Goal: Task Accomplishment & Management: Manage account settings

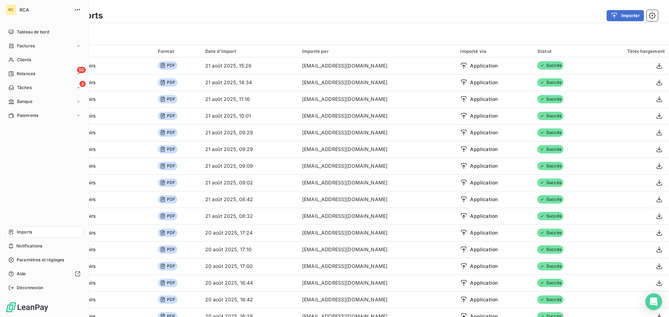
click at [11, 233] on icon at bounding box center [11, 232] width 6 height 6
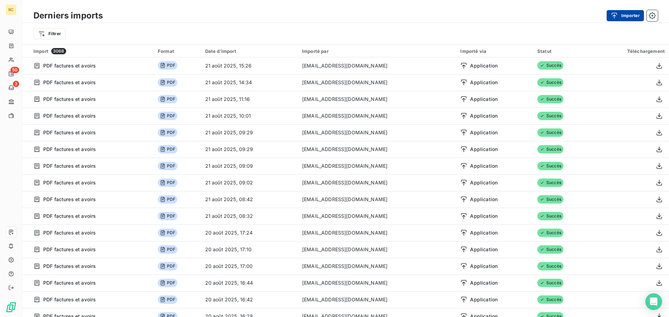
click at [630, 17] on button "Importer" at bounding box center [624, 15] width 37 height 11
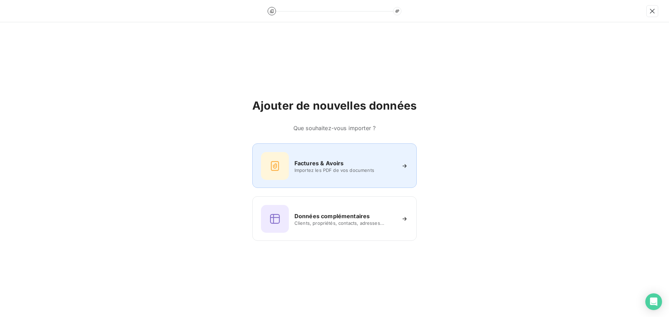
click at [313, 163] on h6 "Factures & Avoirs" at bounding box center [318, 163] width 49 height 8
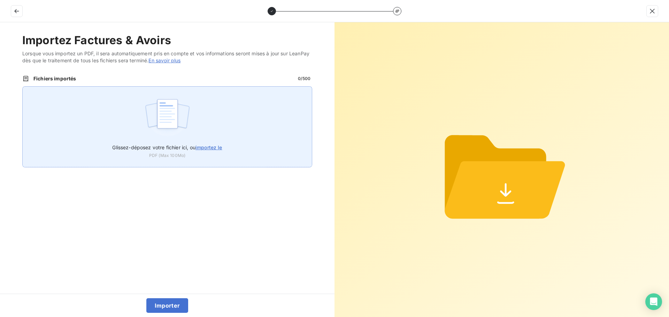
click at [200, 109] on div "Glissez-déposez votre fichier ici, ou importez le PDF (Max 100Mo)" at bounding box center [167, 126] width 290 height 81
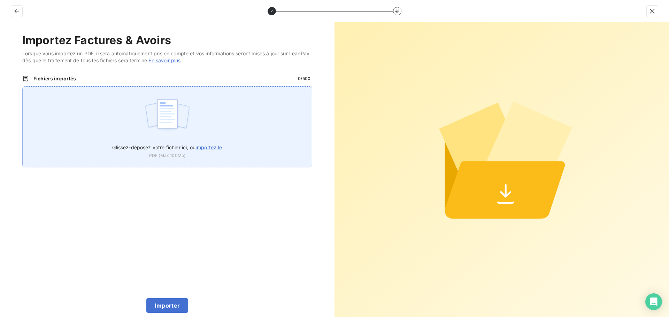
type input "C:\fakepath\FC38625.pdf"
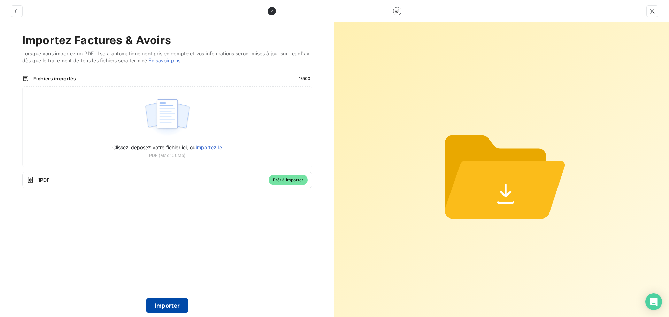
click at [171, 310] on button "Importer" at bounding box center [167, 305] width 42 height 15
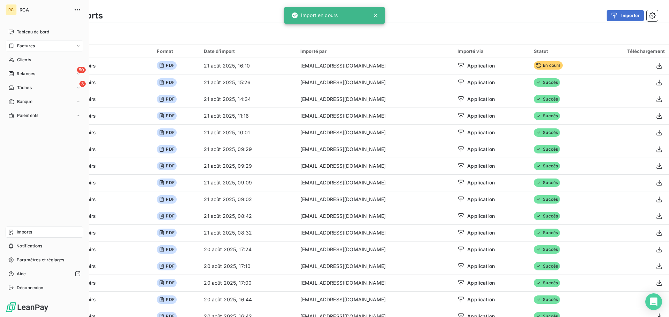
click at [23, 43] on span "Factures" at bounding box center [26, 46] width 18 height 6
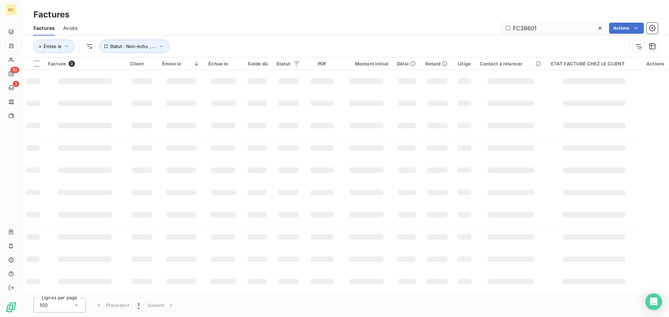
click at [551, 30] on input "FC38601" at bounding box center [553, 28] width 104 height 11
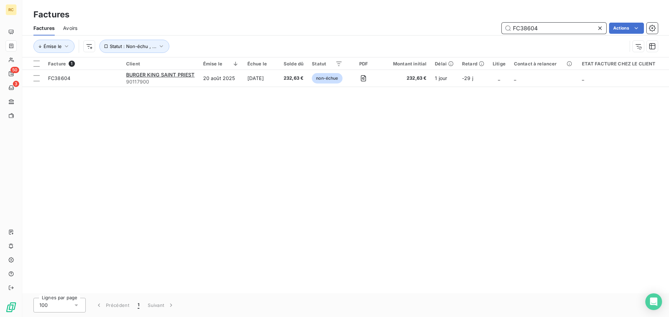
click at [557, 25] on input "FC38604" at bounding box center [553, 28] width 104 height 11
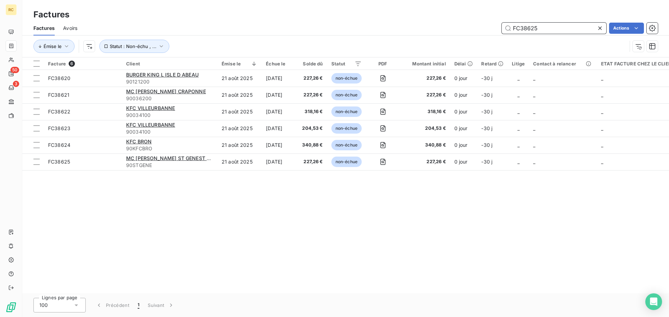
type input "FC38625"
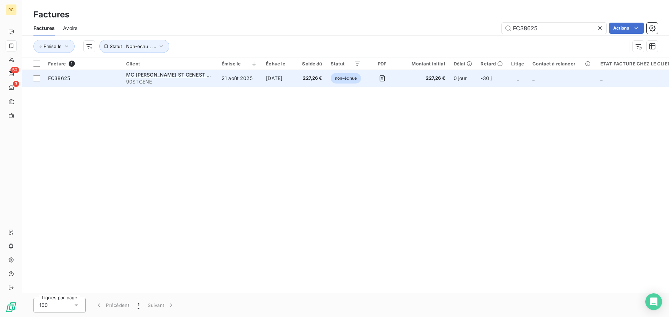
click at [71, 77] on span "FC38625" at bounding box center [83, 78] width 70 height 7
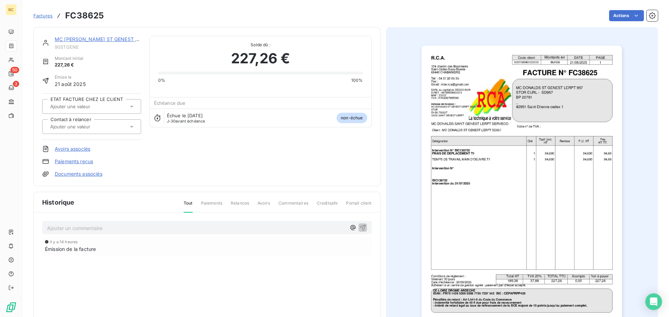
click at [70, 174] on link "Documents associés" at bounding box center [79, 174] width 48 height 7
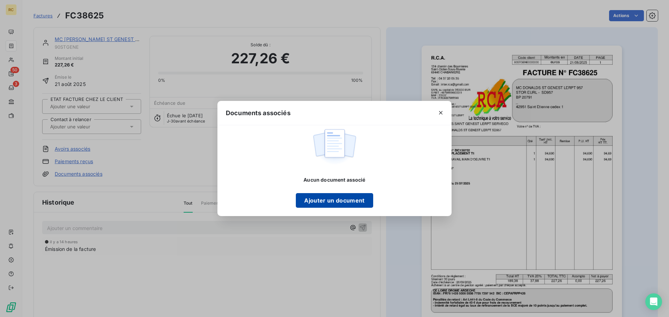
click at [321, 205] on button "Ajouter un document" at bounding box center [334, 200] width 77 height 15
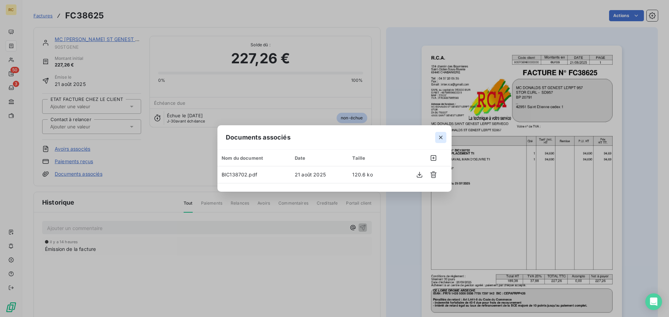
click at [442, 136] on icon "button" at bounding box center [440, 137] width 7 height 7
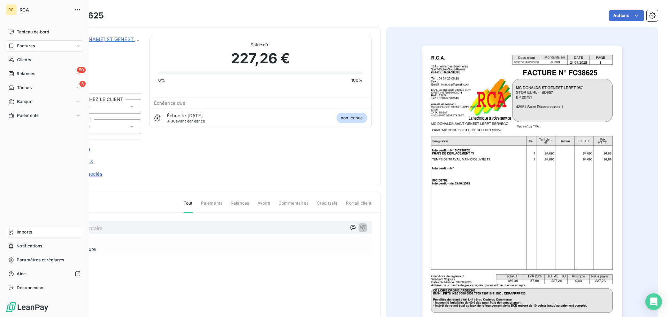
click at [21, 232] on span "Imports" at bounding box center [24, 232] width 15 height 6
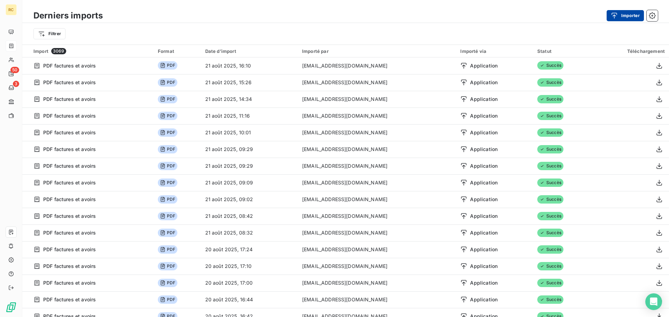
click at [633, 15] on button "Importer" at bounding box center [624, 15] width 37 height 11
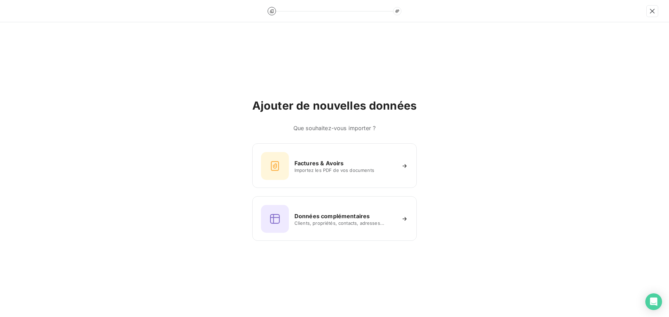
click at [318, 192] on div "Factures & Avoirs Importez les PDF de vos documents Données complémentaires Cli…" at bounding box center [334, 192] width 164 height 98
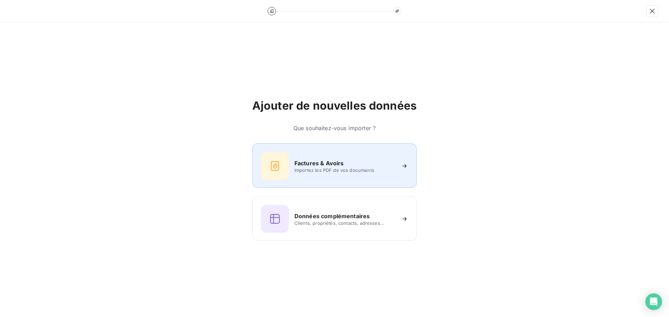
click at [318, 175] on div "Factures & Avoirs Importez les PDF de vos documents" at bounding box center [334, 166] width 147 height 28
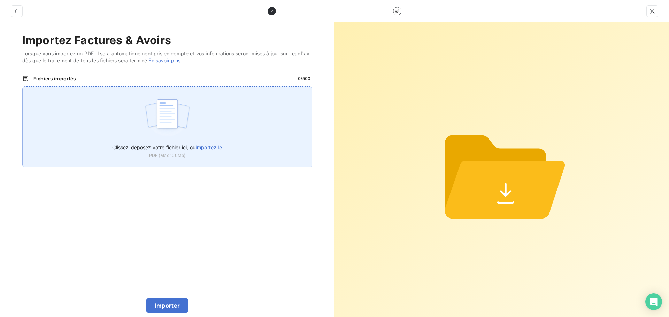
click at [172, 137] on img at bounding box center [167, 117] width 46 height 45
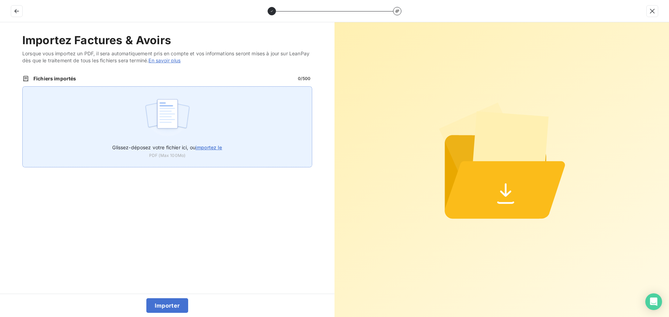
type input "C:\fakepath\FC38626.pdf"
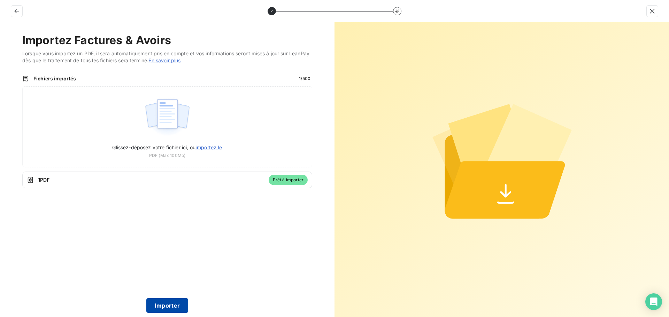
click at [163, 307] on button "Importer" at bounding box center [167, 305] width 42 height 15
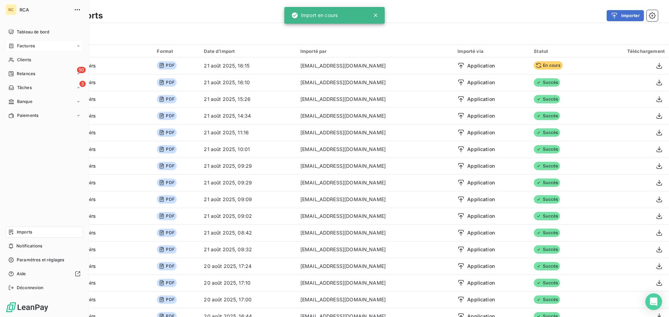
click at [18, 47] on span "Factures" at bounding box center [26, 46] width 18 height 6
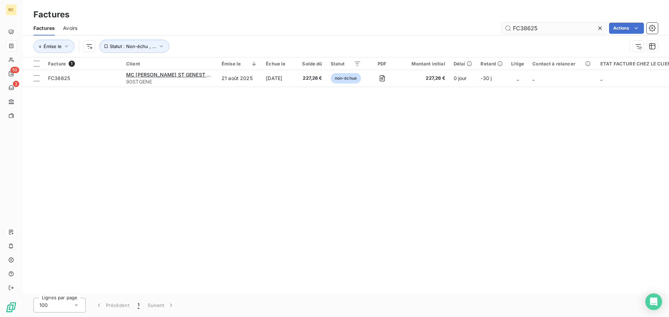
click at [568, 26] on input "FC38625" at bounding box center [553, 28] width 104 height 11
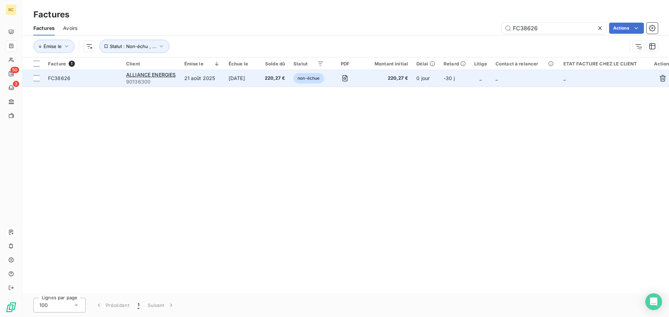
type input "FC38626"
click at [69, 79] on span "FC38626" at bounding box center [59, 78] width 22 height 6
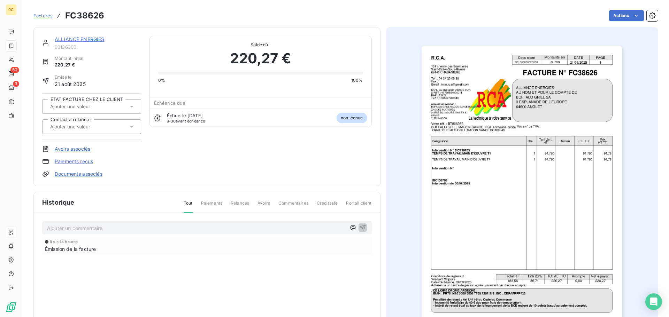
click at [83, 176] on link "Documents associés" at bounding box center [79, 174] width 48 height 7
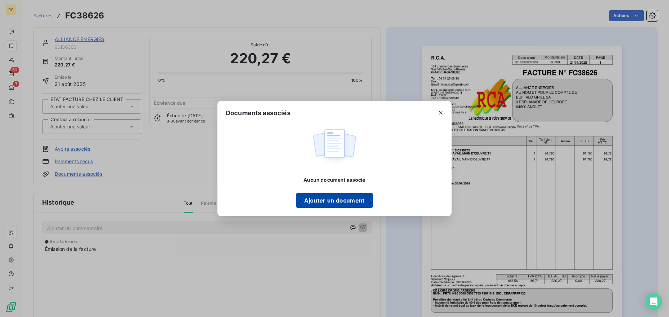
click at [332, 201] on button "Ajouter un document" at bounding box center [334, 200] width 77 height 15
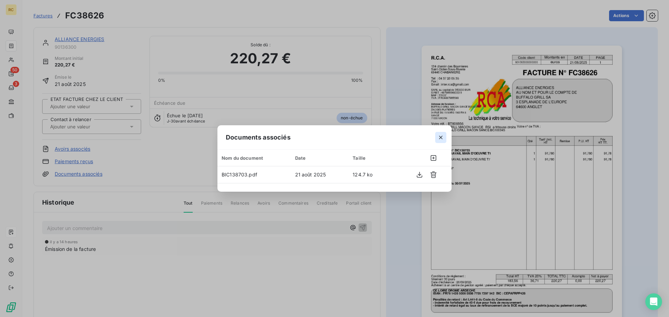
click at [442, 137] on icon "button" at bounding box center [440, 137] width 7 height 7
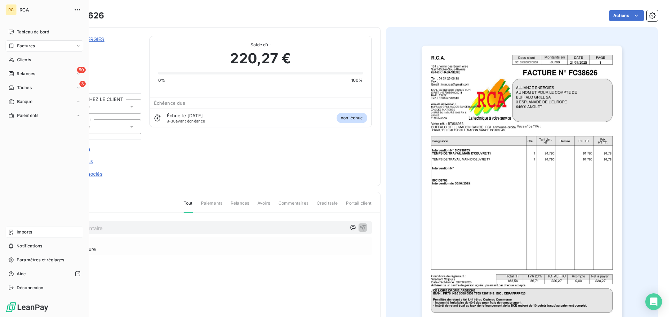
click at [26, 228] on div "Imports" at bounding box center [45, 232] width 78 height 11
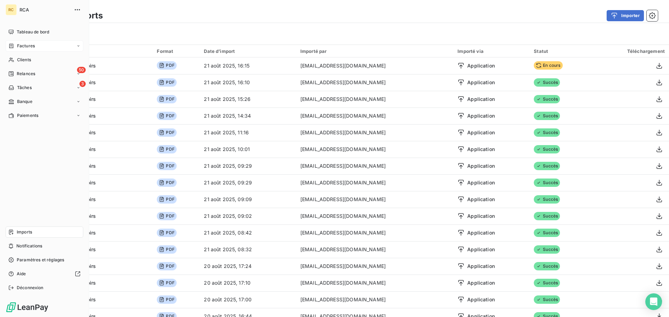
click at [12, 46] on icon at bounding box center [11, 46] width 6 height 6
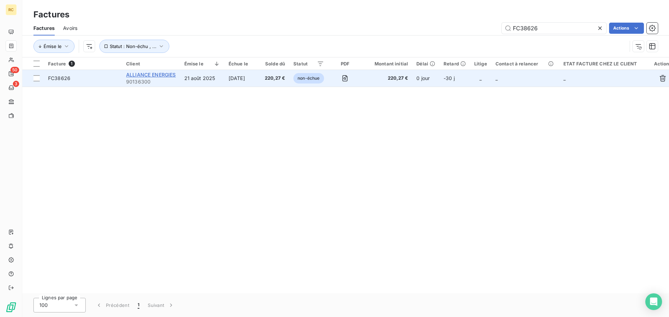
click at [162, 72] on span "ALLIANCE ENERGIES" at bounding box center [151, 75] width 50 height 6
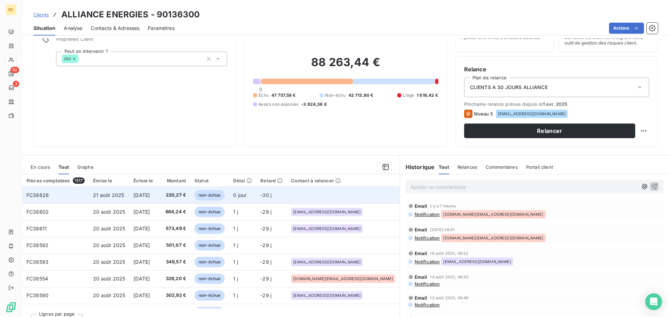
click at [149, 195] on span "[DATE]" at bounding box center [141, 195] width 16 height 6
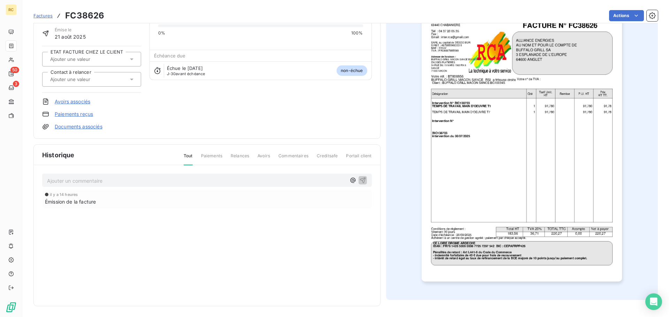
scroll to position [48, 0]
click at [71, 126] on link "Documents associés" at bounding box center [79, 126] width 48 height 7
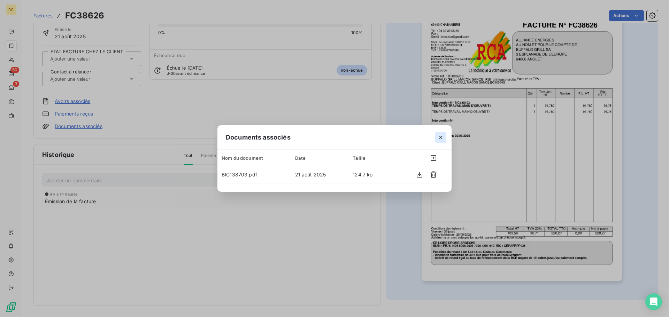
click at [440, 137] on icon "button" at bounding box center [440, 137] width 7 height 7
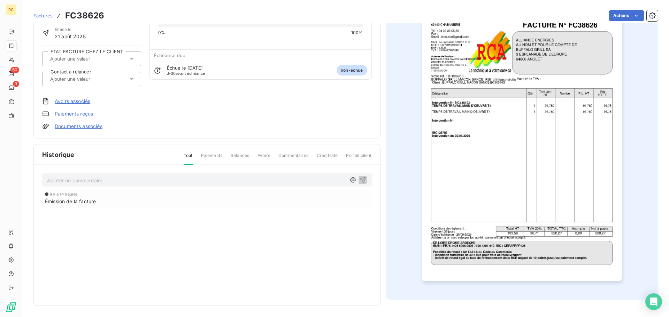
scroll to position [0, 0]
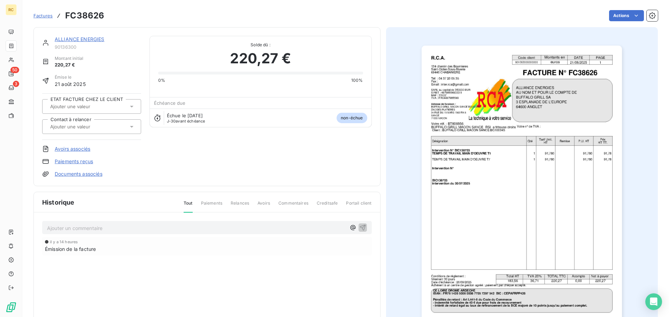
click at [101, 127] on input "text" at bounding box center [84, 127] width 70 height 6
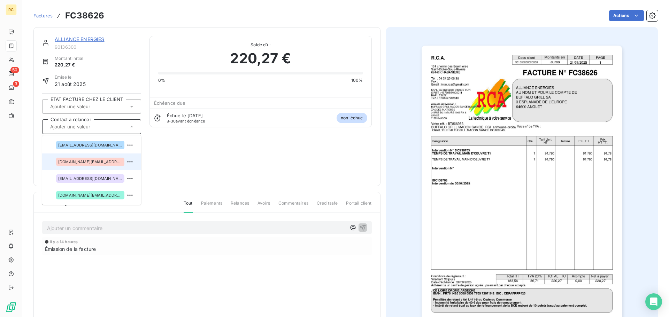
click at [102, 161] on span "facture.bg@alliance-energie.fr" at bounding box center [90, 162] width 64 height 4
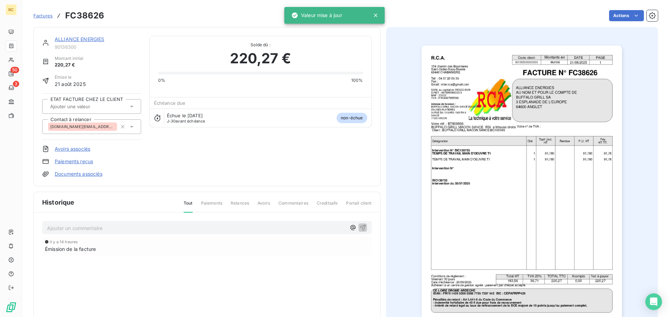
click at [129, 127] on icon at bounding box center [131, 126] width 7 height 7
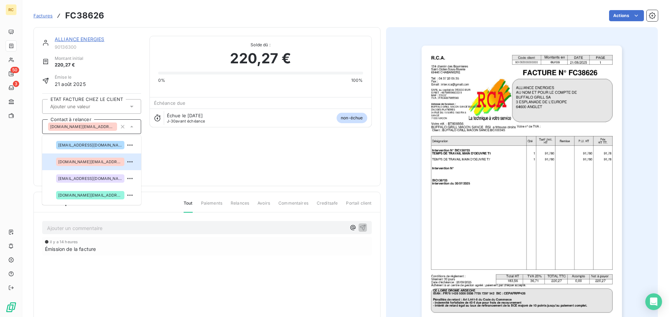
click at [215, 148] on div "ALLIANCE ENERGIES 90136300 Montant initial 220,27 € Émise le 21 août 2025 ETAT …" at bounding box center [206, 107] width 329 height 142
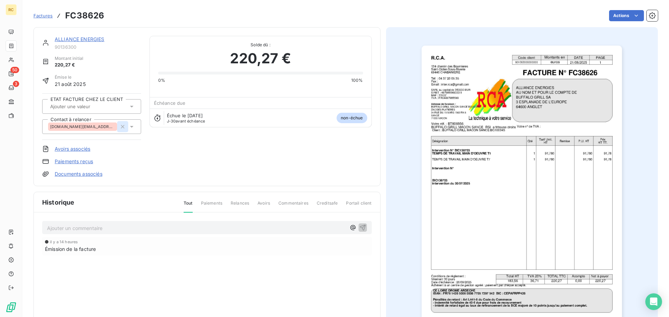
click at [122, 127] on icon "button" at bounding box center [122, 126] width 3 height 3
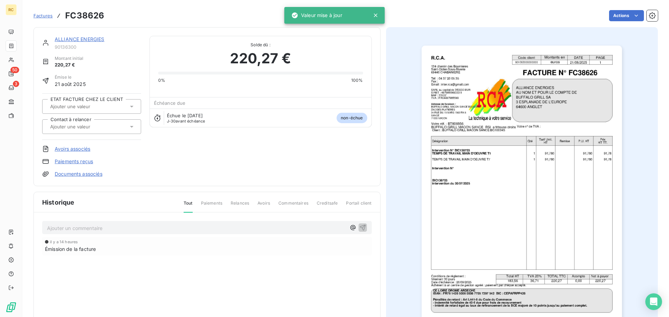
click at [248, 158] on div "ALLIANCE ENERGIES 90136300 Montant initial 220,27 € Émise le 21 août 2025 ETAT …" at bounding box center [206, 107] width 329 height 142
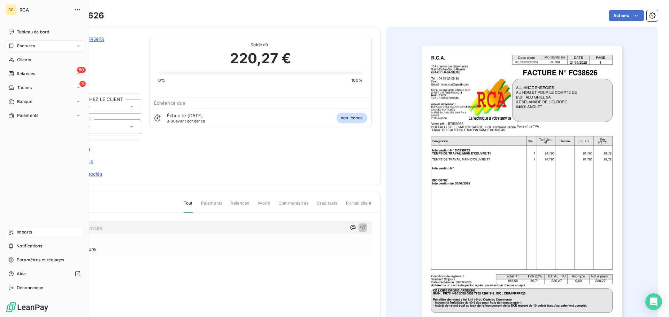
click at [17, 236] on div "Imports" at bounding box center [45, 232] width 78 height 11
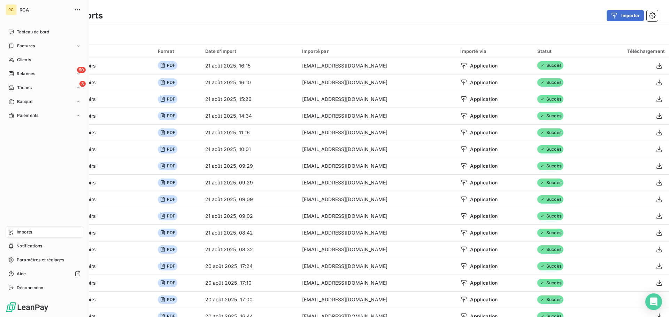
click at [22, 232] on span "Imports" at bounding box center [24, 232] width 15 height 6
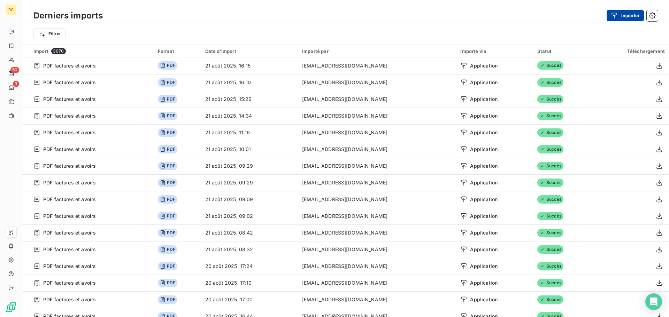
click at [622, 16] on button "Importer" at bounding box center [624, 15] width 37 height 11
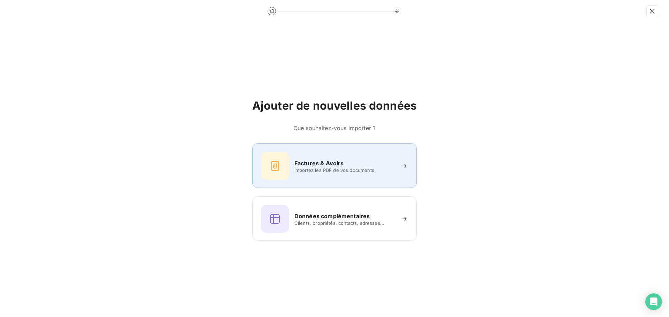
click at [296, 170] on span "Importez les PDF de vos documents" at bounding box center [344, 170] width 101 height 6
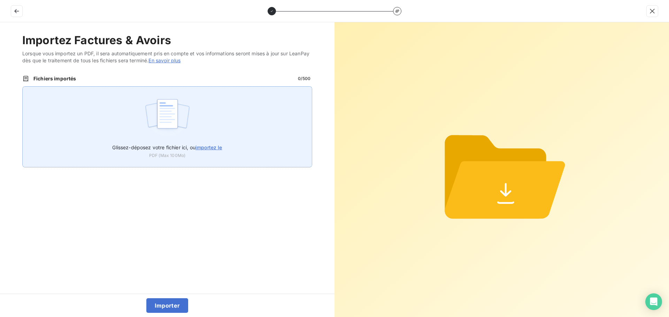
click at [128, 100] on div "Glissez-déposez votre fichier ici, ou importez le PDF (Max 100Mo)" at bounding box center [167, 126] width 290 height 81
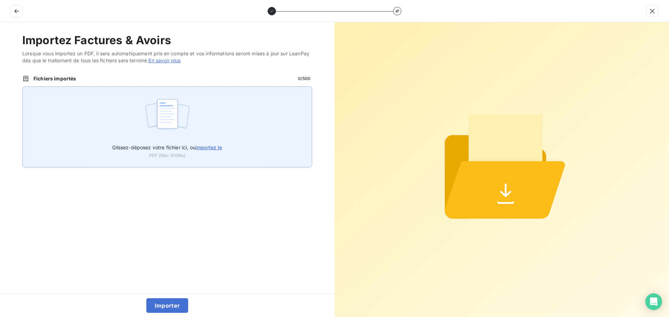
type input "C:\fakepath\FC38627.pdf"
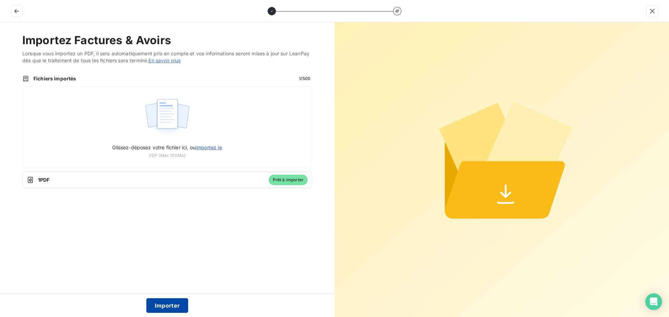
click at [174, 305] on button "Importer" at bounding box center [167, 305] width 42 height 15
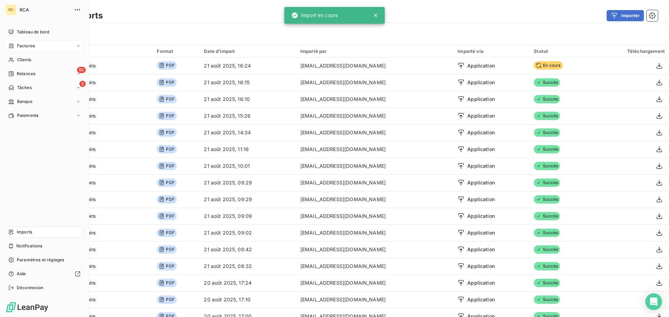
click at [24, 44] on span "Factures" at bounding box center [26, 46] width 18 height 6
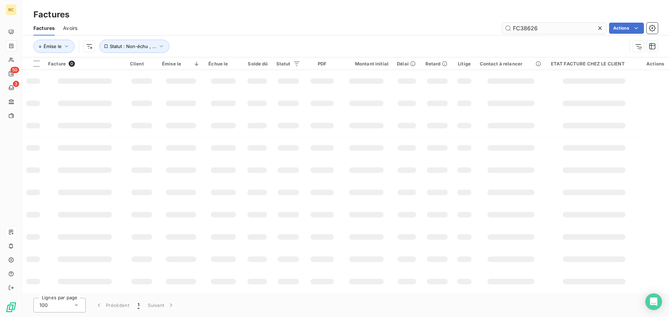
click at [570, 26] on input "FC38626" at bounding box center [553, 28] width 104 height 11
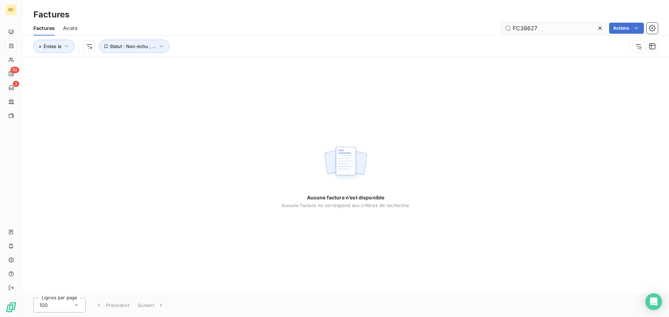
click at [571, 26] on input "FC38627" at bounding box center [553, 28] width 104 height 11
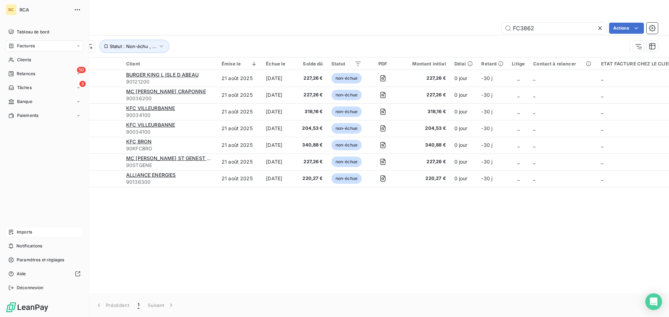
type input "FC3862"
click at [17, 234] on span "Imports" at bounding box center [24, 232] width 15 height 6
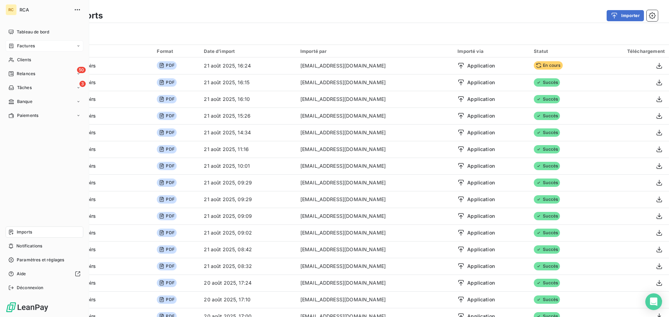
click at [29, 44] on span "Factures" at bounding box center [26, 46] width 18 height 6
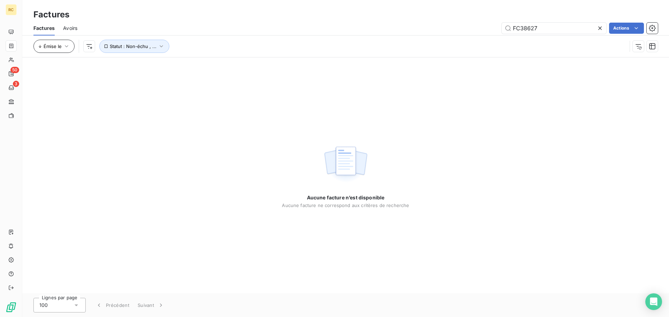
type input "FC38627"
click at [53, 46] on span "Émise le" at bounding box center [53, 47] width 18 height 6
click at [60, 45] on span "Émise le" at bounding box center [53, 47] width 18 height 6
click at [599, 29] on icon at bounding box center [599, 28] width 7 height 7
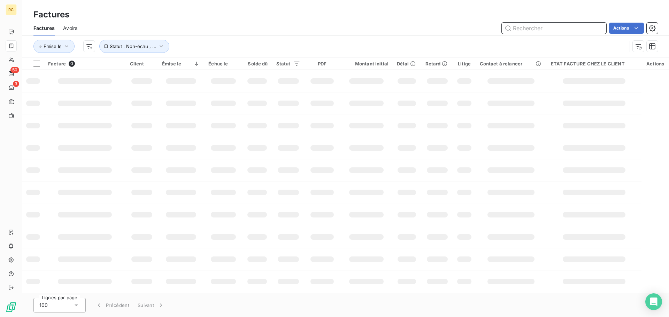
click at [585, 28] on input "text" at bounding box center [553, 28] width 104 height 11
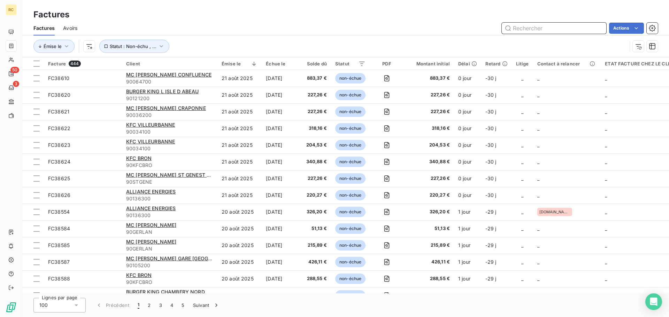
paste input "FC38627"
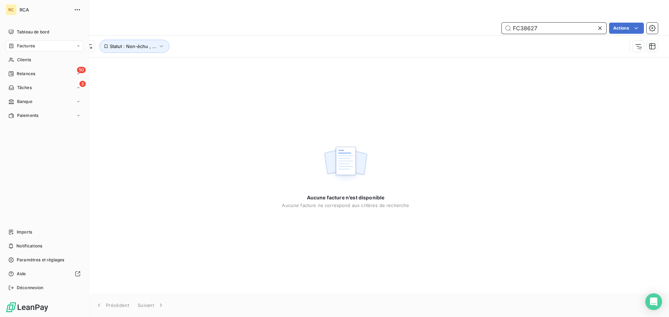
type input "FC38627"
click at [19, 238] on nav "Imports Notifications Paramètres et réglages Aide Déconnexion" at bounding box center [45, 260] width 78 height 67
click at [20, 232] on span "Imports" at bounding box center [24, 232] width 15 height 6
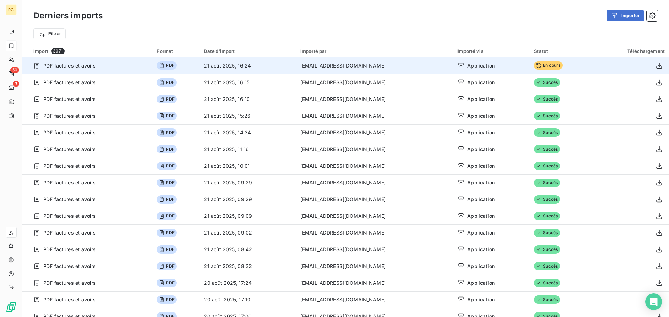
click at [556, 62] on td "En cours" at bounding box center [560, 65] width 62 height 17
click at [542, 67] on span "En cours" at bounding box center [547, 65] width 29 height 8
click at [541, 67] on span "En cours" at bounding box center [547, 65] width 29 height 8
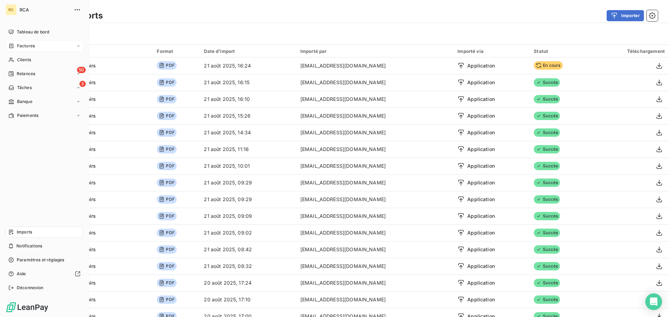
click at [12, 47] on icon at bounding box center [11, 46] width 6 height 6
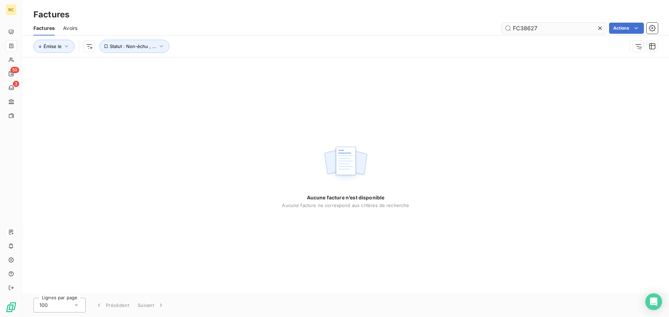
click at [563, 27] on input "FC38627" at bounding box center [553, 28] width 104 height 11
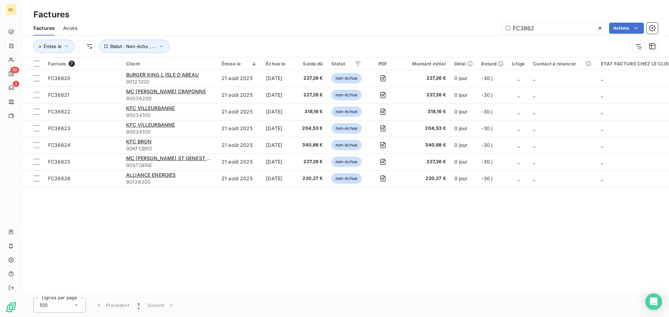
type input "FC3862"
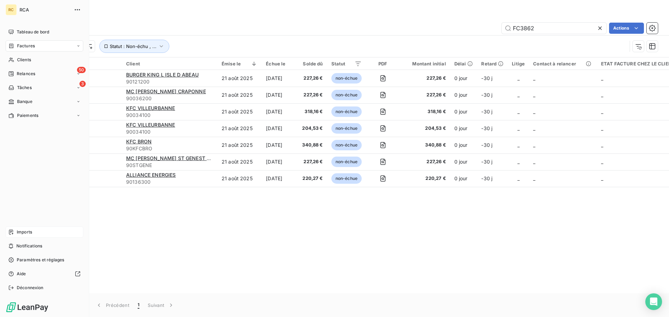
click at [10, 238] on nav "Imports Notifications Paramètres et réglages Aide Déconnexion" at bounding box center [45, 260] width 78 height 67
click at [11, 233] on icon at bounding box center [11, 232] width 6 height 6
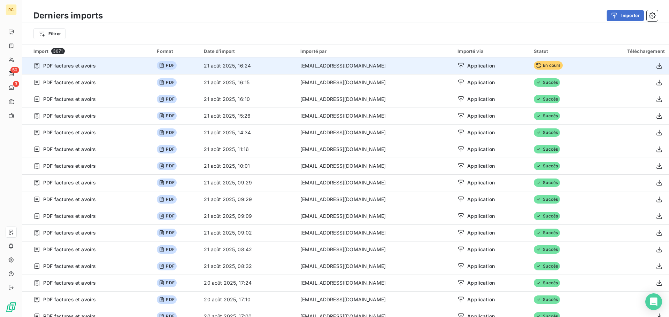
click at [539, 67] on span "En cours" at bounding box center [547, 65] width 29 height 8
click at [484, 66] on div "Application" at bounding box center [491, 65] width 68 height 7
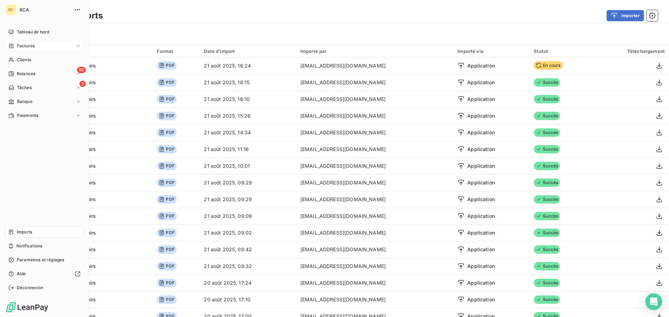
click at [16, 44] on div "Factures" at bounding box center [21, 46] width 26 height 6
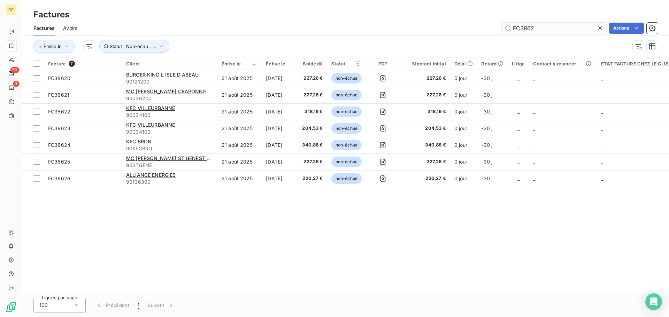
click at [536, 28] on input "FC3862" at bounding box center [553, 28] width 104 height 11
type input "FC38627"
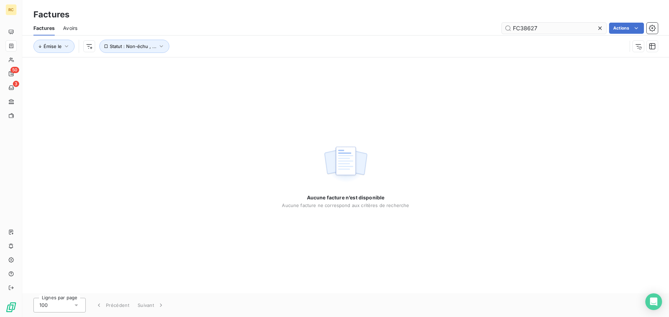
click at [545, 26] on input "FC38627" at bounding box center [553, 28] width 104 height 11
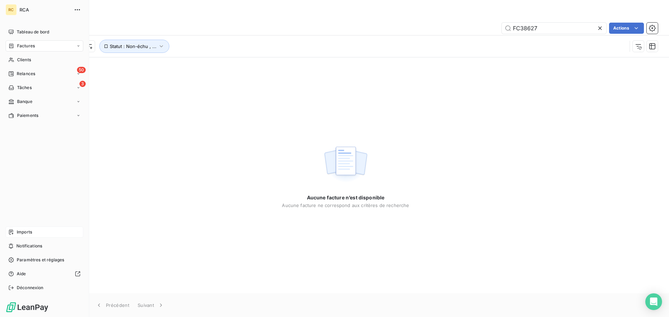
type input "FC38627"
click at [27, 236] on div "Imports" at bounding box center [45, 232] width 78 height 11
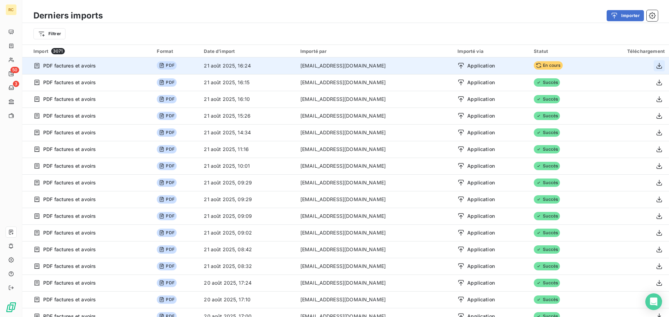
click at [655, 64] on icon "button" at bounding box center [658, 65] width 7 height 7
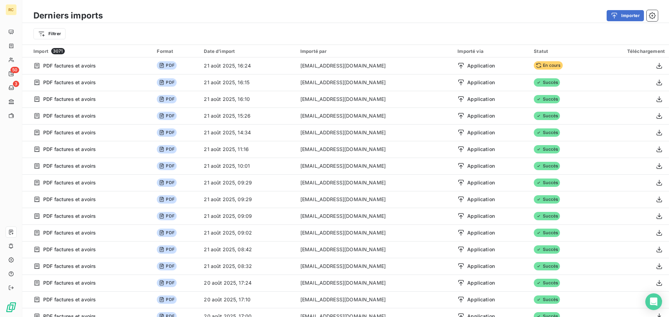
drag, startPoint x: 462, startPoint y: 19, endPoint x: 441, endPoint y: 17, distance: 21.0
click at [462, 19] on div "Importer" at bounding box center [384, 15] width 546 height 11
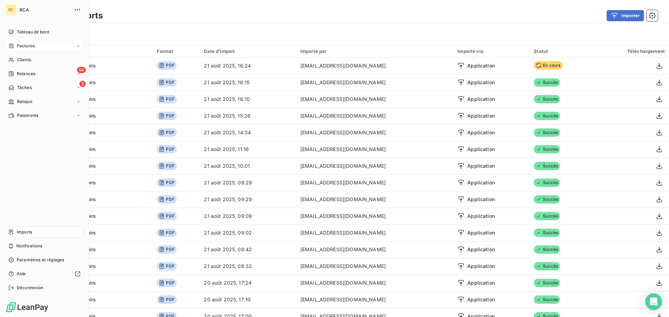
click at [14, 44] on div "Factures" at bounding box center [21, 46] width 26 height 6
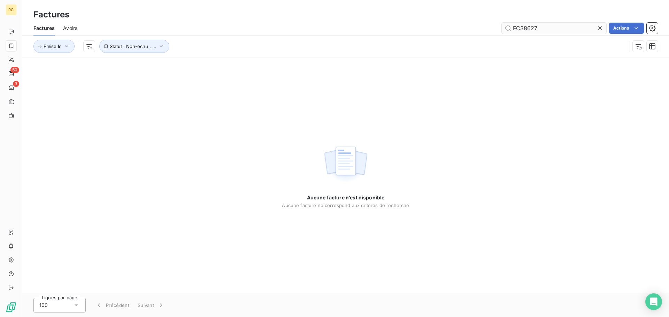
click at [548, 30] on input "FC38627" at bounding box center [553, 28] width 104 height 11
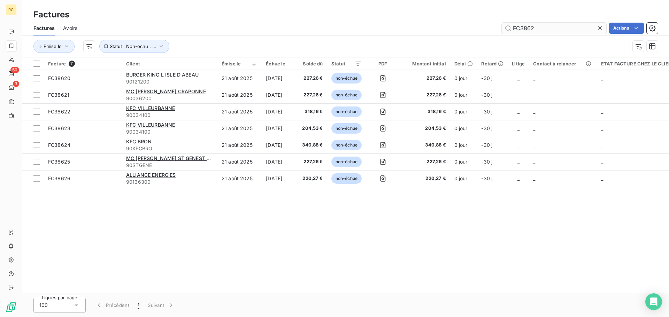
type input "FC38627"
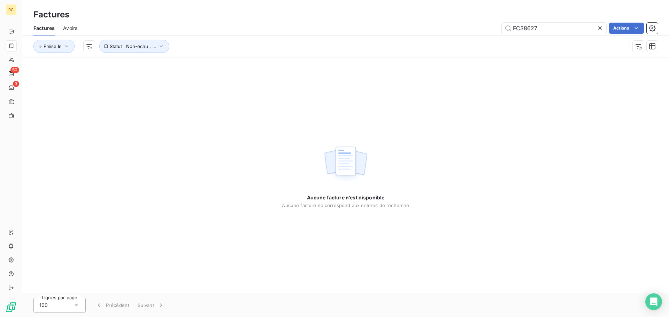
click at [383, 83] on div "Aucune facture n’est disponible Aucune facture ne correspond aux critères de re…" at bounding box center [345, 175] width 646 height 236
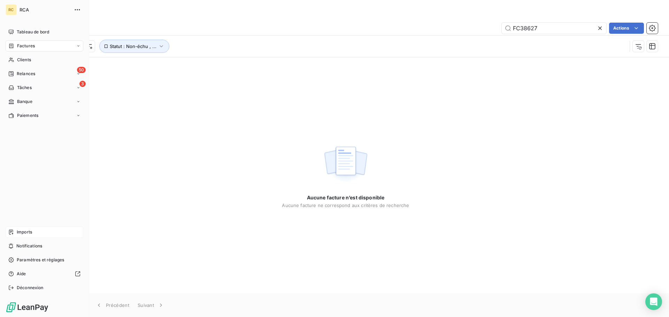
drag, startPoint x: 24, startPoint y: 227, endPoint x: 24, endPoint y: 232, distance: 4.9
click at [24, 230] on div "Tableau de bord Factures Clients 50 Relances 3 Tâches Banque Paiements Imports …" at bounding box center [45, 159] width 78 height 267
click at [24, 232] on span "Imports" at bounding box center [24, 232] width 15 height 6
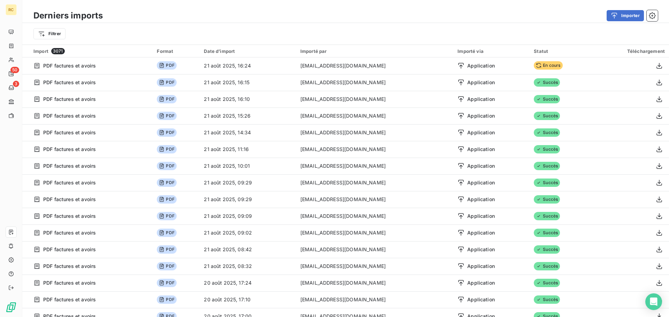
click at [633, 7] on div "Derniers imports Importer Filtrer" at bounding box center [345, 22] width 646 height 45
click at [632, 16] on button "Importer" at bounding box center [624, 15] width 37 height 11
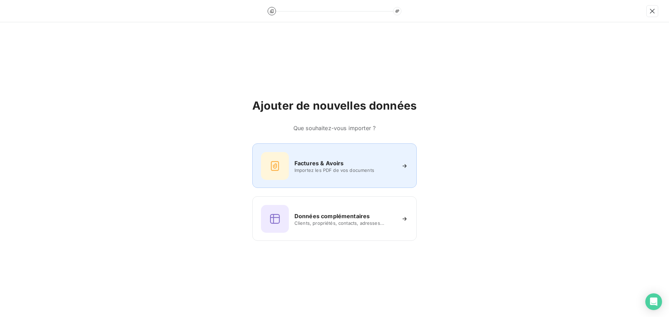
click at [322, 167] on span "Importez les PDF de vos documents" at bounding box center [344, 170] width 101 height 6
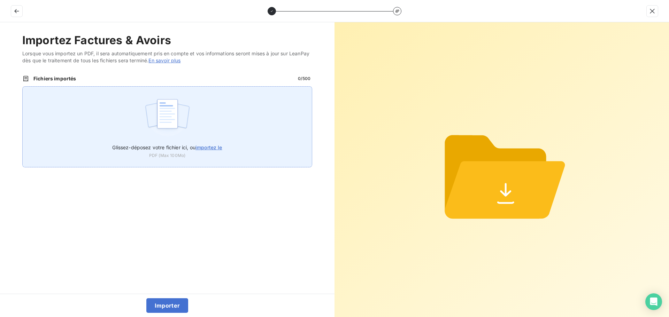
click at [167, 148] on span "Glissez-déposez votre fichier ici, ou importez le" at bounding box center [167, 148] width 110 height 6
click at [23, 87] on input "Glissez-déposez votre fichier ici, ou importez le" at bounding box center [22, 86] width 0 height 0
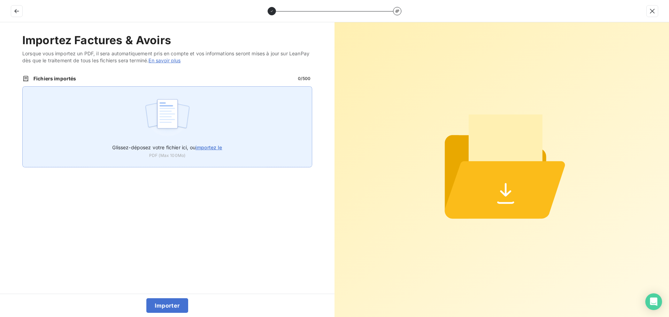
type input "C:\fakepath\FC38627.pdf"
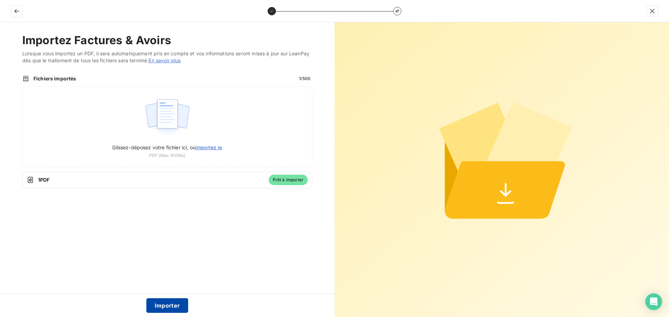
click at [166, 305] on button "Importer" at bounding box center [167, 305] width 42 height 15
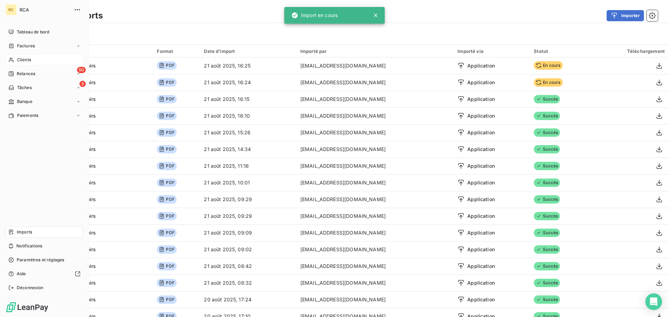
click at [15, 58] on div "Clients" at bounding box center [45, 59] width 78 height 11
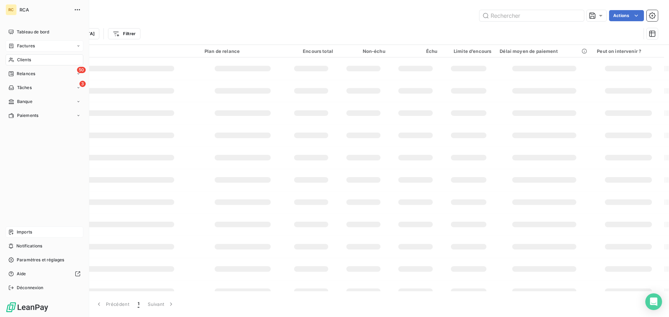
click at [17, 48] on span "Factures" at bounding box center [26, 46] width 18 height 6
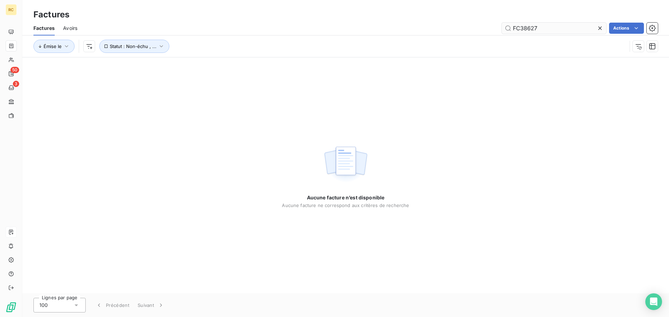
click at [547, 29] on input "FC38627" at bounding box center [553, 28] width 104 height 11
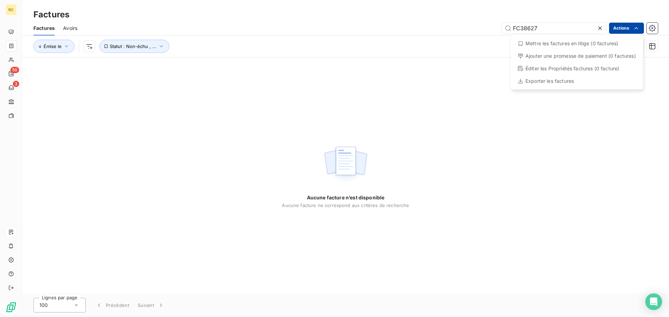
click at [625, 25] on html "RC 50 3 Factures Factures Avoirs FC38627 Actions Mettre les factures en litige …" at bounding box center [334, 158] width 669 height 317
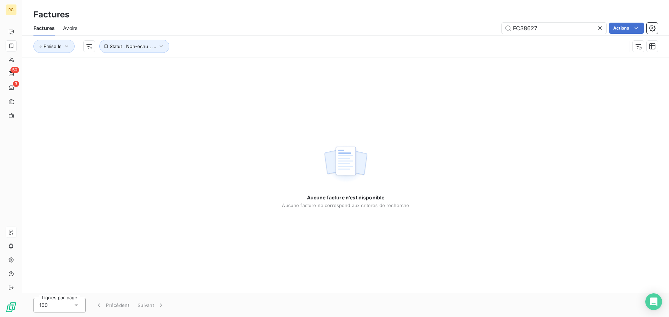
click at [583, 6] on html "RC 50 3 Factures Factures Avoirs FC38627 Actions Émise le Statut : Non-échu , .…" at bounding box center [334, 158] width 669 height 317
click at [580, 33] on input "FC38627" at bounding box center [553, 28] width 104 height 11
click at [581, 28] on input "FC38627" at bounding box center [553, 28] width 104 height 11
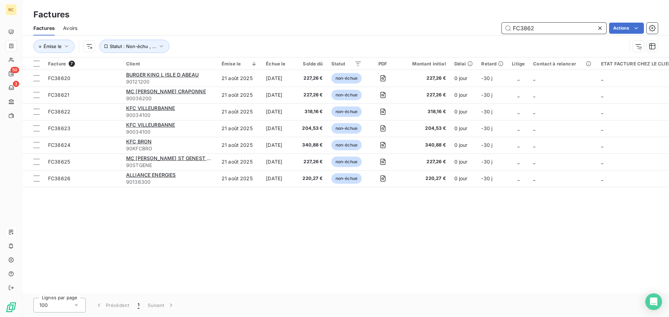
type input "FC38627"
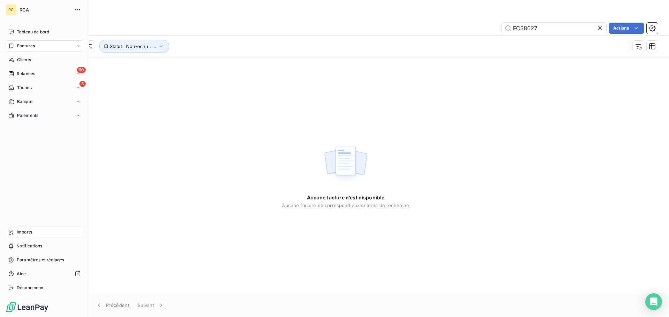
click at [20, 228] on div "Imports" at bounding box center [45, 232] width 78 height 11
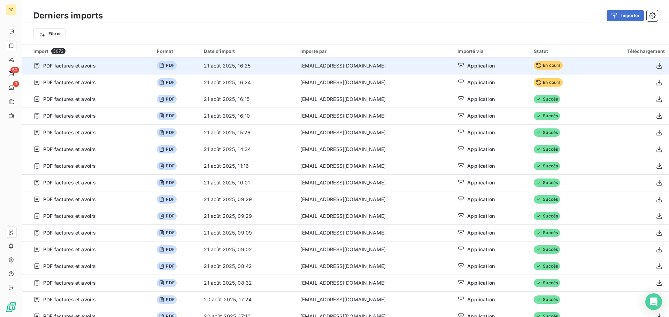
click at [533, 63] on span "En cours" at bounding box center [547, 65] width 29 height 8
click at [533, 65] on span "En cours" at bounding box center [547, 65] width 29 height 8
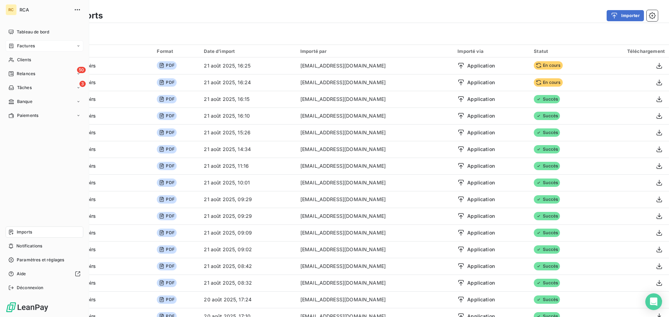
click at [11, 42] on div "Factures" at bounding box center [45, 45] width 78 height 11
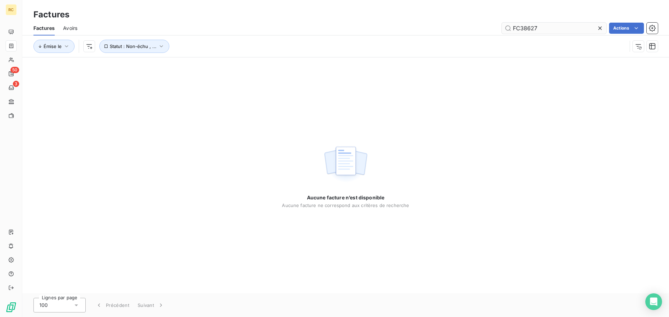
click at [559, 24] on input "FC38627" at bounding box center [553, 28] width 104 height 11
click at [564, 25] on input "FC38627" at bounding box center [553, 28] width 104 height 11
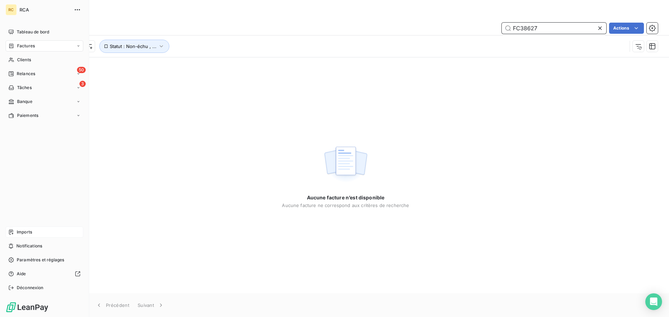
type input "FC38627"
click at [32, 230] on span "Imports" at bounding box center [24, 232] width 15 height 6
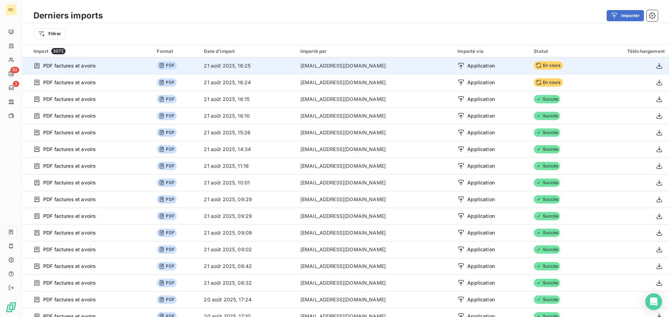
click at [533, 64] on span "En cours" at bounding box center [547, 65] width 29 height 8
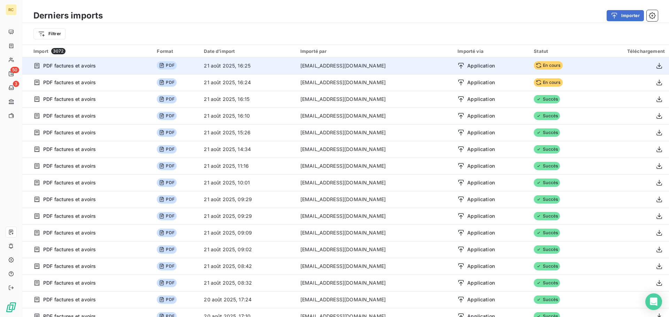
click at [536, 64] on icon at bounding box center [539, 66] width 6 height 6
click at [468, 64] on span "Application" at bounding box center [481, 65] width 28 height 7
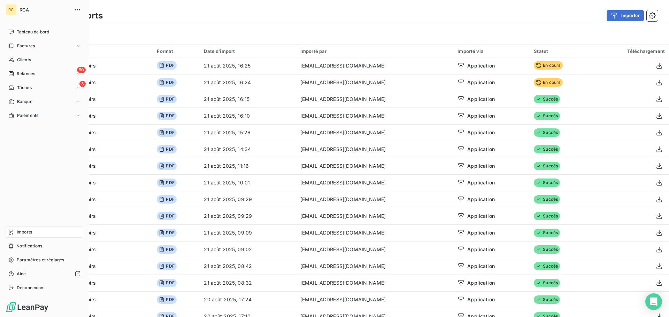
click at [12, 8] on div "RC" at bounding box center [11, 9] width 11 height 11
click at [16, 10] on div "RC" at bounding box center [11, 9] width 11 height 11
click at [33, 30] on span "Tableau de bord" at bounding box center [33, 32] width 32 height 6
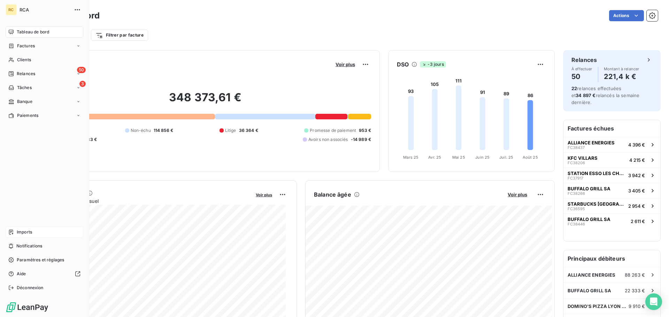
click at [27, 232] on span "Imports" at bounding box center [24, 232] width 15 height 6
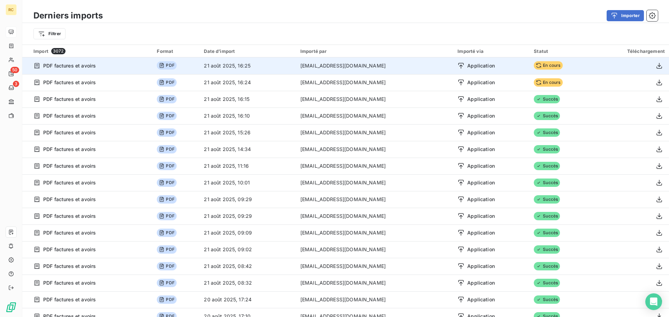
click at [533, 63] on span "En cours" at bounding box center [547, 65] width 29 height 8
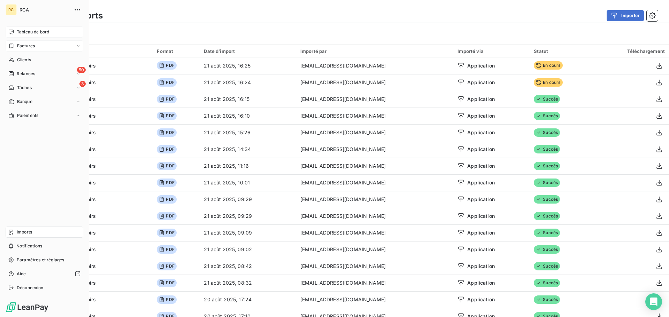
click at [25, 48] on span "Factures" at bounding box center [26, 46] width 18 height 6
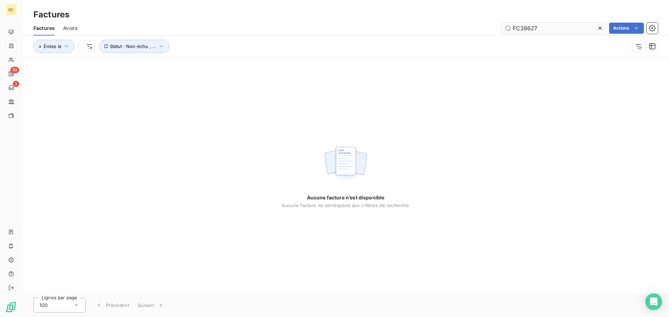
click at [581, 28] on input "FC38627" at bounding box center [553, 28] width 104 height 11
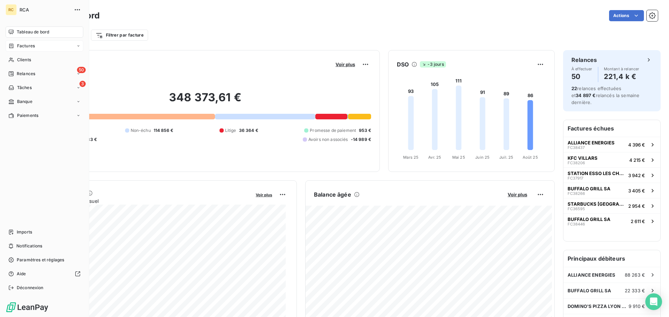
drag, startPoint x: 19, startPoint y: 32, endPoint x: 21, endPoint y: 42, distance: 10.3
click at [19, 32] on span "Tableau de bord" at bounding box center [33, 32] width 32 height 6
click at [21, 42] on div "Factures" at bounding box center [45, 45] width 78 height 11
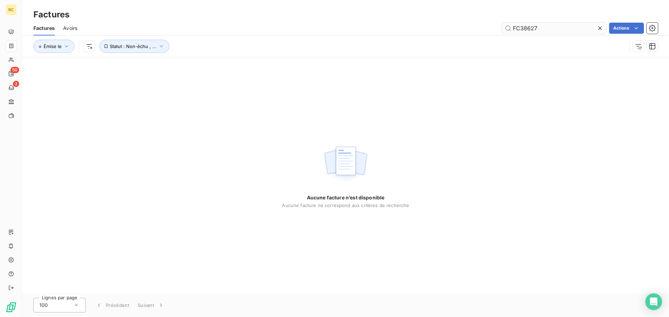
click at [580, 29] on input "FC38627" at bounding box center [553, 28] width 104 height 11
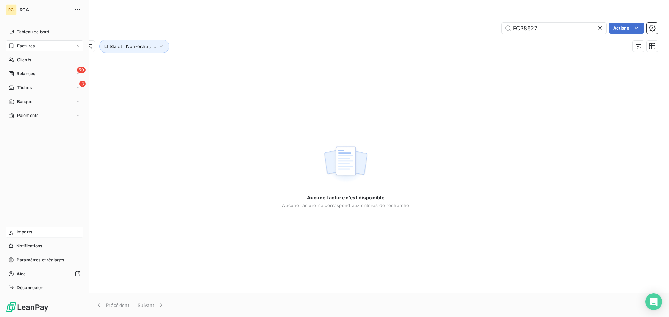
click at [23, 231] on span "Imports" at bounding box center [24, 232] width 15 height 6
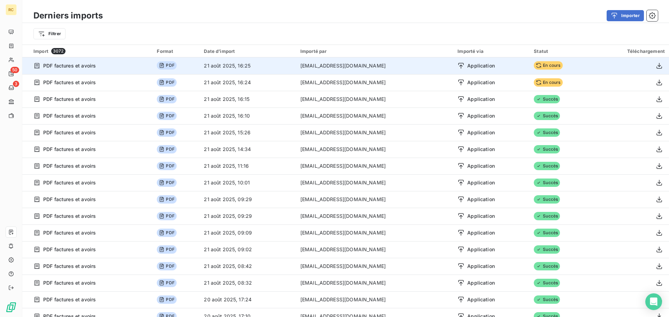
click at [542, 64] on span "En cours" at bounding box center [547, 65] width 29 height 8
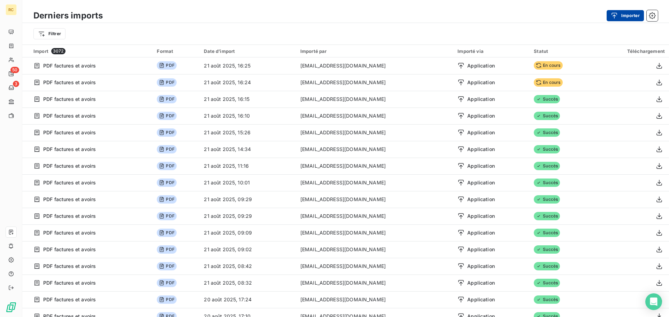
click at [631, 10] on button "Importer" at bounding box center [624, 15] width 37 height 11
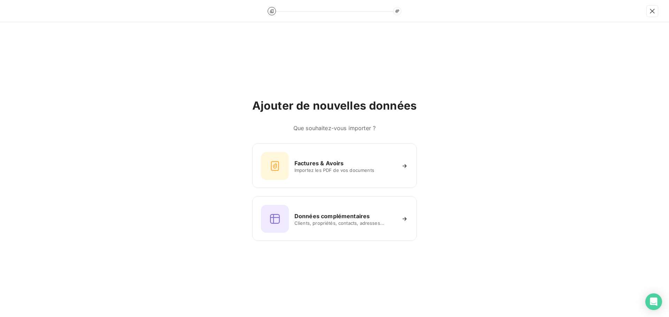
click at [631, 17] on div at bounding box center [334, 11] width 669 height 22
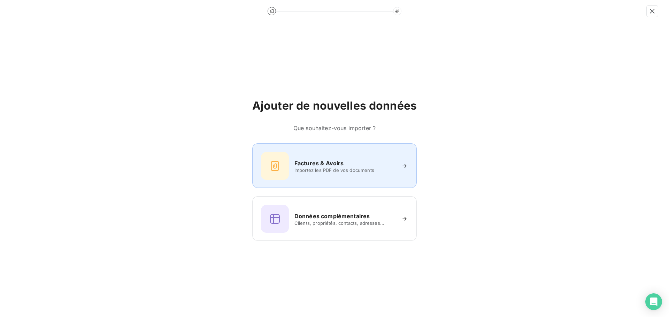
click at [358, 150] on div "Factures & Avoirs Importez les PDF de vos documents" at bounding box center [334, 165] width 164 height 45
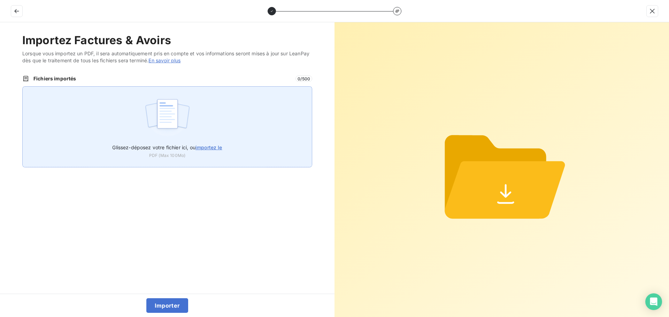
click at [205, 145] on span "importez le" at bounding box center [208, 148] width 27 height 6
click at [23, 87] on input "Glissez-déposez votre fichier ici, ou importez le" at bounding box center [22, 86] width 0 height 0
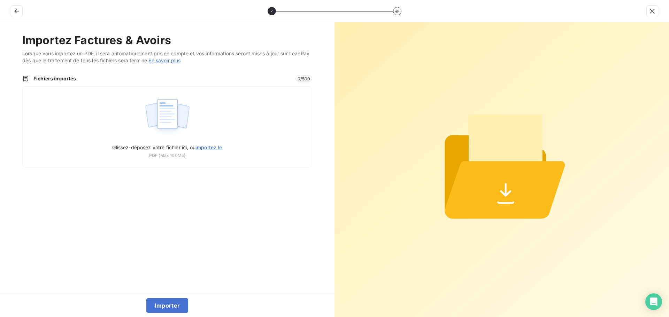
type input "C:\fakepath\FC38627.pdf"
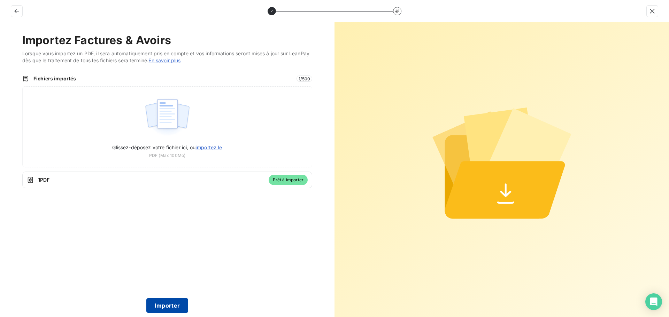
click at [169, 304] on button "Importer" at bounding box center [167, 305] width 42 height 15
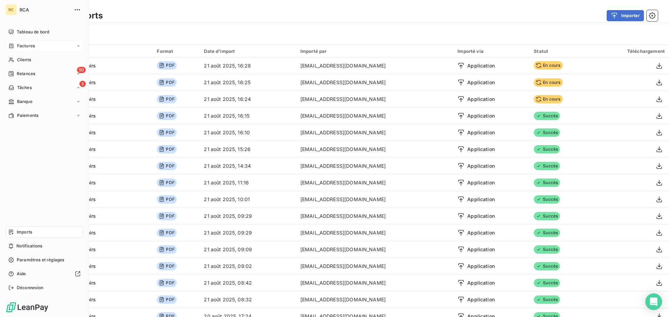
click at [13, 46] on icon at bounding box center [11, 46] width 6 height 6
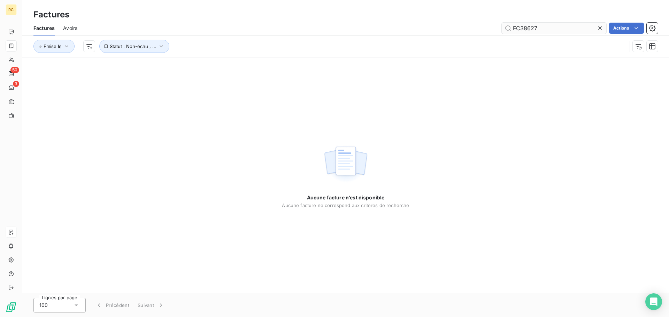
click at [557, 26] on input "FC38627" at bounding box center [553, 28] width 104 height 11
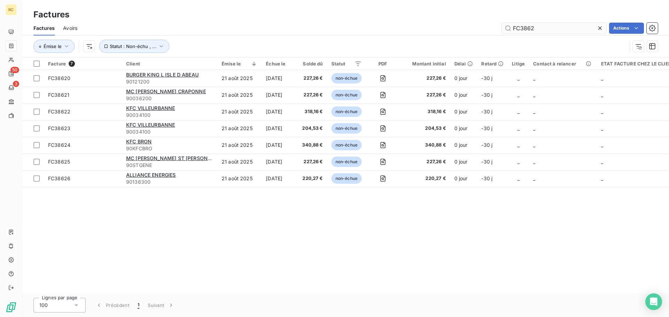
type input "FC38627"
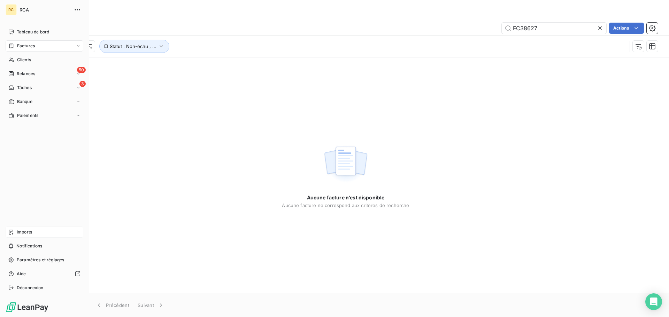
click at [34, 231] on div "Imports" at bounding box center [45, 232] width 78 height 11
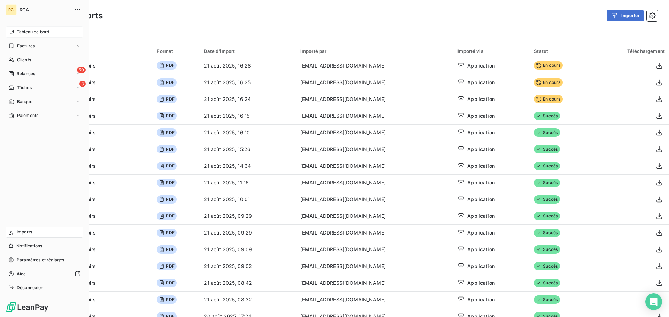
click at [13, 37] on div "Tableau de bord" at bounding box center [45, 31] width 78 height 11
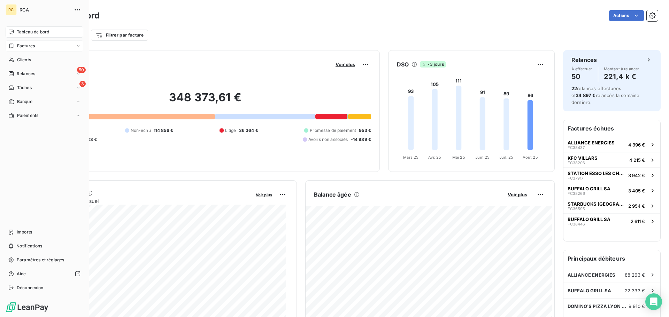
click at [16, 46] on div "Factures" at bounding box center [21, 46] width 26 height 6
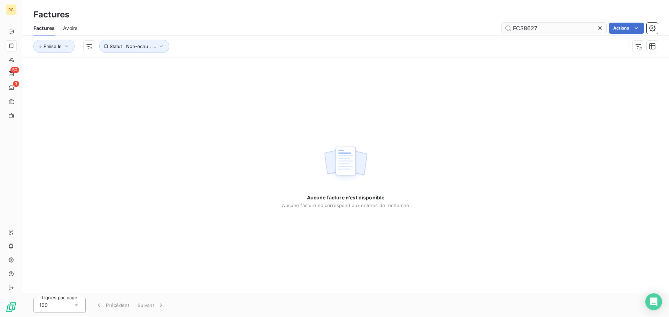
click at [547, 26] on input "FC38627" at bounding box center [553, 28] width 104 height 11
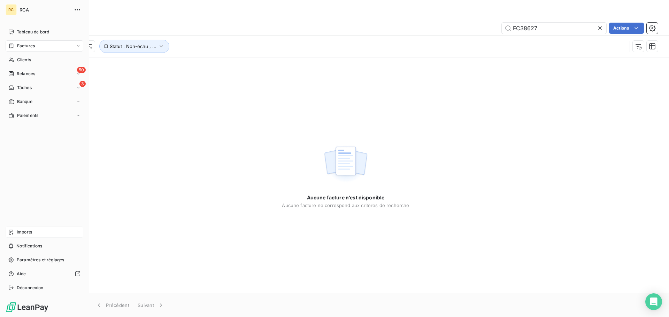
click at [32, 233] on div "Imports" at bounding box center [45, 232] width 78 height 11
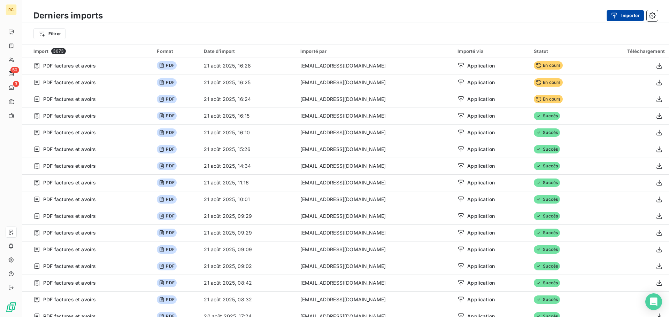
click at [635, 17] on button "Importer" at bounding box center [624, 15] width 37 height 11
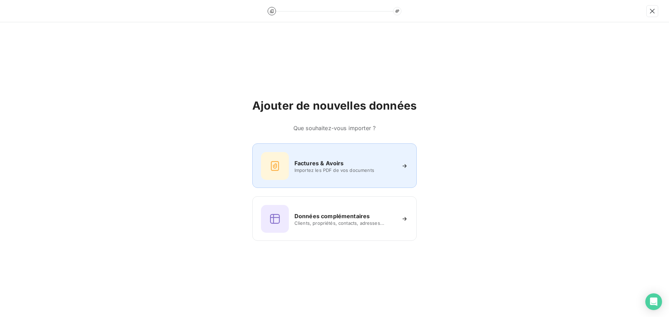
click at [296, 162] on h6 "Factures & Avoirs" at bounding box center [318, 163] width 49 height 8
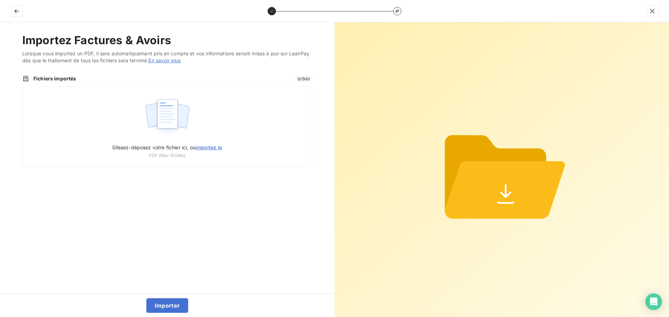
click at [296, 162] on div "Glissez-déposez votre fichier ici, ou importez le PDF (Max 100Mo)" at bounding box center [167, 126] width 290 height 81
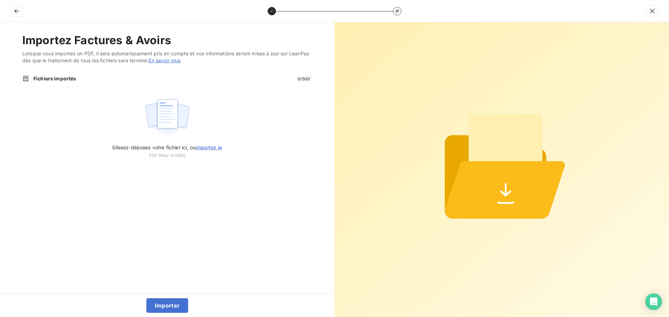
type input "C:\fakepath\FC38627.pdf"
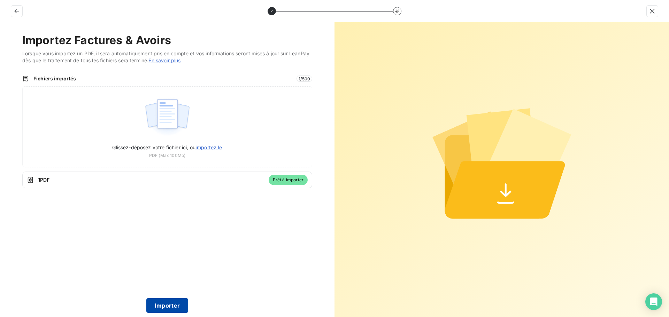
click at [169, 306] on button "Importer" at bounding box center [167, 305] width 42 height 15
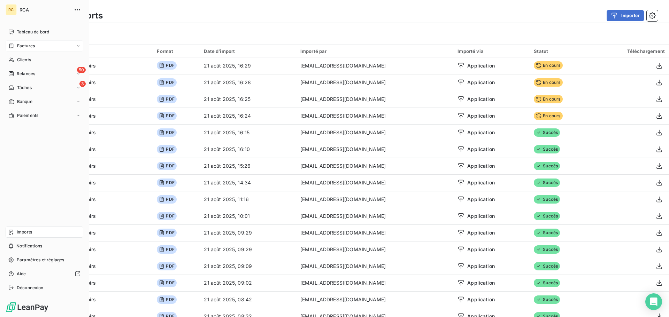
click at [10, 47] on icon at bounding box center [11, 46] width 6 height 6
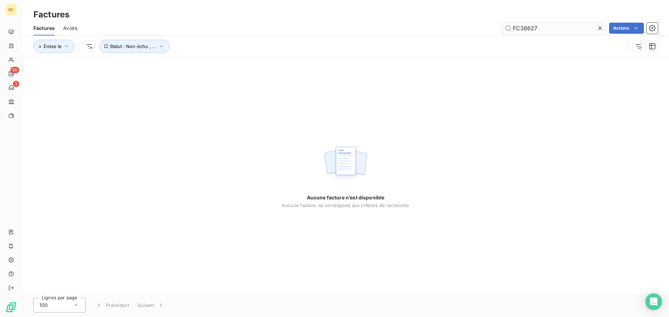
click at [560, 26] on input "FC38627" at bounding box center [553, 28] width 104 height 11
click at [599, 27] on icon at bounding box center [599, 28] width 7 height 7
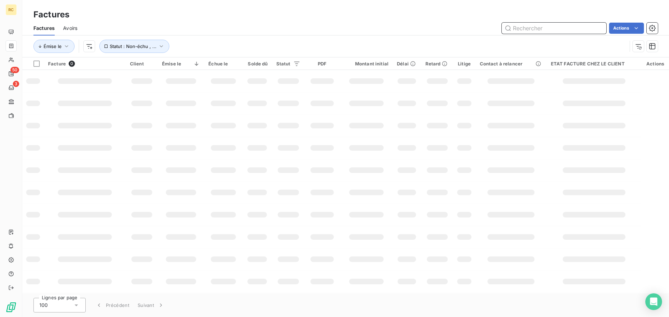
click at [554, 29] on input "text" at bounding box center [553, 28] width 104 height 11
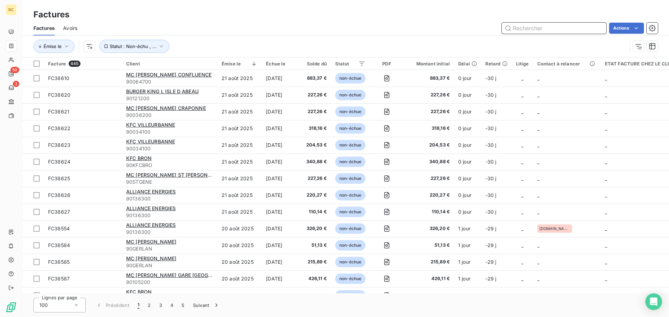
click at [554, 28] on input "text" at bounding box center [553, 28] width 104 height 11
paste input "FC38627"
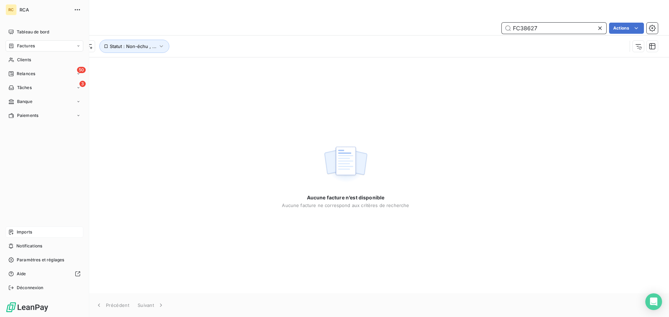
type input "FC38627"
click at [12, 236] on div "Imports" at bounding box center [45, 232] width 78 height 11
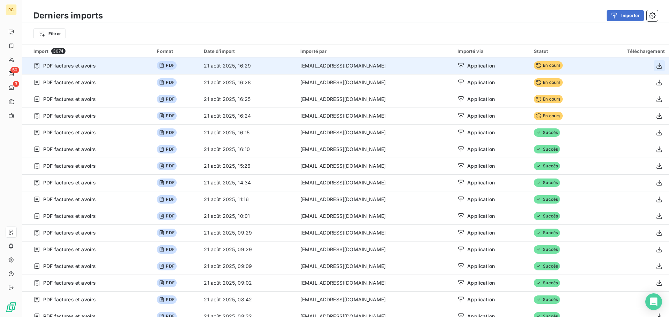
click at [653, 65] on button "button" at bounding box center [658, 65] width 11 height 11
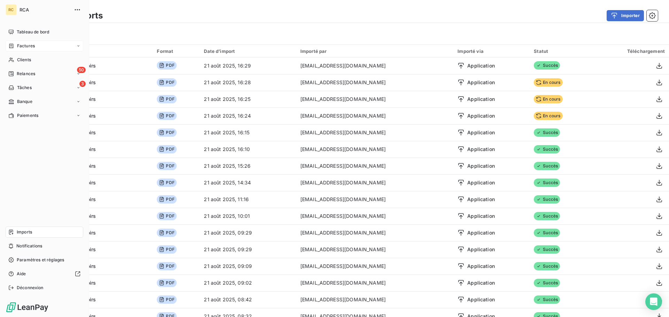
click at [21, 45] on span "Factures" at bounding box center [26, 46] width 18 height 6
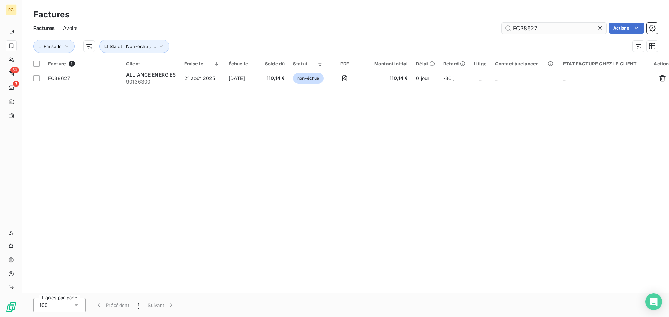
click at [569, 30] on input "FC38627" at bounding box center [553, 28] width 104 height 11
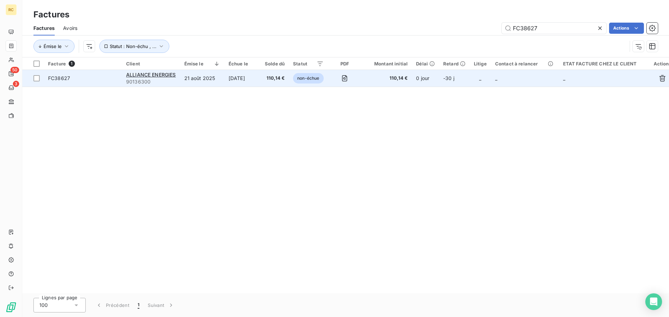
click at [67, 77] on span "FC38627" at bounding box center [59, 78] width 22 height 6
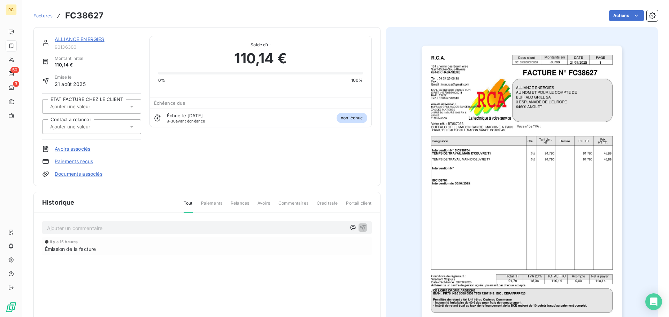
click at [74, 176] on link "Documents associés" at bounding box center [79, 174] width 48 height 7
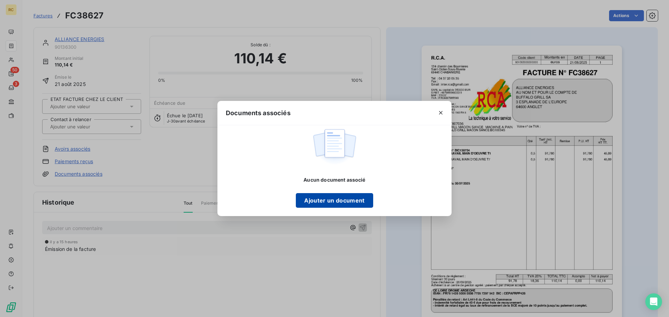
click at [344, 208] on button "Ajouter un document" at bounding box center [334, 200] width 77 height 15
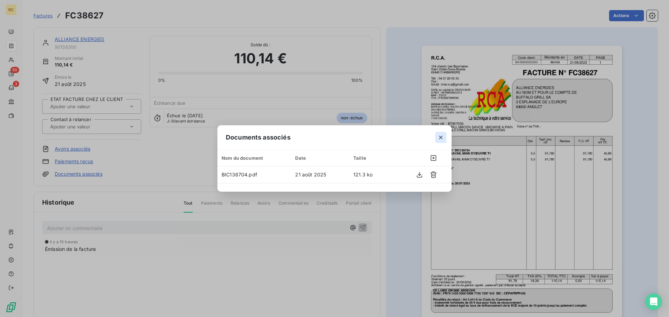
click at [440, 138] on icon "button" at bounding box center [440, 137] width 7 height 7
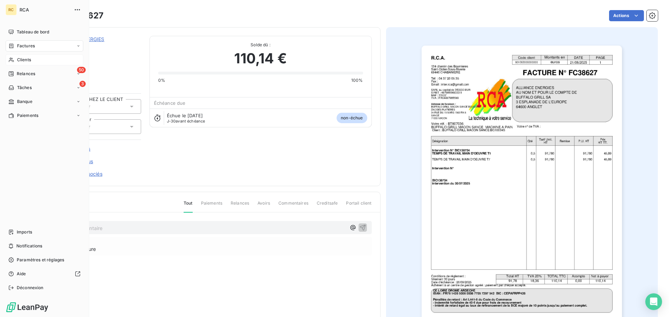
click at [17, 60] on span "Clients" at bounding box center [24, 60] width 14 height 6
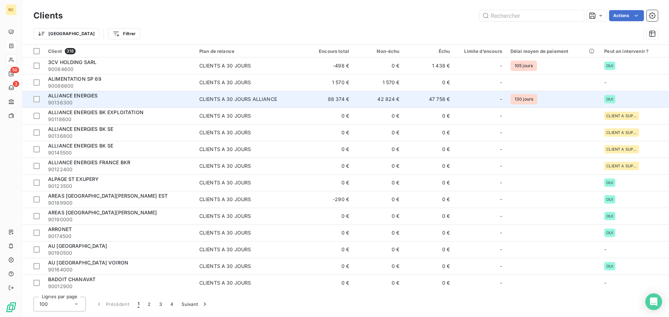
click at [95, 96] on span "ALLIANCE ENERGIES" at bounding box center [73, 96] width 50 height 6
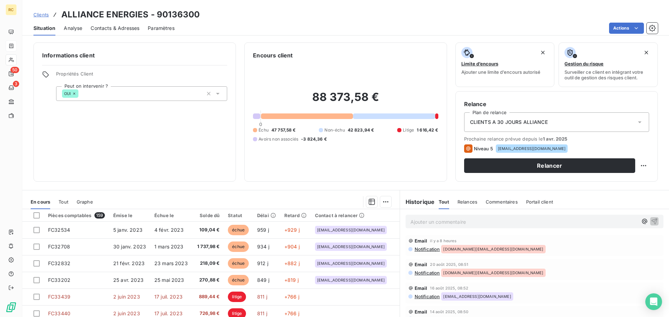
click at [62, 202] on span "Tout" at bounding box center [64, 202] width 10 height 6
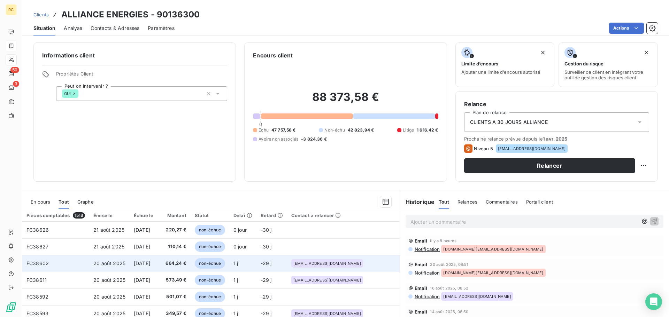
click at [142, 262] on span "19 sept. 2025" at bounding box center [142, 263] width 16 height 6
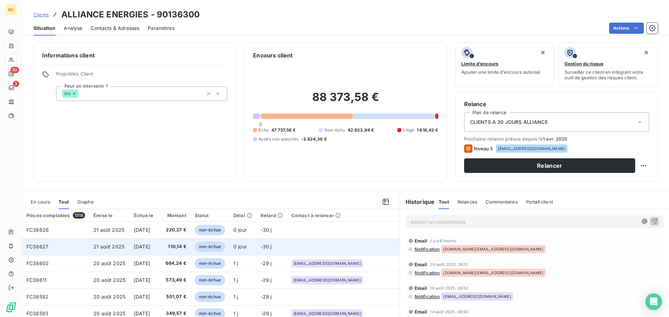
click at [186, 249] on span "110,14 €" at bounding box center [174, 246] width 25 height 7
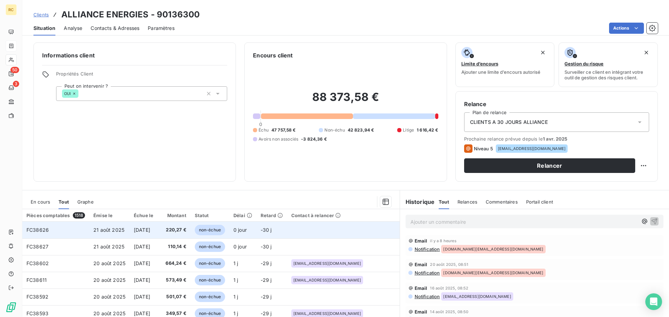
click at [150, 232] on span "[DATE]" at bounding box center [142, 230] width 16 height 6
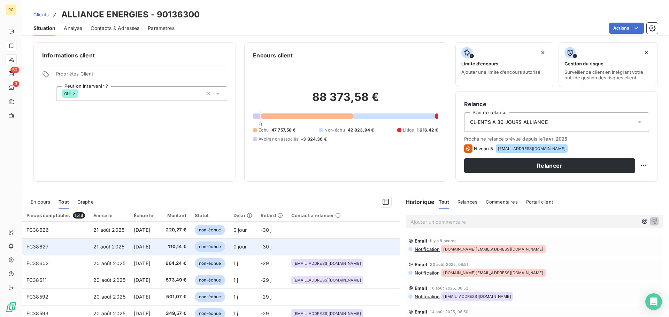
click at [150, 249] on span "[DATE]" at bounding box center [142, 247] width 16 height 6
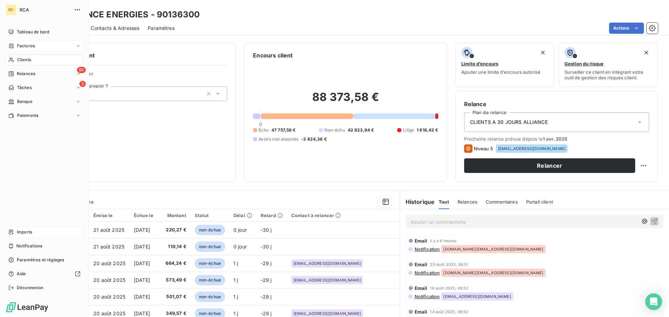
click at [31, 233] on span "Imports" at bounding box center [24, 232] width 15 height 6
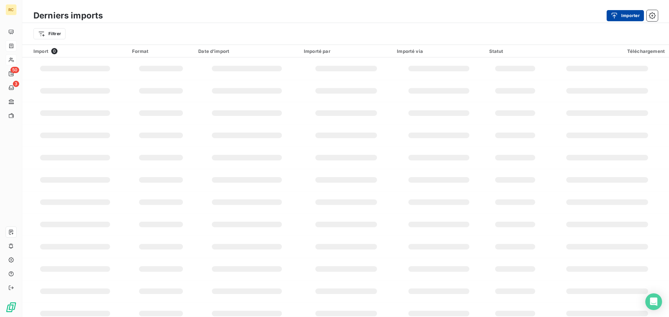
click at [617, 15] on icon "button" at bounding box center [613, 15] width 7 height 7
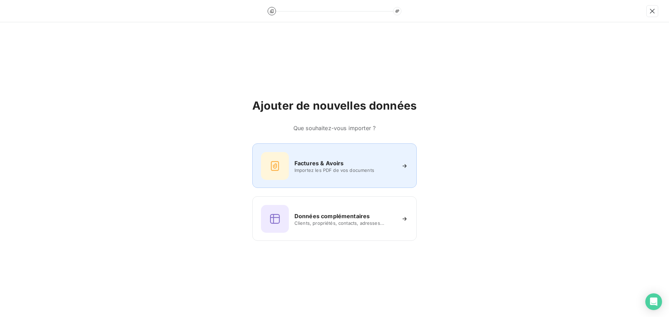
click at [295, 173] on span "Importez les PDF de vos documents" at bounding box center [344, 170] width 101 height 6
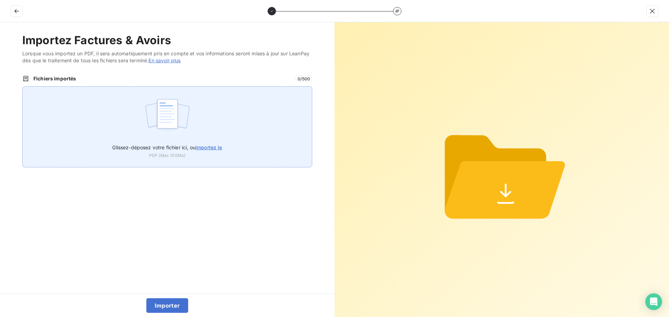
click at [126, 104] on div "Glissez-déposez votre fichier ici, ou importez le PDF (Max 100Mo)" at bounding box center [167, 126] width 290 height 81
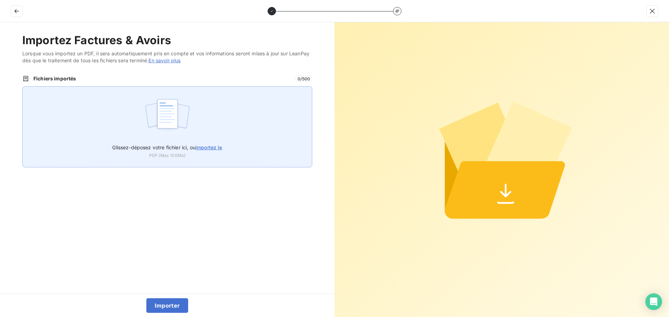
type input "C:\fakepath\FC38628.pdf"
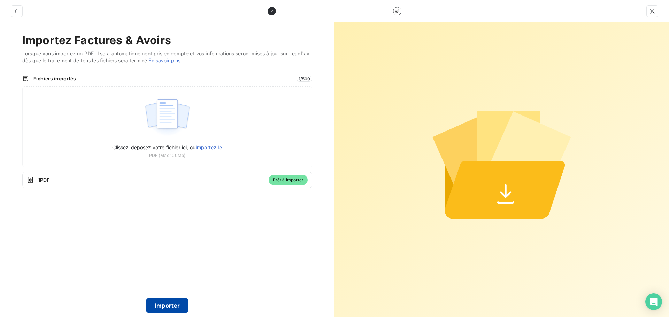
click at [169, 305] on button "Importer" at bounding box center [167, 305] width 42 height 15
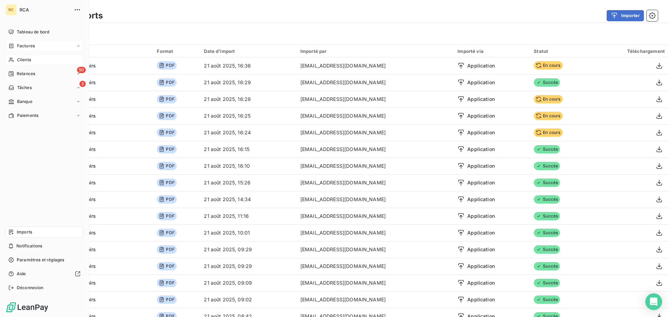
click at [11, 48] on icon at bounding box center [11, 46] width 6 height 6
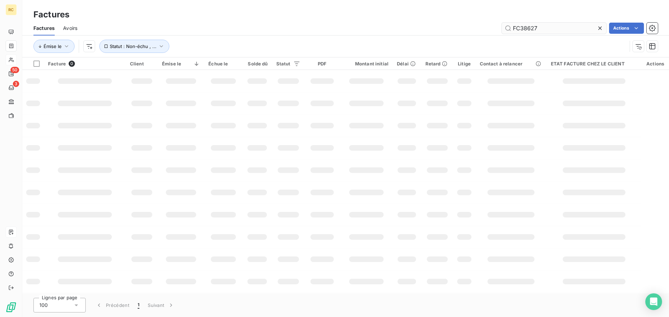
click at [567, 30] on input "FC38627" at bounding box center [553, 28] width 104 height 11
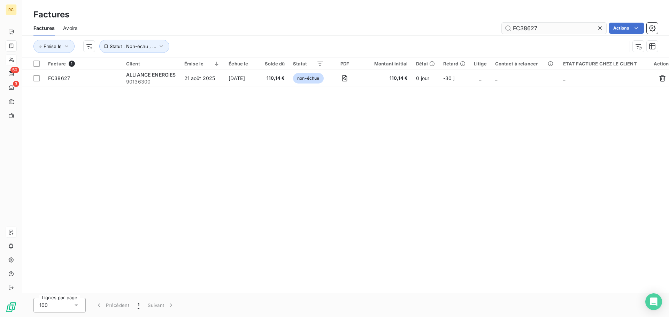
click at [567, 30] on input "FC38627" at bounding box center [553, 28] width 104 height 11
type input "BIC138705"
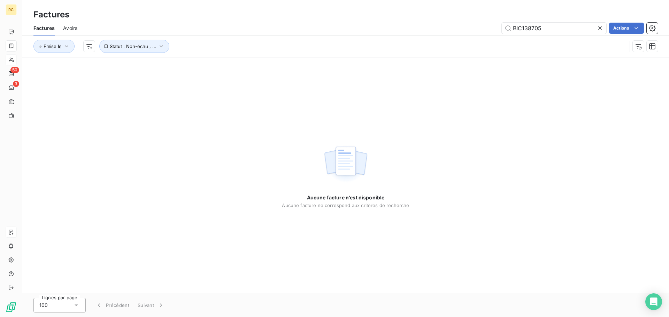
drag, startPoint x: 580, startPoint y: 28, endPoint x: 408, endPoint y: 23, distance: 172.1
click at [428, 28] on div "BIC138705 Actions" at bounding box center [372, 28] width 572 height 11
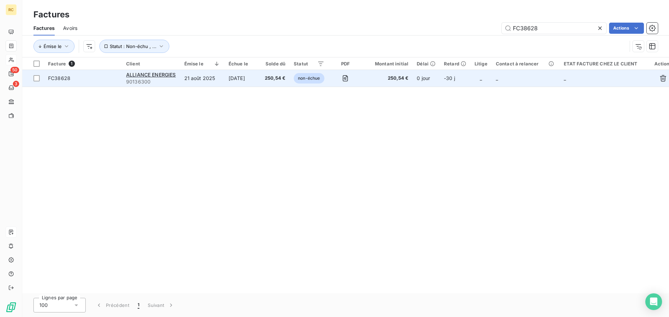
type input "FC38628"
click at [67, 80] on span "FC38628" at bounding box center [59, 78] width 22 height 6
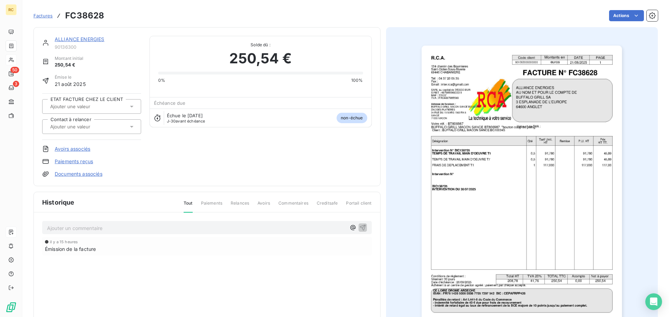
click at [67, 174] on link "Documents associés" at bounding box center [79, 174] width 48 height 7
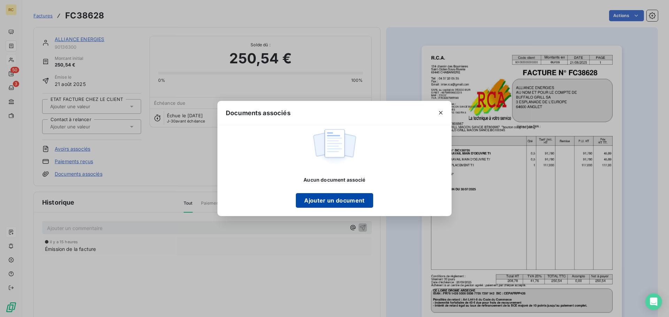
click at [317, 198] on button "Ajouter un document" at bounding box center [334, 200] width 77 height 15
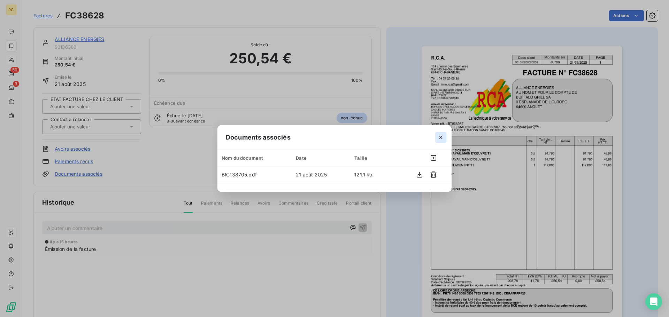
click at [442, 139] on icon "button" at bounding box center [440, 137] width 7 height 7
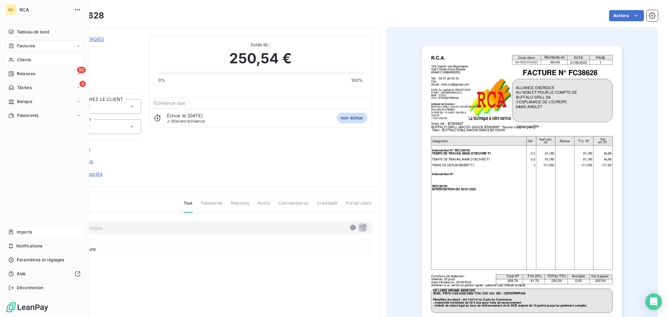
click at [17, 235] on span "Imports" at bounding box center [24, 232] width 15 height 6
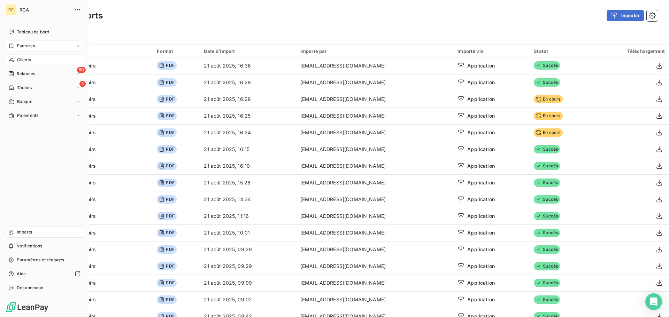
click at [14, 47] on div "Factures" at bounding box center [21, 46] width 26 height 6
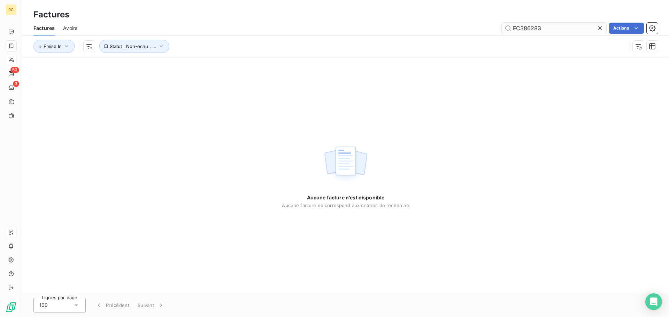
type input "FC38628"
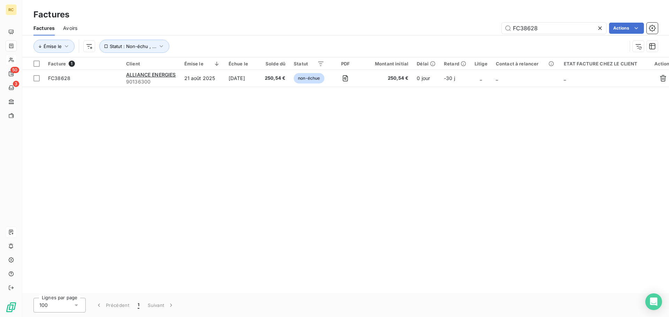
drag, startPoint x: 551, startPoint y: 26, endPoint x: 460, endPoint y: 28, distance: 91.3
click at [462, 28] on div "FC38628 Actions" at bounding box center [372, 28] width 572 height 11
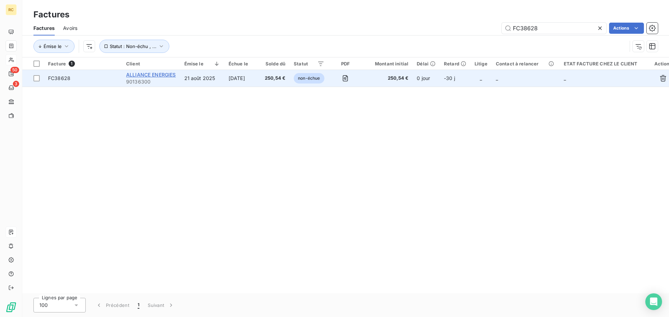
click at [147, 75] on span "ALLIANCE ENERGIES" at bounding box center [151, 75] width 50 height 6
click at [63, 77] on span "FC38628" at bounding box center [59, 78] width 22 height 6
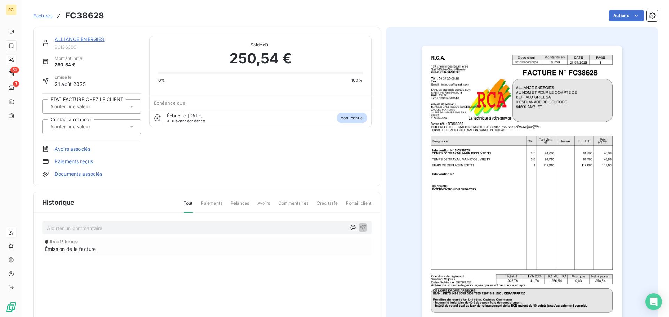
click at [66, 175] on link "Documents associés" at bounding box center [79, 174] width 48 height 7
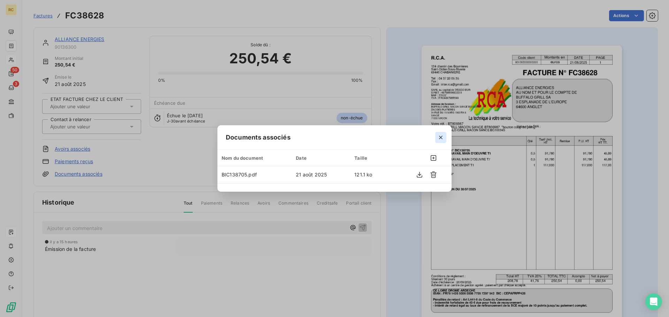
click at [445, 139] on button "button" at bounding box center [440, 137] width 11 height 11
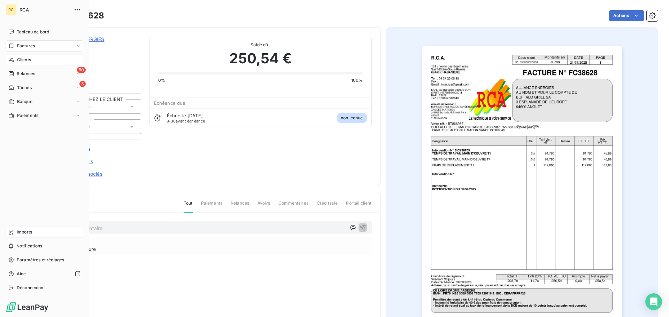
click at [10, 229] on icon at bounding box center [11, 232] width 6 height 6
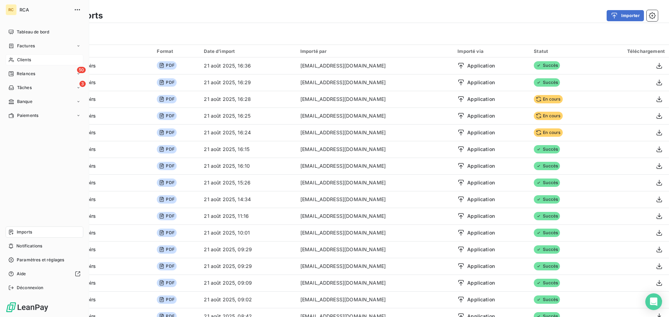
click at [12, 232] on icon at bounding box center [11, 232] width 4 height 5
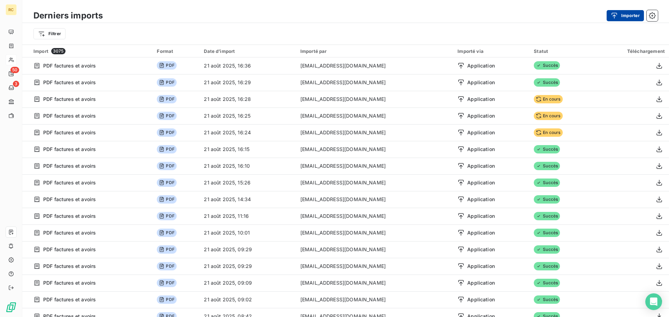
click at [637, 19] on button "Importer" at bounding box center [624, 15] width 37 height 11
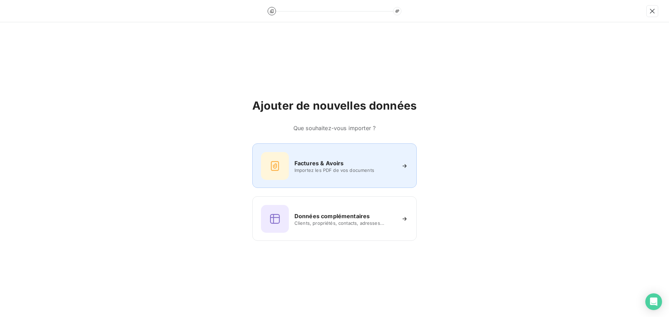
click at [276, 168] on icon at bounding box center [275, 166] width 8 height 10
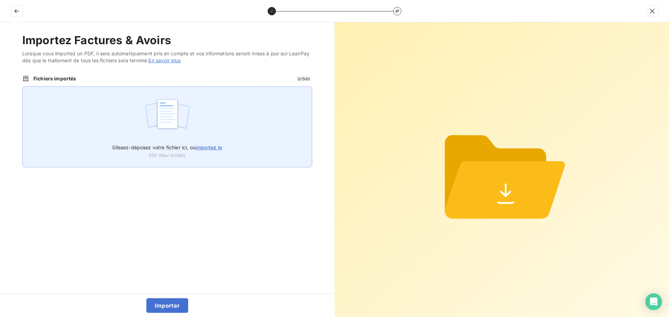
click at [151, 112] on img at bounding box center [167, 117] width 46 height 45
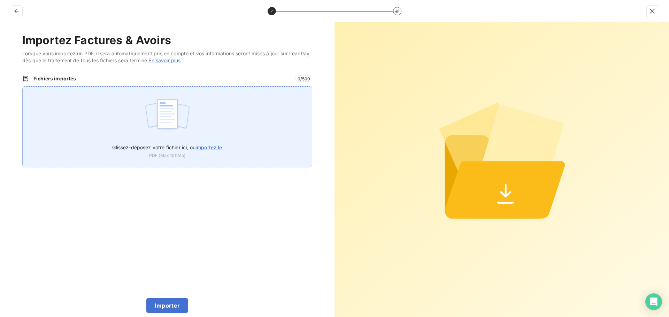
type input "C:\fakepath\FC38629.pdf"
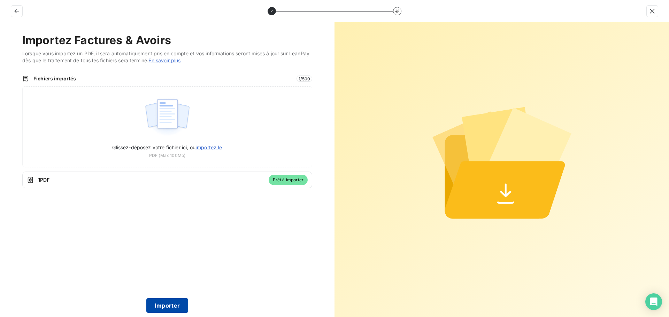
click at [162, 305] on button "Importer" at bounding box center [167, 305] width 42 height 15
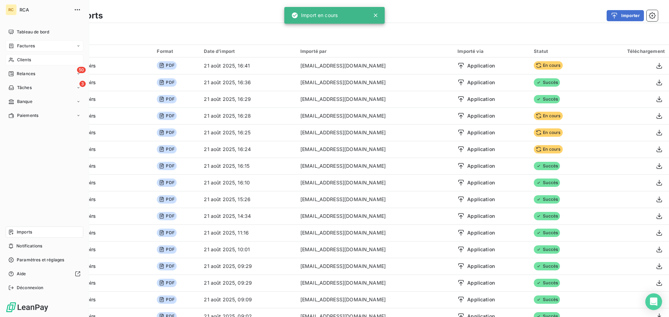
click at [16, 41] on div "Factures" at bounding box center [45, 45] width 78 height 11
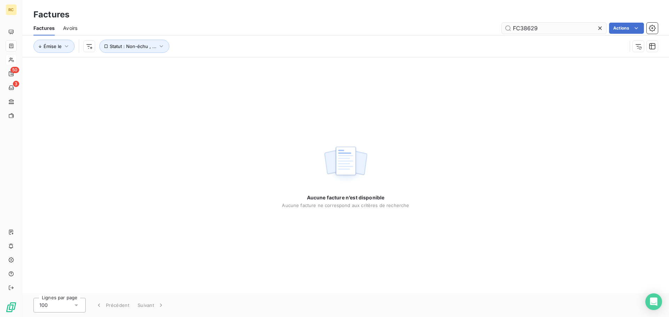
click at [554, 29] on input "FC38629" at bounding box center [553, 28] width 104 height 11
click at [554, 30] on input "FC38629" at bounding box center [553, 28] width 104 height 11
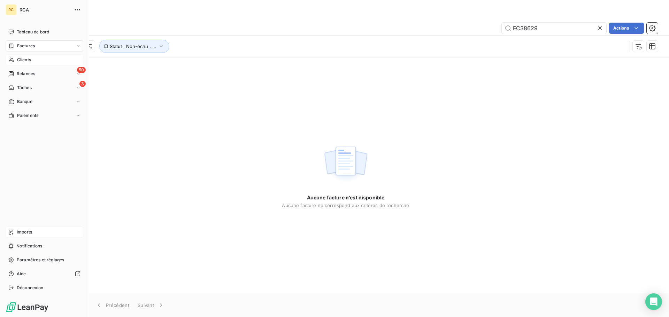
type input "FC38629"
click at [37, 231] on div "Imports" at bounding box center [45, 232] width 78 height 11
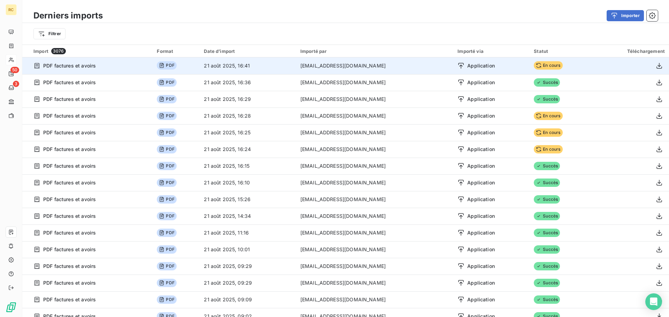
click at [533, 61] on td "En cours" at bounding box center [560, 65] width 62 height 17
click at [534, 63] on span "En cours" at bounding box center [547, 65] width 29 height 8
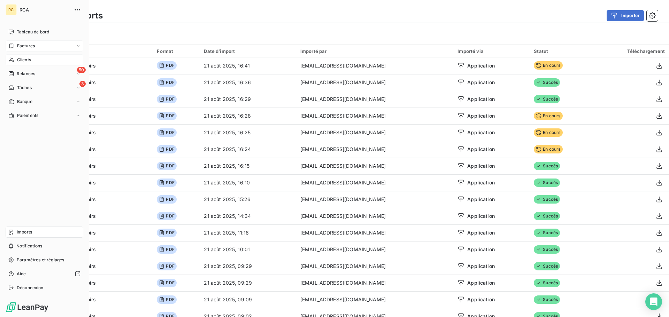
click at [8, 46] on div "Factures" at bounding box center [45, 45] width 78 height 11
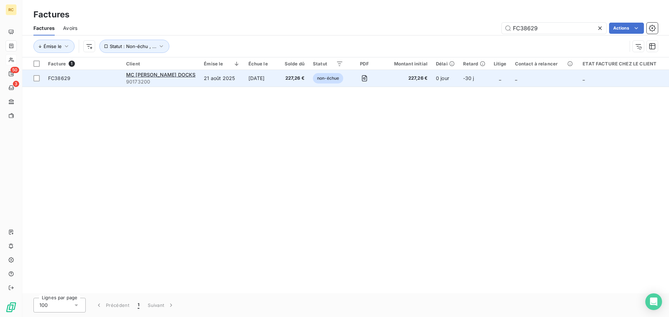
click at [56, 77] on span "FC38629" at bounding box center [59, 78] width 22 height 6
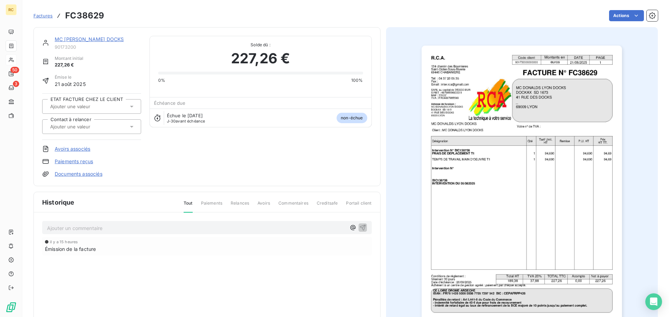
click at [86, 175] on link "Documents associés" at bounding box center [79, 174] width 48 height 7
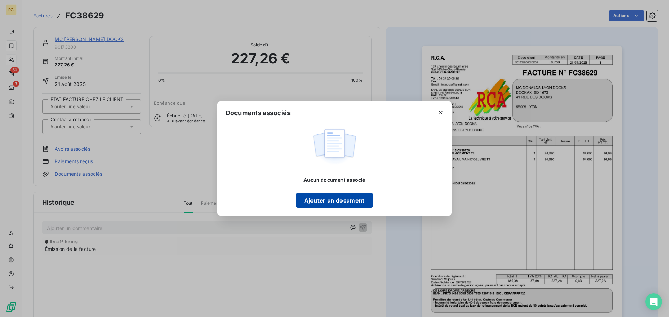
click at [309, 195] on button "Ajouter un document" at bounding box center [334, 200] width 77 height 15
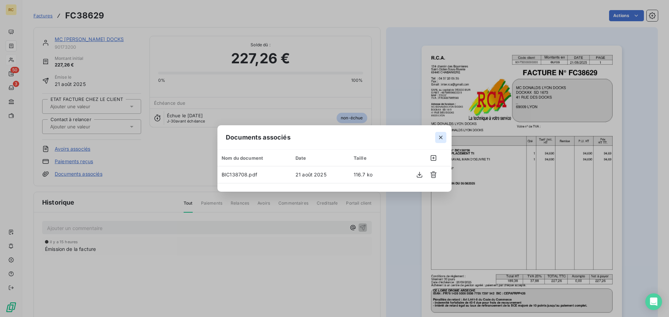
click at [440, 134] on icon "button" at bounding box center [440, 137] width 7 height 7
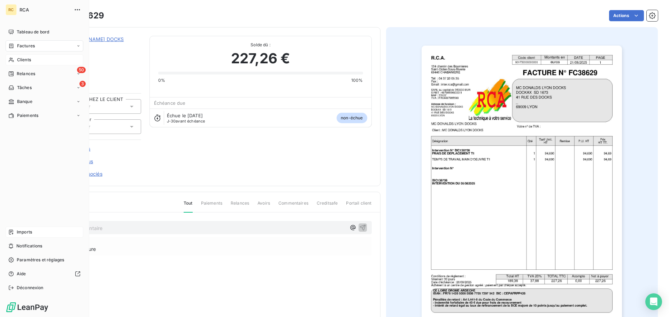
click at [12, 231] on icon at bounding box center [11, 232] width 6 height 6
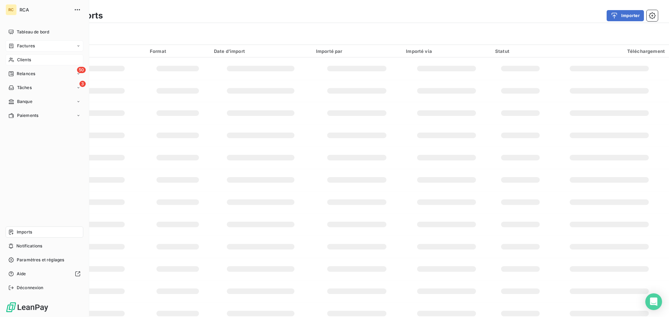
click at [14, 43] on div "Factures" at bounding box center [21, 46] width 26 height 6
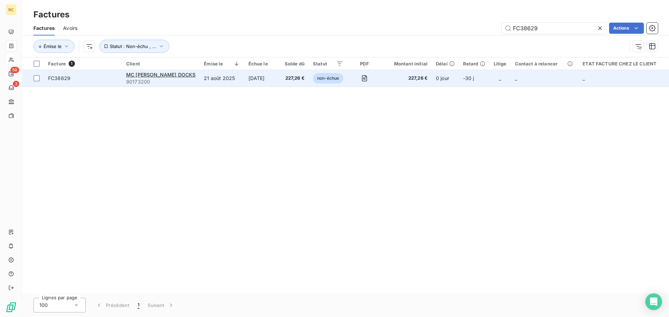
click at [57, 77] on span "FC38629" at bounding box center [59, 78] width 22 height 6
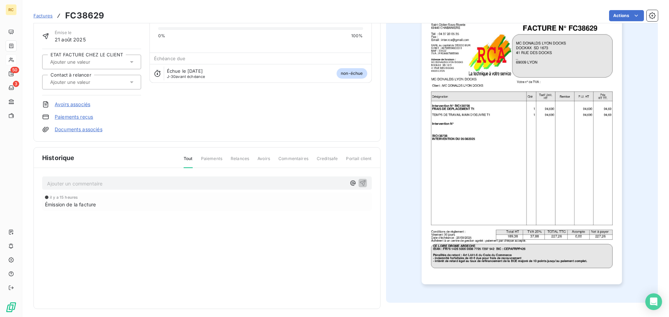
scroll to position [48, 0]
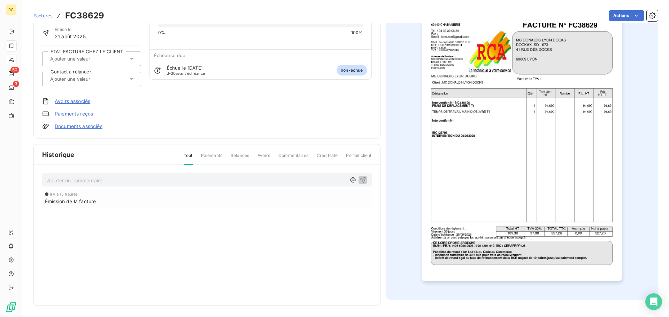
click at [63, 127] on link "Documents associés" at bounding box center [79, 126] width 48 height 7
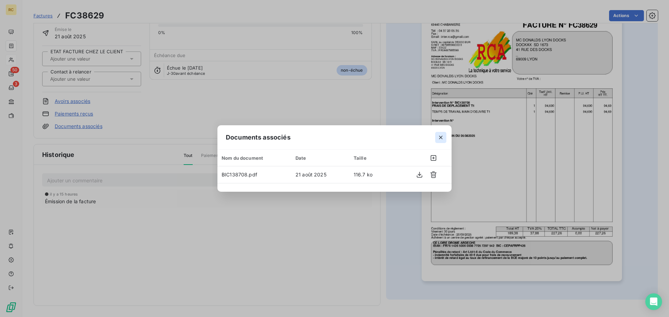
click at [439, 139] on icon "button" at bounding box center [440, 137] width 3 height 3
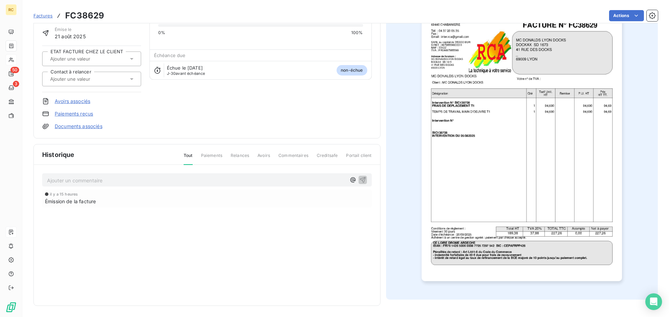
click at [13, 233] on icon at bounding box center [11, 232] width 4 height 5
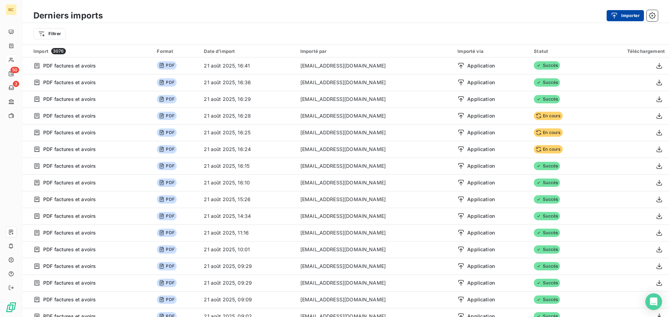
click at [624, 14] on button "Importer" at bounding box center [624, 15] width 37 height 11
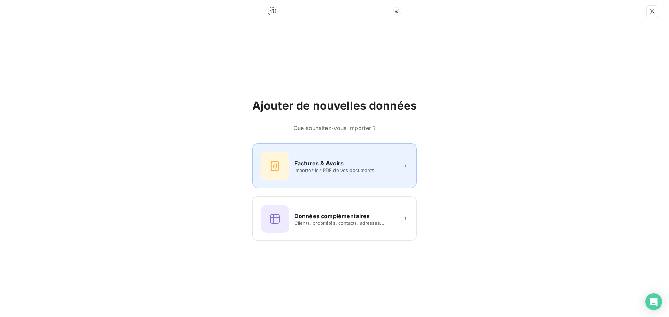
click at [319, 171] on span "Importez les PDF de vos documents" at bounding box center [344, 170] width 101 height 6
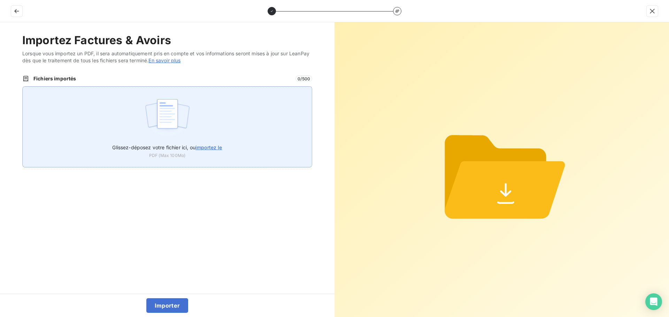
click at [185, 147] on span "Glissez-déposez votre fichier ici, ou importez le" at bounding box center [167, 148] width 110 height 6
click at [23, 87] on input "Glissez-déposez votre fichier ici, ou importez le" at bounding box center [22, 86] width 0 height 0
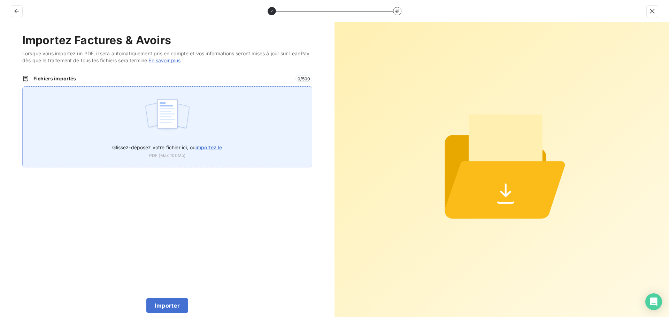
type input "C:\fakepath\FC38630.pdf"
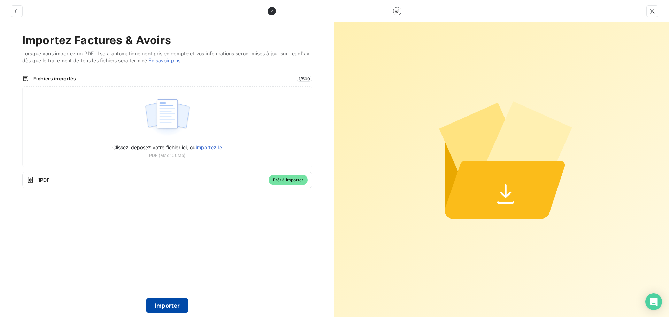
click at [156, 305] on button "Importer" at bounding box center [167, 305] width 42 height 15
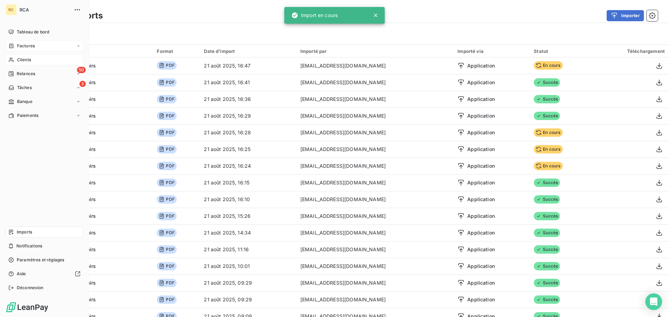
drag, startPoint x: 3, startPoint y: 36, endPoint x: 8, endPoint y: 41, distance: 7.4
click at [3, 37] on div "RC RCA Tableau de bord Factures Clients 50 Relances 3 Tâches Banque Paiements I…" at bounding box center [44, 158] width 89 height 317
drag, startPoint x: 12, startPoint y: 45, endPoint x: 74, endPoint y: 46, distance: 62.3
click at [12, 45] on icon at bounding box center [11, 46] width 6 height 6
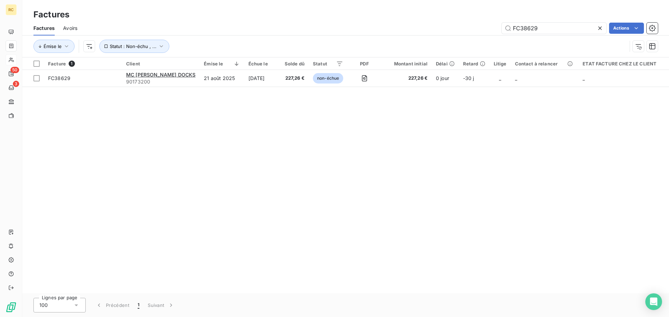
drag, startPoint x: 554, startPoint y: 29, endPoint x: 439, endPoint y: 26, distance: 115.3
click at [445, 26] on div "FC38629 Actions" at bounding box center [372, 28] width 572 height 11
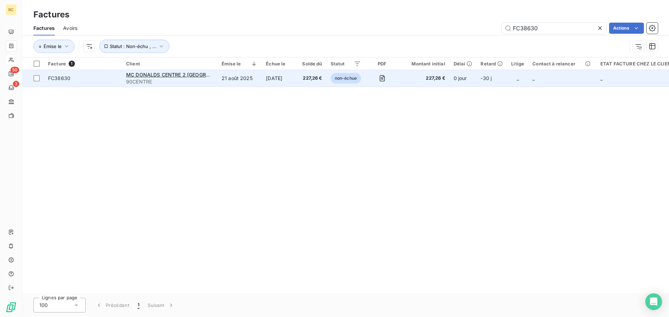
type input "FC38630"
click at [108, 79] on span "FC38630" at bounding box center [83, 78] width 70 height 7
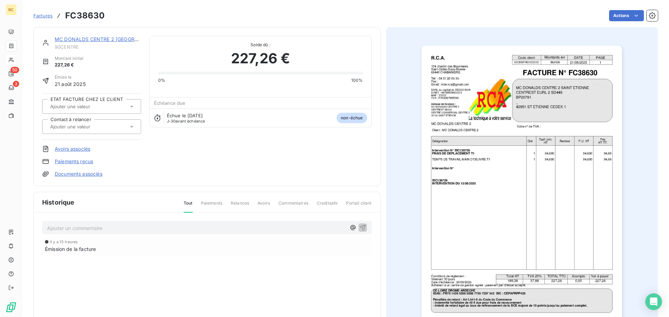
click at [80, 176] on link "Documents associés" at bounding box center [79, 174] width 48 height 7
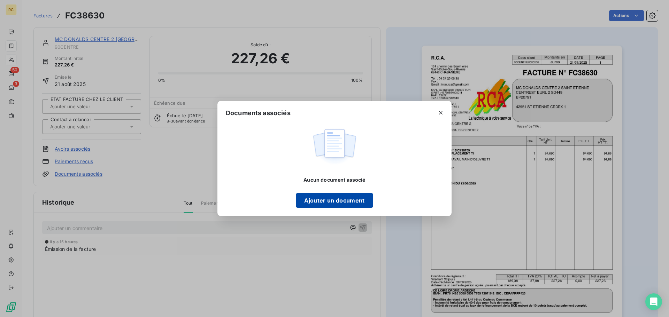
click at [343, 202] on button "Ajouter un document" at bounding box center [334, 200] width 77 height 15
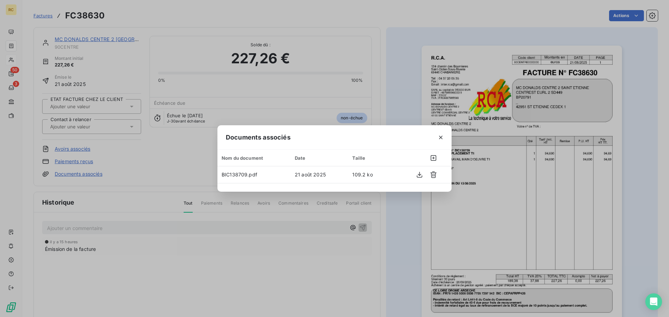
click at [300, 239] on div "Documents associés Nom du document Date Taille BIC138709.pdf 21 août 2025 109.2…" at bounding box center [334, 158] width 669 height 317
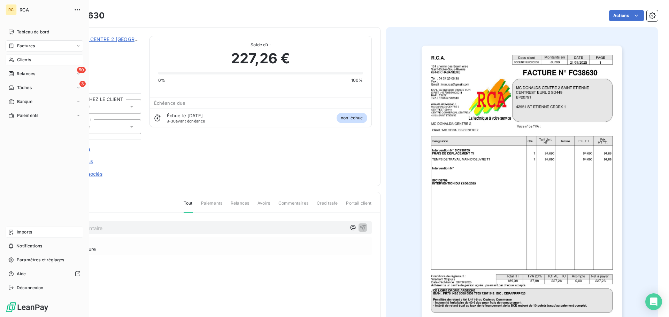
click at [12, 235] on div "Imports" at bounding box center [45, 232] width 78 height 11
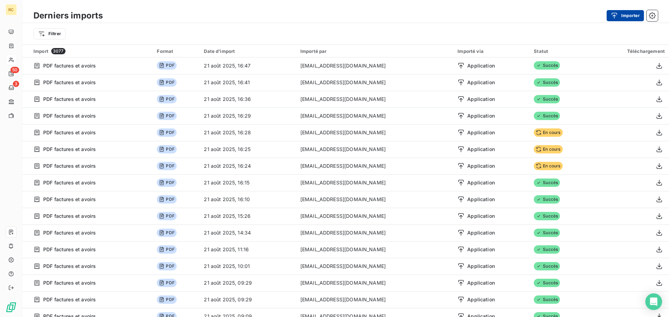
click at [620, 18] on div "button" at bounding box center [615, 15] width 10 height 7
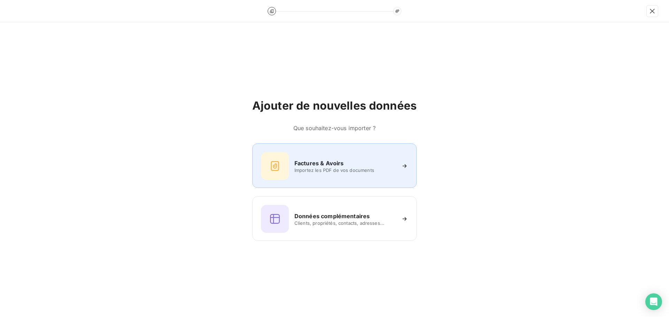
click at [280, 163] on icon at bounding box center [274, 166] width 11 height 11
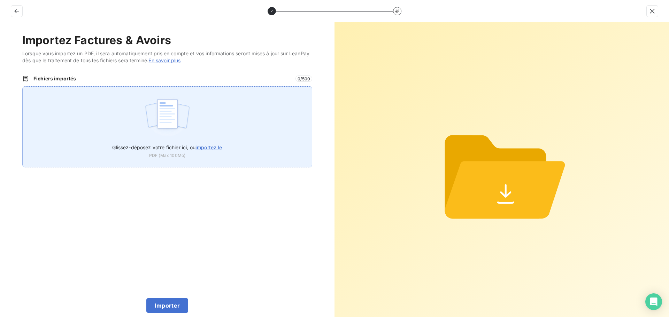
click at [175, 135] on img at bounding box center [167, 117] width 46 height 45
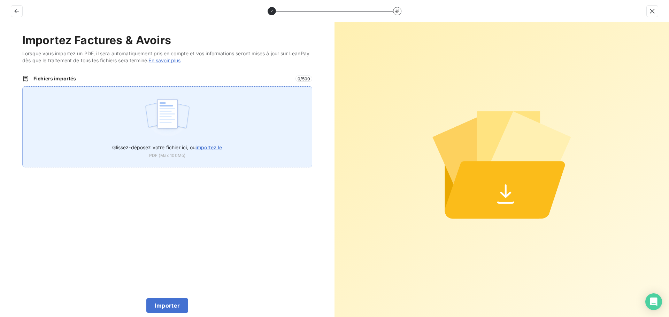
type input "C:\fakepath\FC38631.pdf"
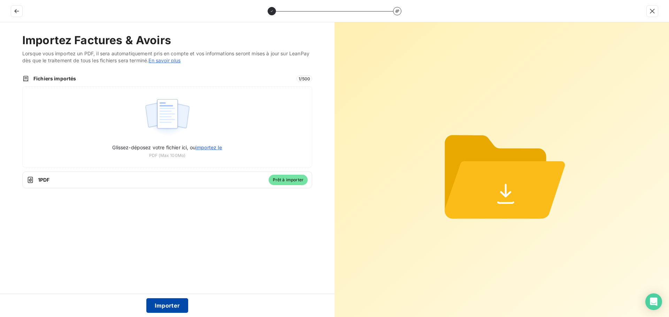
click at [172, 306] on button "Importer" at bounding box center [167, 305] width 42 height 15
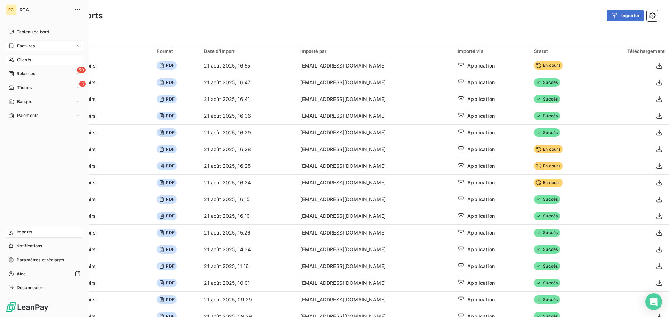
click at [22, 44] on span "Factures" at bounding box center [26, 46] width 18 height 6
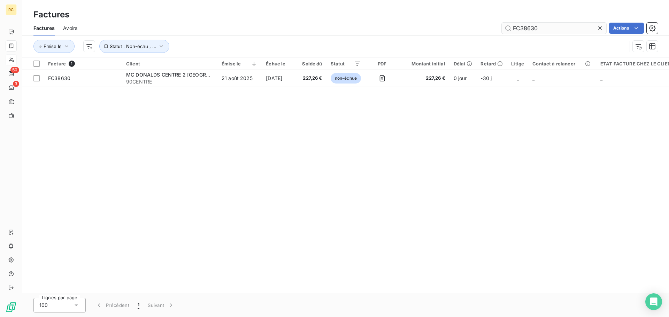
click at [553, 26] on input "FC38630" at bounding box center [553, 28] width 104 height 11
click at [552, 26] on input "FC38630" at bounding box center [553, 28] width 104 height 11
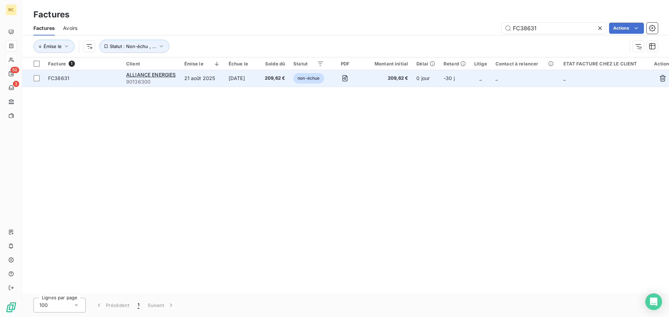
type input "FC38631"
click at [58, 79] on span "FC38631" at bounding box center [58, 78] width 21 height 6
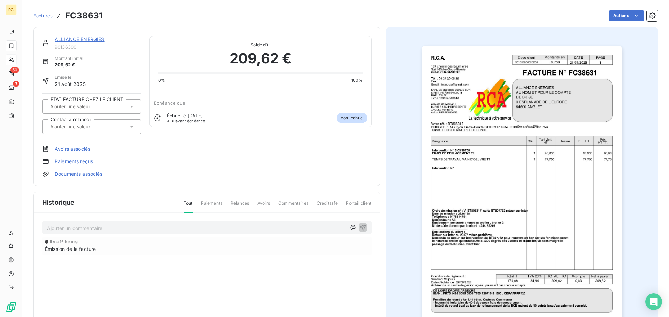
click at [79, 174] on link "Documents associés" at bounding box center [79, 174] width 48 height 7
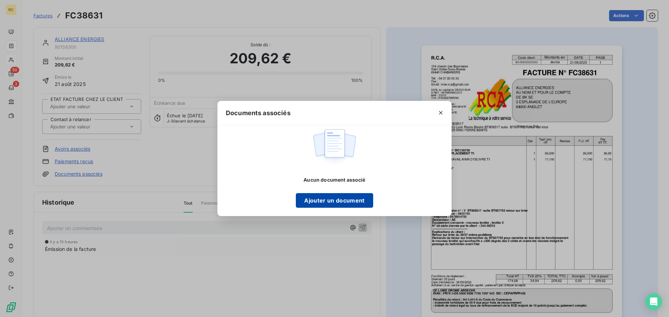
click at [354, 200] on button "Ajouter un document" at bounding box center [334, 200] width 77 height 15
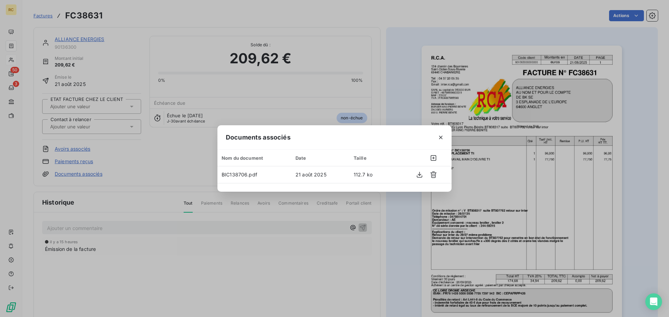
drag, startPoint x: 244, startPoint y: 266, endPoint x: 236, endPoint y: 260, distance: 10.0
click at [243, 265] on div "Documents associés Nom du document Date Taille BIC138706.pdf 21 août 2025 112.7…" at bounding box center [334, 158] width 669 height 317
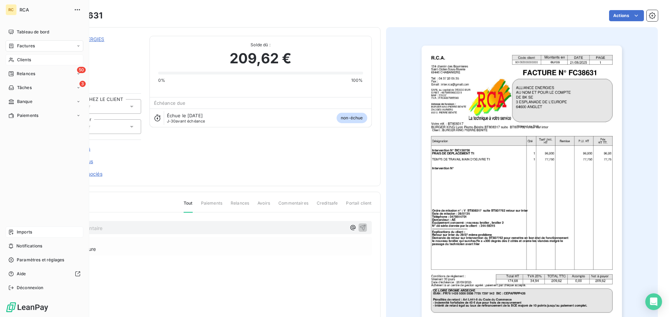
click at [11, 231] on icon at bounding box center [11, 232] width 6 height 6
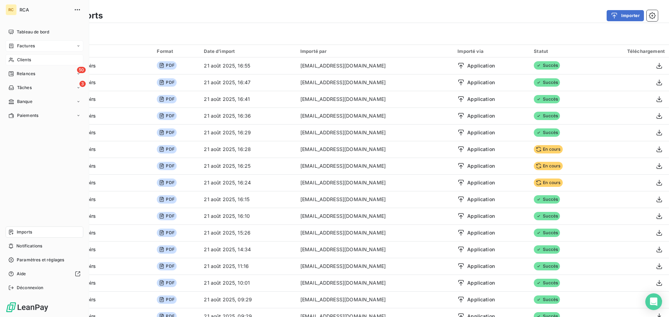
click at [12, 43] on div "Factures" at bounding box center [21, 46] width 26 height 6
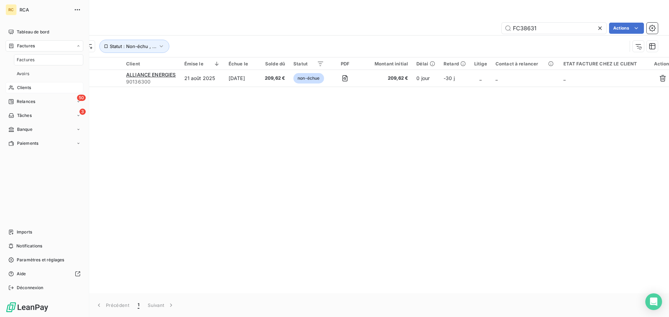
click at [12, 43] on div "Factures" at bounding box center [21, 46] width 26 height 6
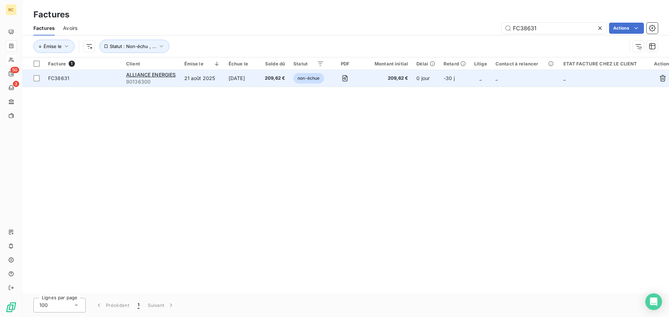
click at [143, 78] on div "ALLIANCE ENERGIES" at bounding box center [151, 74] width 50 height 7
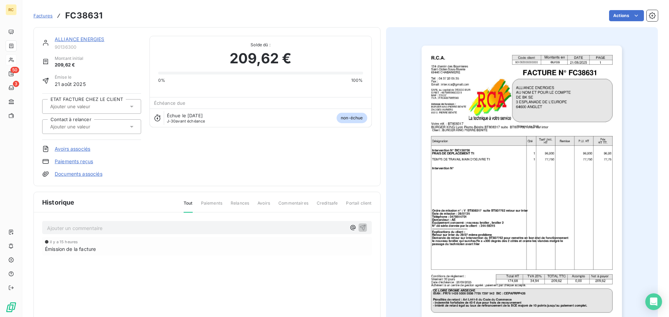
click at [93, 171] on link "Documents associés" at bounding box center [79, 174] width 48 height 7
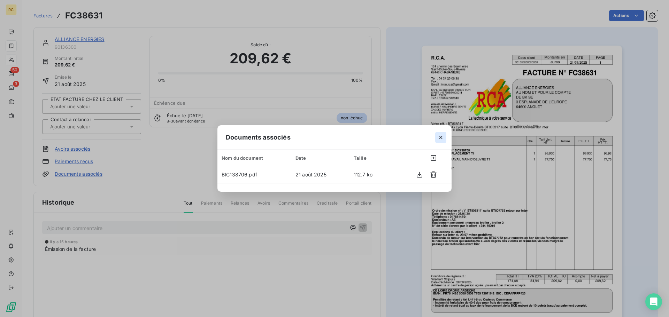
click at [441, 138] on icon "button" at bounding box center [440, 137] width 3 height 3
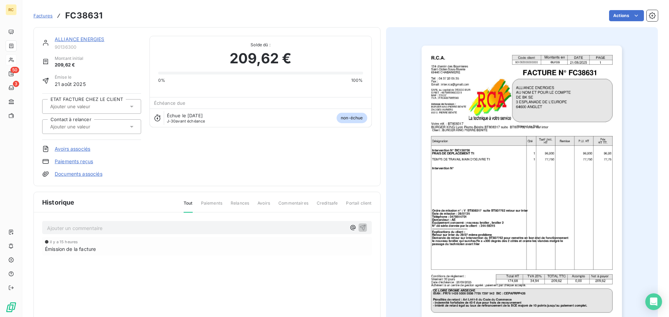
click at [69, 172] on link "Documents associés" at bounding box center [79, 174] width 48 height 7
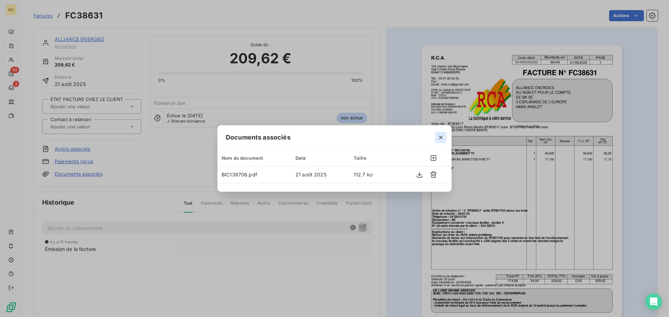
click at [443, 139] on icon "button" at bounding box center [440, 137] width 7 height 7
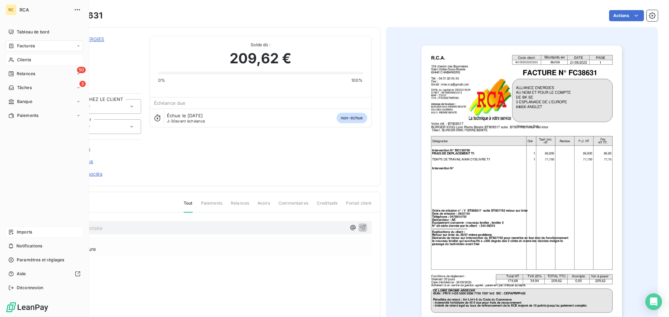
click at [11, 232] on icon at bounding box center [11, 232] width 6 height 6
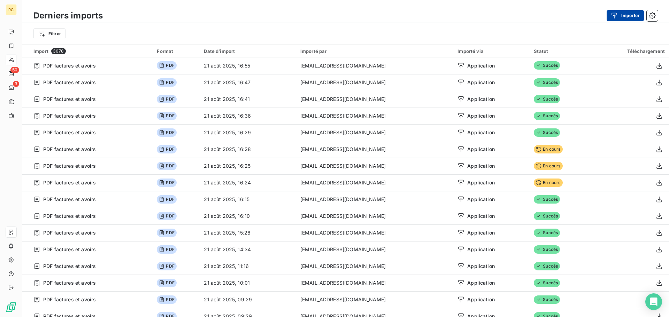
click at [623, 16] on button "Importer" at bounding box center [624, 15] width 37 height 11
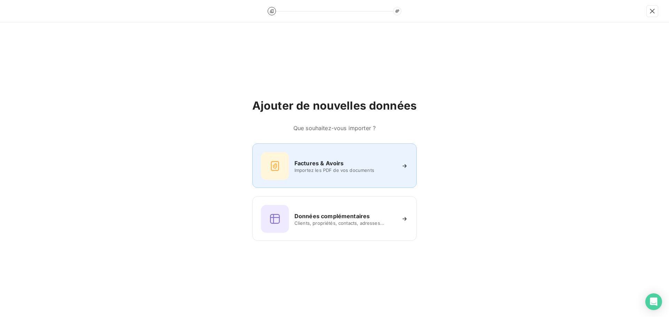
click at [304, 163] on h6 "Factures & Avoirs" at bounding box center [318, 163] width 49 height 8
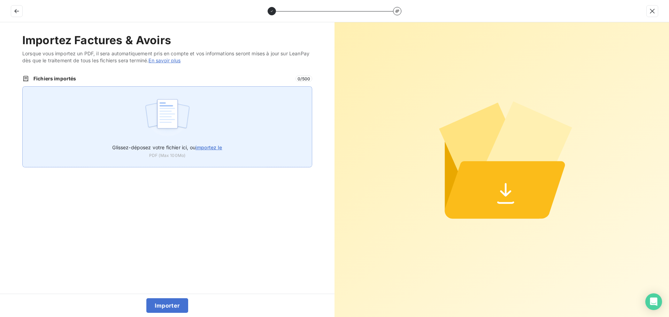
click at [209, 104] on div "Glissez-déposez votre fichier ici, ou importez le PDF (Max 100Mo)" at bounding box center [167, 126] width 290 height 81
type input "C:\fakepath\FC38632.pdf"
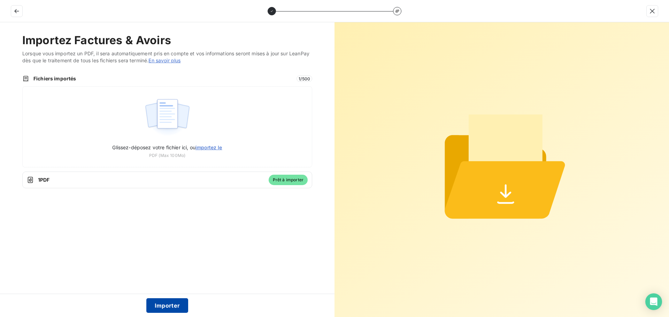
click at [172, 303] on button "Importer" at bounding box center [167, 305] width 42 height 15
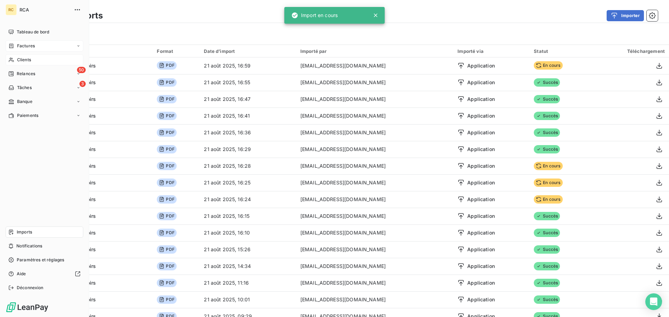
click at [24, 46] on span "Factures" at bounding box center [26, 46] width 18 height 6
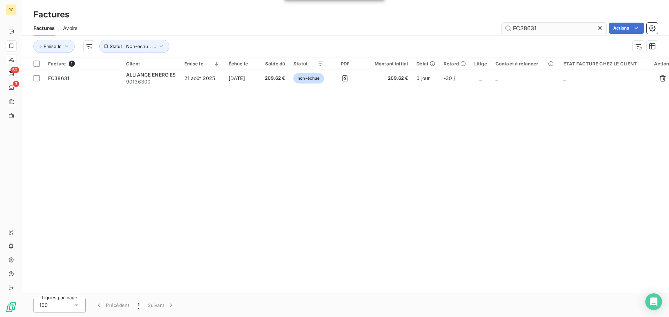
click at [552, 28] on input "FC38631" at bounding box center [553, 28] width 104 height 11
click at [549, 28] on input "FC38631" at bounding box center [553, 28] width 104 height 11
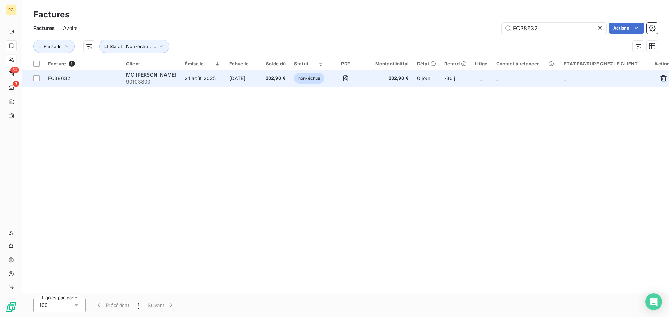
type input "FC38632"
click at [53, 78] on span "FC38632" at bounding box center [59, 78] width 22 height 6
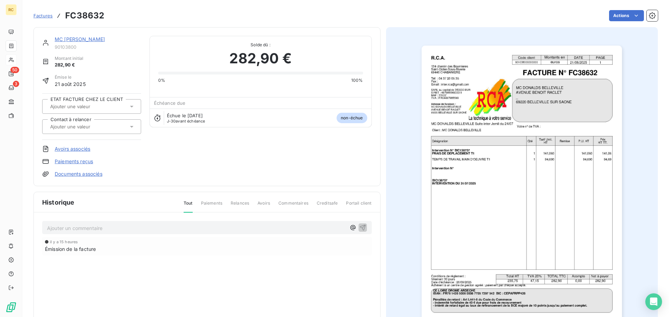
click at [76, 176] on link "Documents associés" at bounding box center [79, 174] width 48 height 7
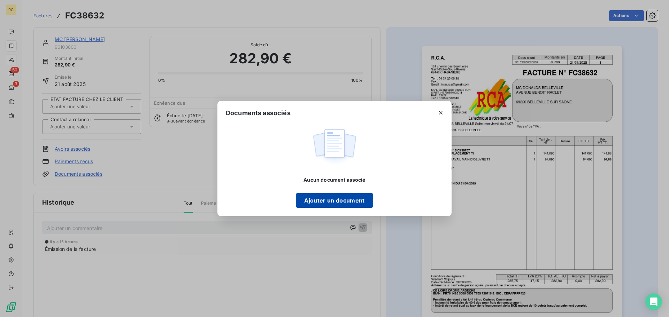
click at [311, 202] on button "Ajouter un document" at bounding box center [334, 200] width 77 height 15
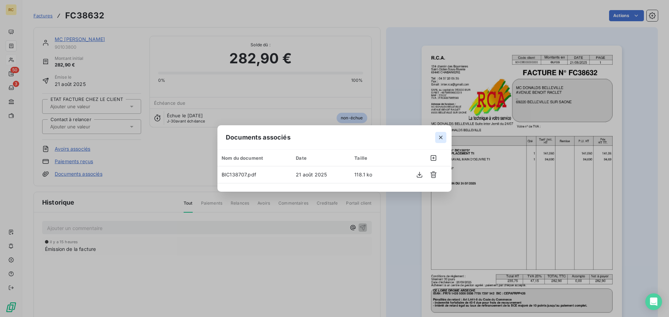
click at [442, 135] on icon "button" at bounding box center [440, 137] width 7 height 7
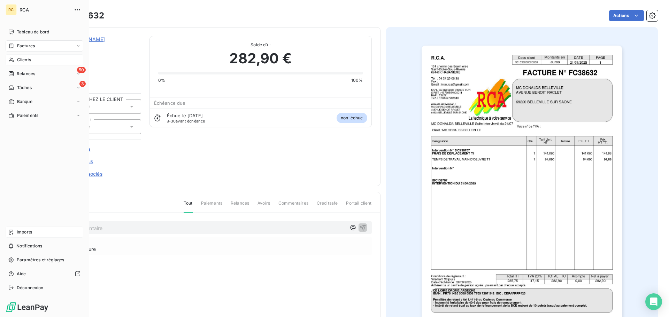
click at [15, 235] on div "Imports" at bounding box center [45, 232] width 78 height 11
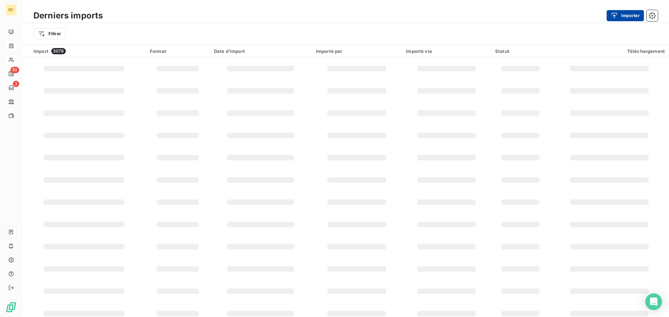
click at [624, 15] on button "Importer" at bounding box center [624, 15] width 37 height 11
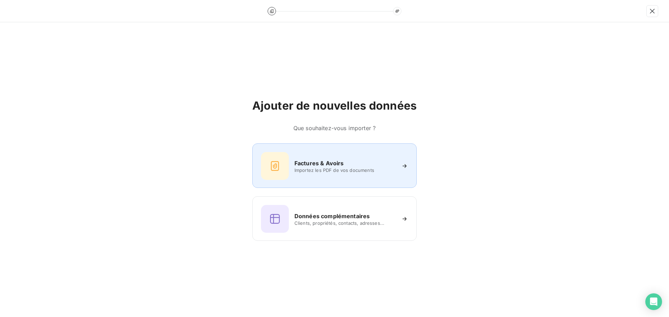
click at [336, 168] on span "Importez les PDF de vos documents" at bounding box center [344, 170] width 101 height 6
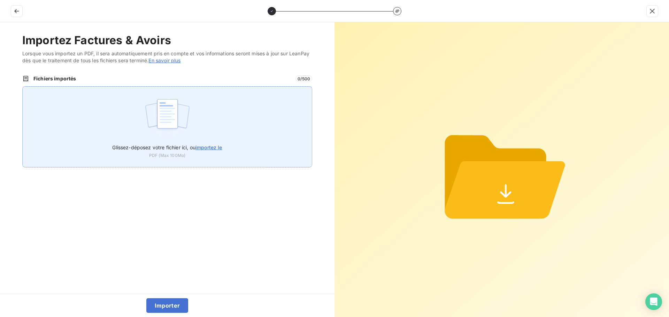
click at [195, 127] on div "Glissez-déposez votre fichier ici, ou importez le PDF (Max 100Mo)" at bounding box center [167, 126] width 290 height 81
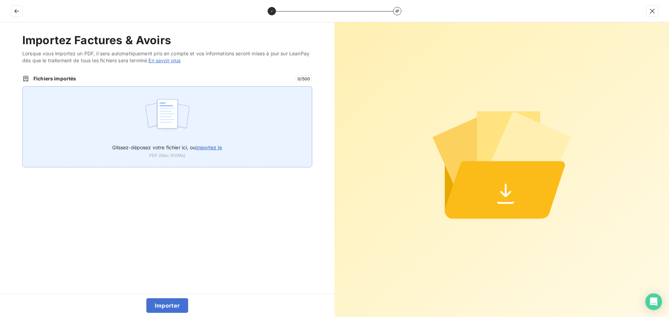
type input "C:\fakepath\FC38633.pdf"
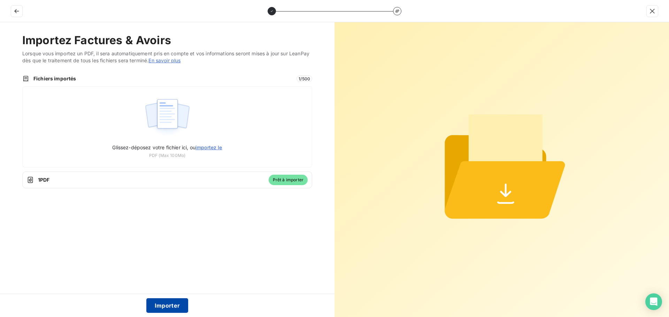
click at [161, 305] on button "Importer" at bounding box center [167, 305] width 42 height 15
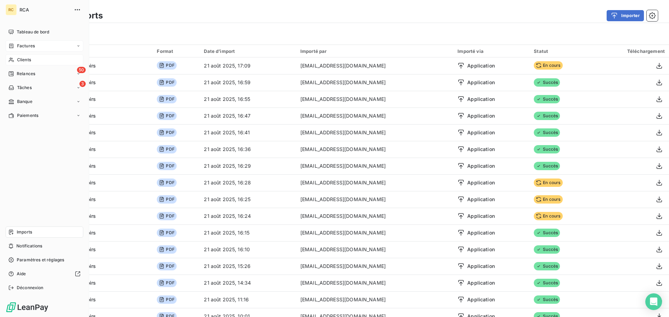
click at [30, 47] on span "Factures" at bounding box center [26, 46] width 18 height 6
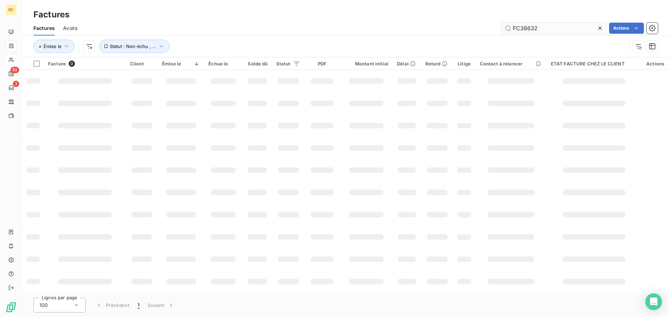
click at [537, 27] on input "FC38632" at bounding box center [553, 28] width 104 height 11
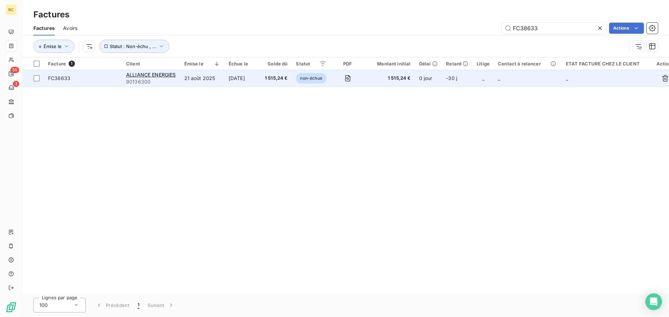
type input "FC38633"
click at [64, 76] on span "FC38633" at bounding box center [59, 78] width 22 height 6
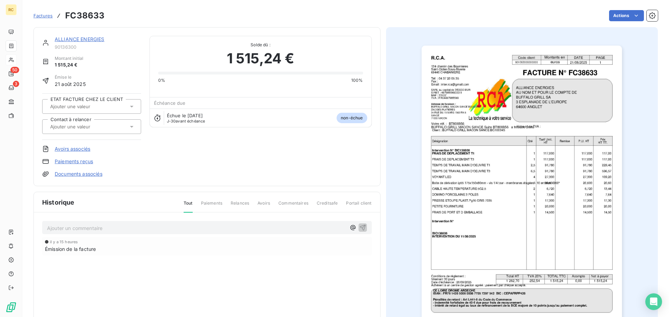
click at [67, 177] on link "Documents associés" at bounding box center [79, 174] width 48 height 7
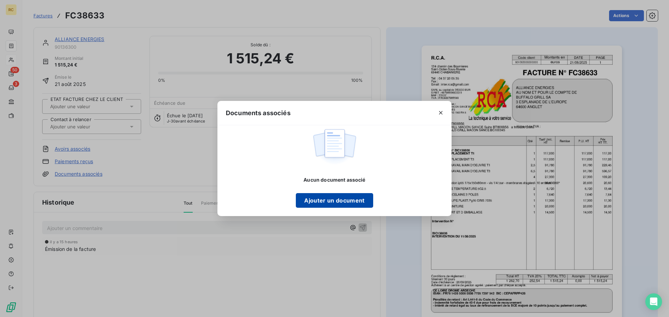
click at [320, 204] on button "Ajouter un document" at bounding box center [334, 200] width 77 height 15
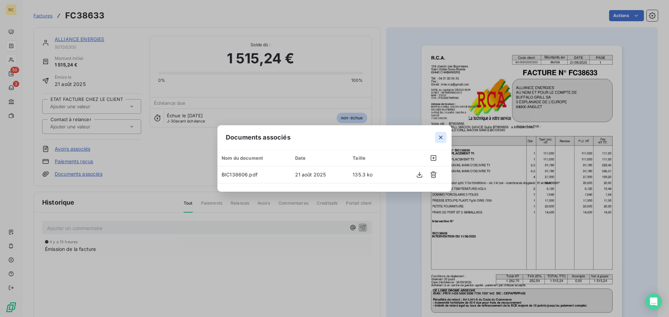
click at [441, 136] on icon "button" at bounding box center [440, 137] width 7 height 7
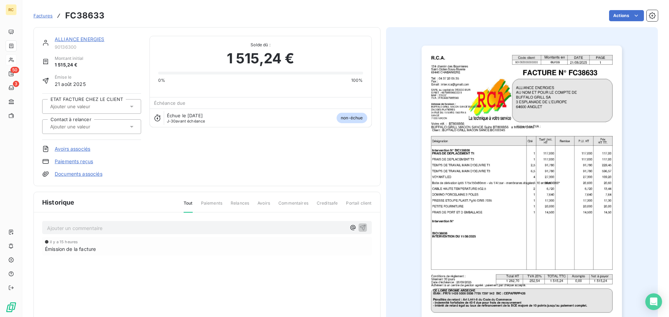
click at [79, 174] on link "Documents associés" at bounding box center [79, 174] width 48 height 7
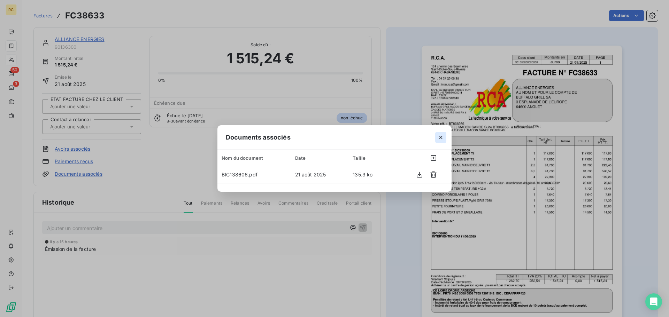
click at [442, 139] on icon "button" at bounding box center [440, 137] width 7 height 7
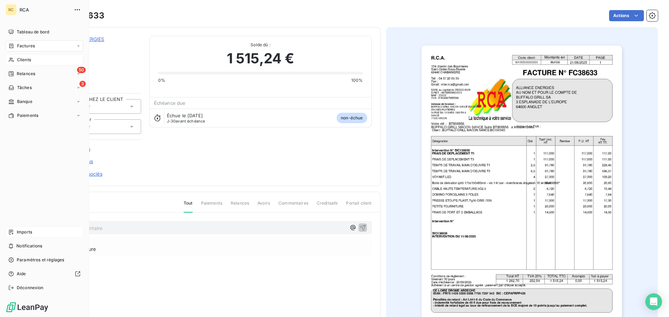
click at [26, 229] on span "Imports" at bounding box center [24, 232] width 15 height 6
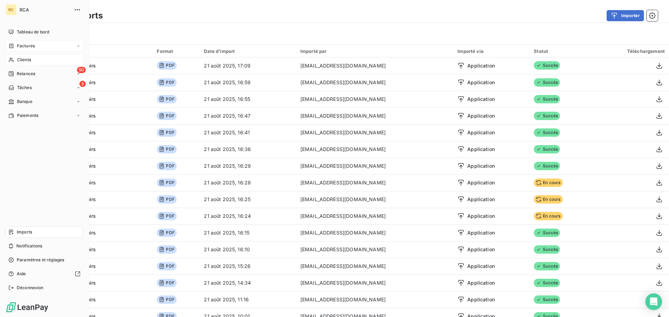
click at [19, 44] on span "Factures" at bounding box center [26, 46] width 18 height 6
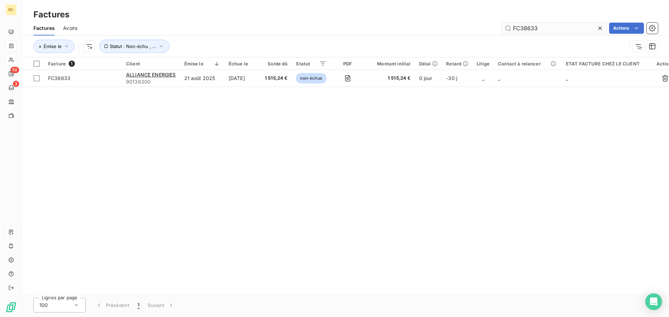
click at [554, 26] on input "FC38633" at bounding box center [553, 28] width 104 height 11
click at [558, 28] on input "FC38633" at bounding box center [553, 28] width 104 height 11
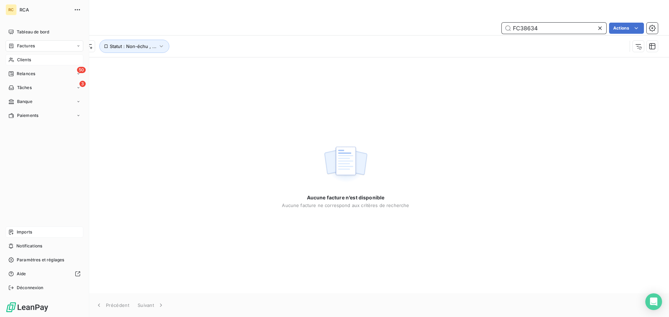
type input "FC38634"
click at [27, 232] on span "Imports" at bounding box center [24, 232] width 15 height 6
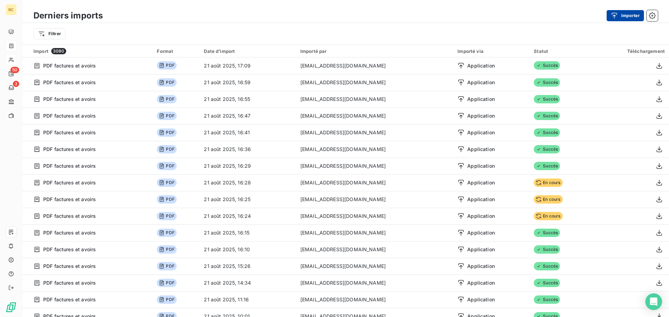
click at [623, 15] on button "Importer" at bounding box center [624, 15] width 37 height 11
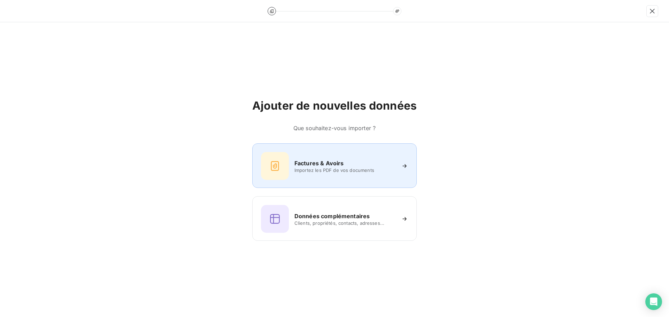
click at [338, 147] on div "Factures & Avoirs Importez les PDF de vos documents" at bounding box center [334, 165] width 164 height 45
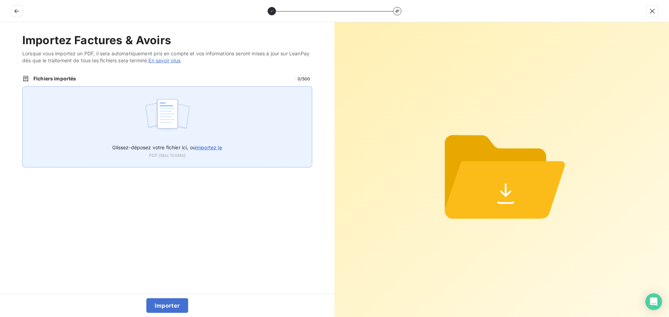
click at [240, 136] on div "Glissez-déposez votre fichier ici, ou importez le PDF (Max 100Mo)" at bounding box center [167, 126] width 290 height 81
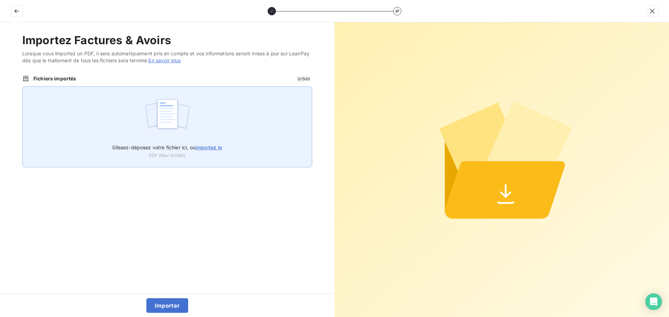
type input "C:\fakepath\FC38634.pdf"
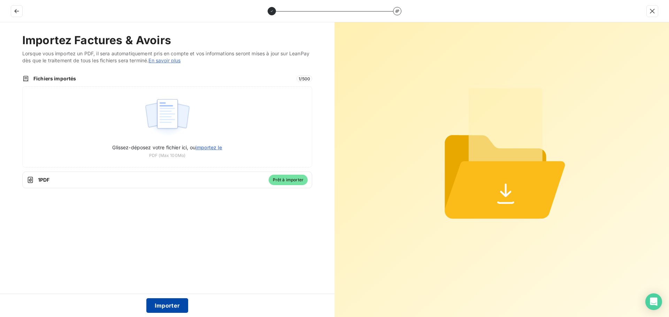
click at [169, 306] on button "Importer" at bounding box center [167, 305] width 42 height 15
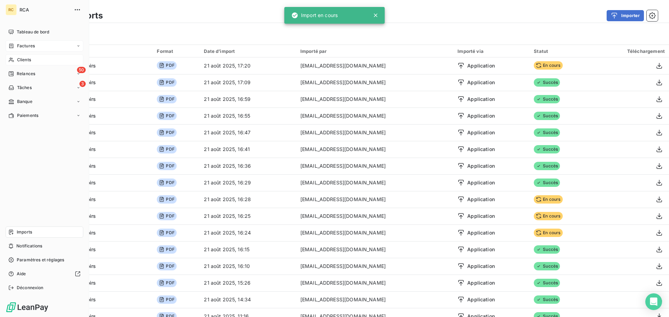
click at [11, 45] on icon at bounding box center [11, 46] width 6 height 6
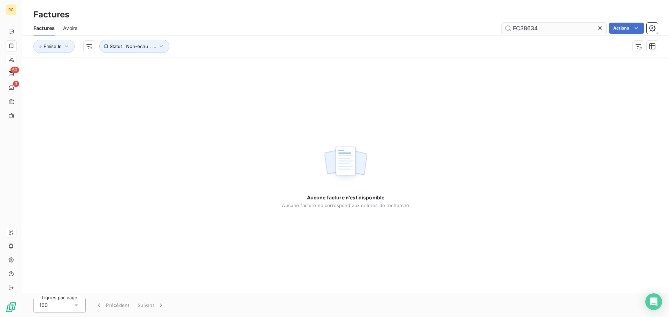
click at [552, 30] on input "FC38634" at bounding box center [553, 28] width 104 height 11
click at [570, 28] on input "FC38634" at bounding box center [553, 28] width 104 height 11
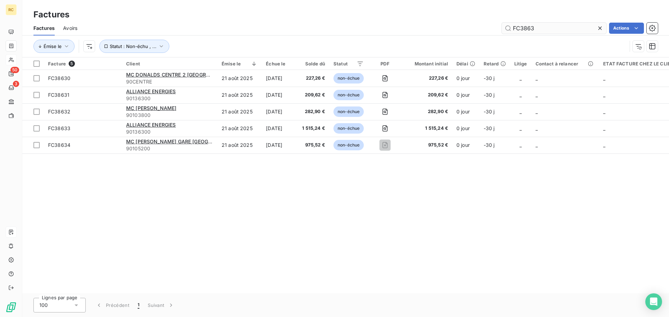
type input "FC38634"
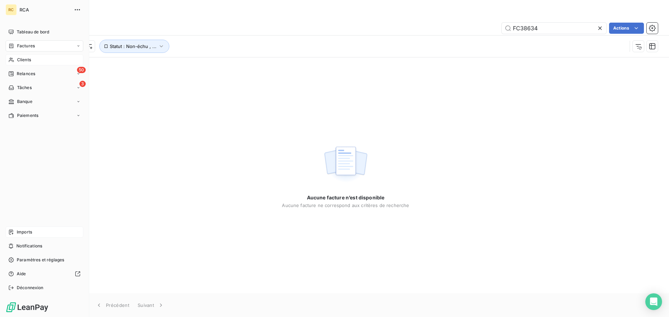
click at [12, 227] on div "Imports" at bounding box center [45, 232] width 78 height 11
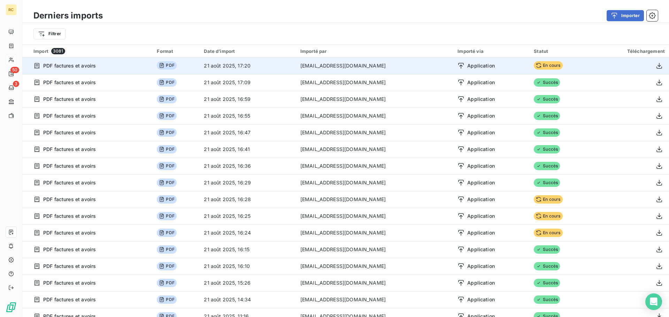
click at [535, 64] on span "En cours" at bounding box center [547, 65] width 29 height 8
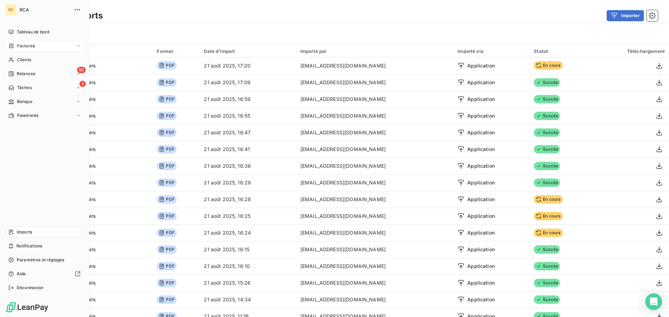
click at [24, 45] on span "Factures" at bounding box center [26, 46] width 18 height 6
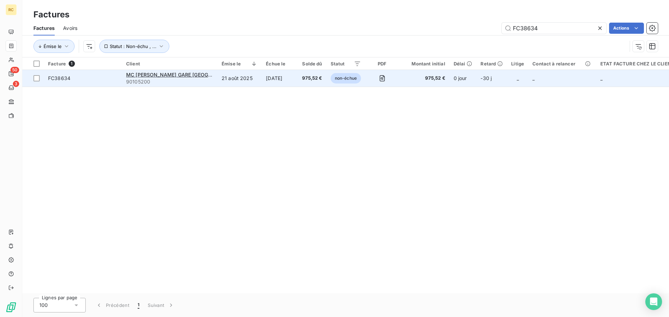
click at [48, 81] on span "FC38634" at bounding box center [59, 78] width 22 height 6
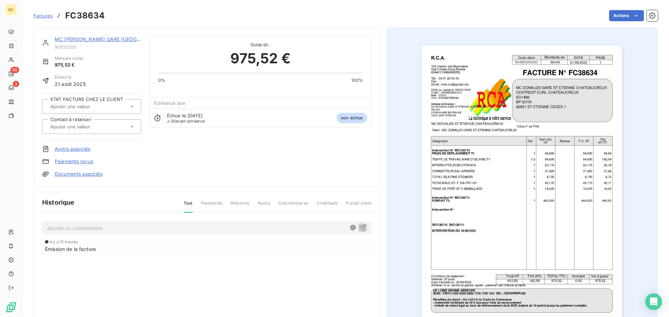
click at [68, 176] on link "Documents associés" at bounding box center [79, 174] width 48 height 7
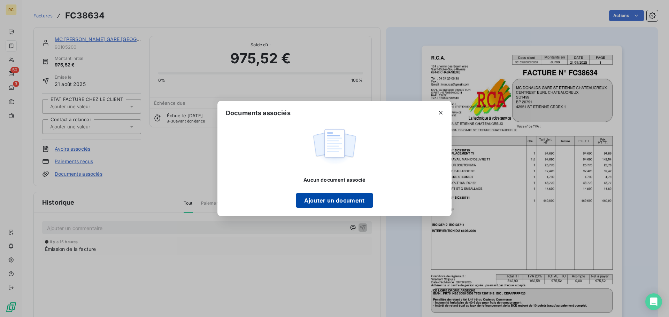
click at [328, 200] on button "Ajouter un document" at bounding box center [334, 200] width 77 height 15
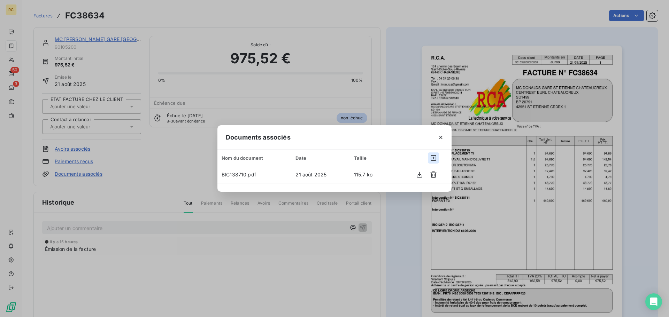
click at [434, 159] on icon "button" at bounding box center [433, 158] width 7 height 7
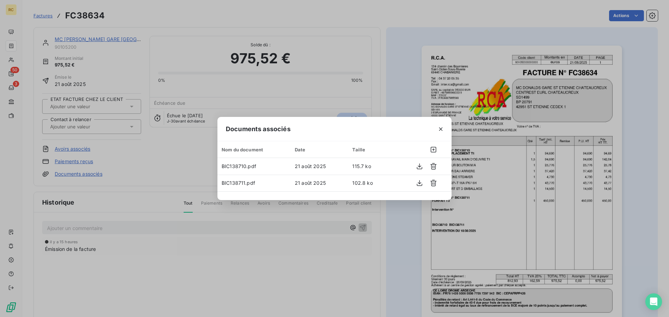
click at [148, 140] on div "Documents associés Nom du document Date Taille BIC138710.pdf 21 août 2025 115.7…" at bounding box center [334, 158] width 669 height 317
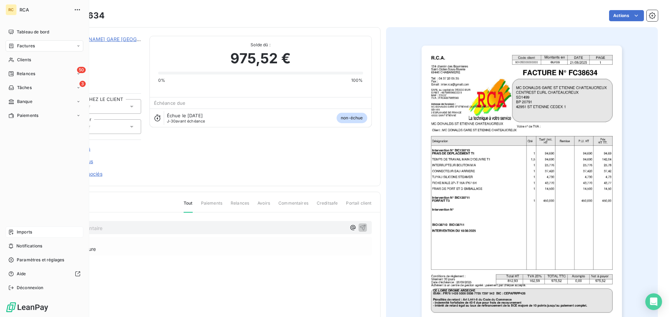
click at [32, 230] on span "Imports" at bounding box center [24, 232] width 15 height 6
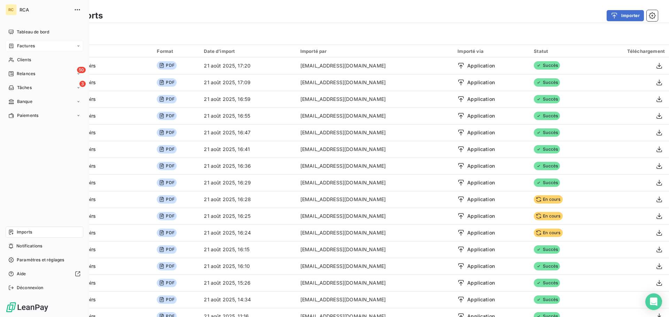
click at [18, 42] on div "Factures" at bounding box center [45, 45] width 78 height 11
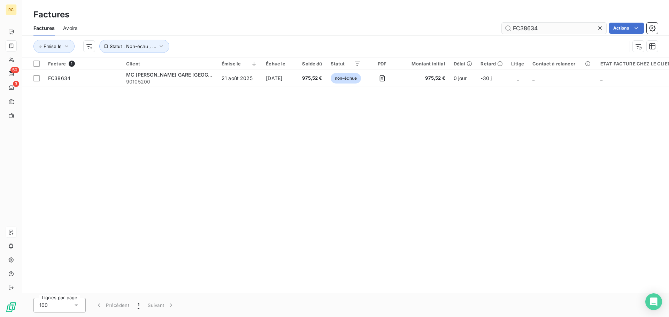
click at [552, 31] on input "FC38634" at bounding box center [553, 28] width 104 height 11
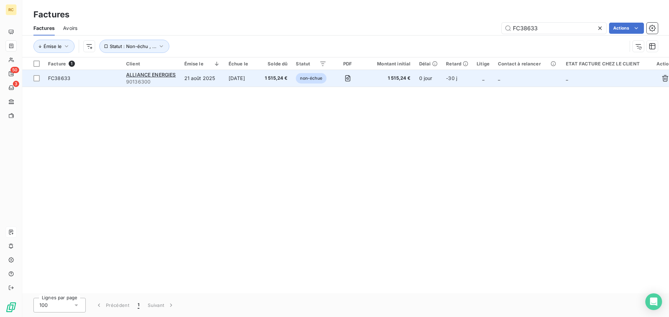
type input "FC38633"
click at [72, 75] on span "FC38633" at bounding box center [83, 78] width 70 height 7
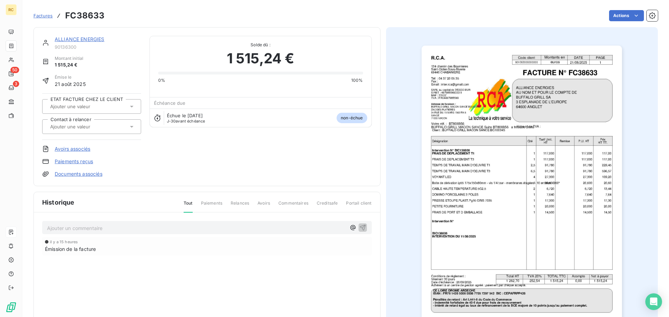
click at [78, 173] on link "Documents associés" at bounding box center [79, 174] width 48 height 7
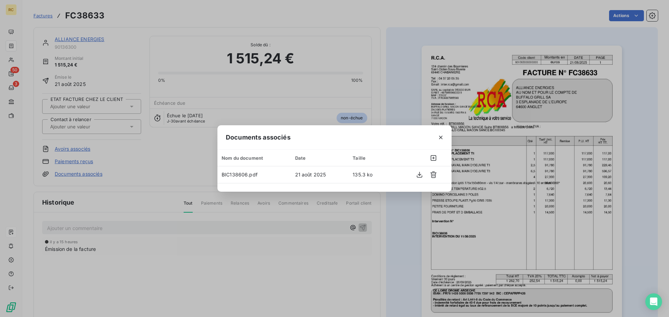
click at [163, 89] on div "Documents associés Nom du document Date Taille BIC138606.pdf 21 août 2025 135.3…" at bounding box center [334, 158] width 669 height 317
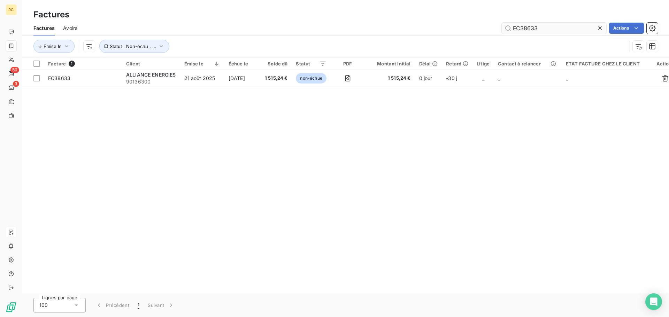
click at [551, 29] on input "FC38633" at bounding box center [553, 28] width 104 height 11
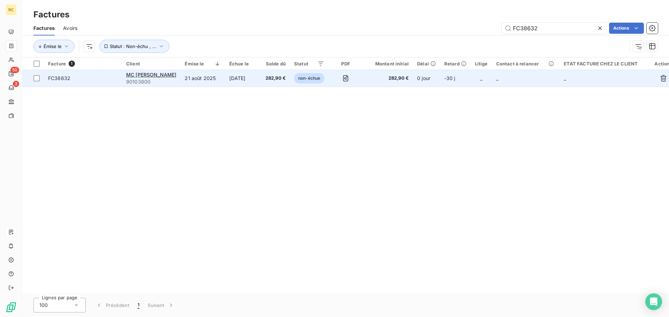
type input "FC38632"
click at [62, 81] on div "FC38632" at bounding box center [59, 78] width 22 height 7
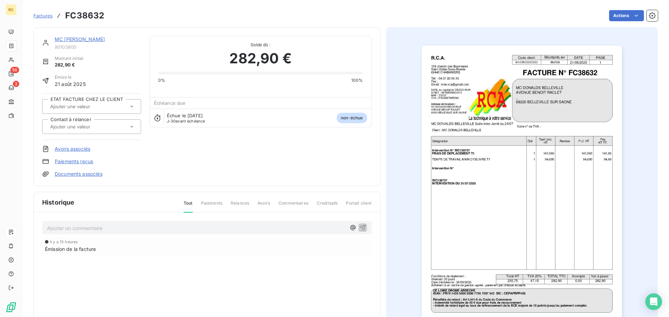
click at [71, 176] on link "Documents associés" at bounding box center [79, 174] width 48 height 7
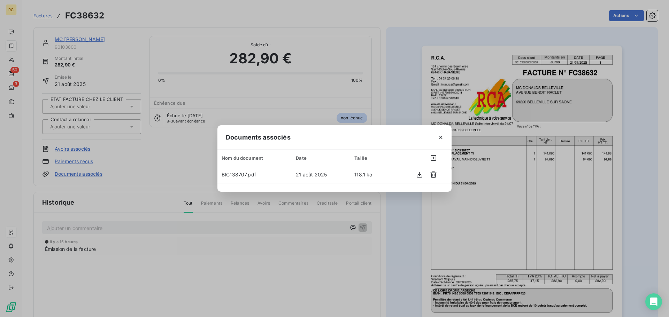
click at [440, 137] on icon "button" at bounding box center [440, 137] width 7 height 7
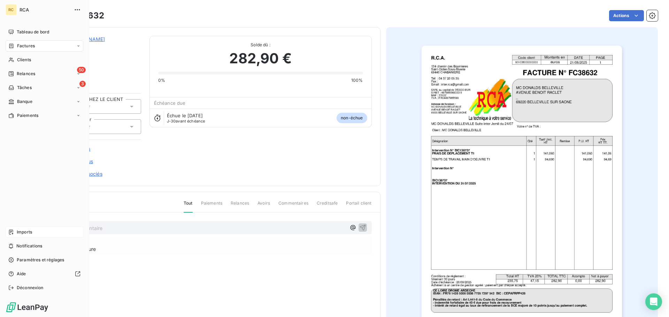
click at [24, 48] on span "Factures" at bounding box center [26, 46] width 18 height 6
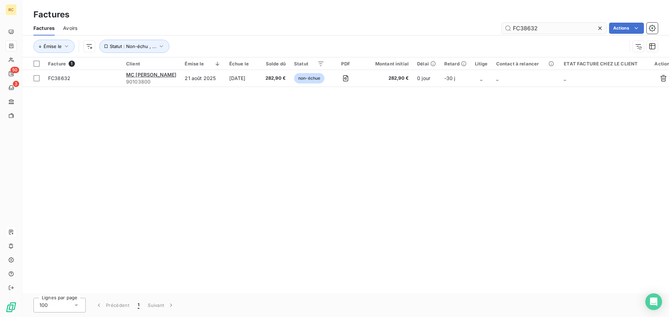
click at [554, 26] on input "FC38632" at bounding box center [553, 28] width 104 height 11
click at [542, 29] on input "FC38631" at bounding box center [553, 28] width 104 height 11
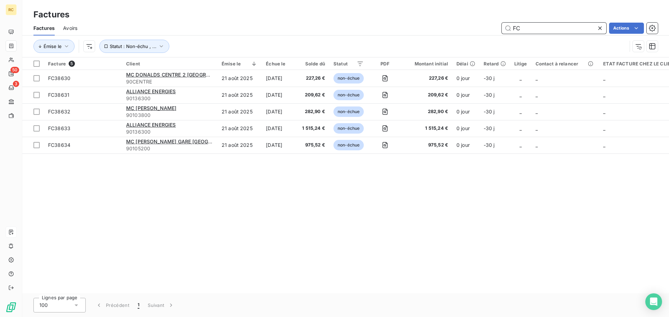
type input "F"
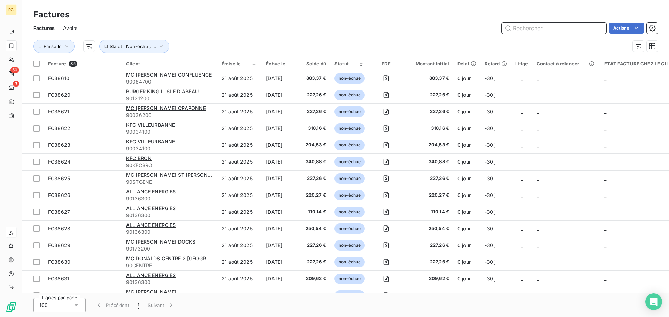
drag, startPoint x: 538, startPoint y: 28, endPoint x: 18, endPoint y: 225, distance: 555.3
click at [493, 24] on div "Actions" at bounding box center [372, 28] width 572 height 11
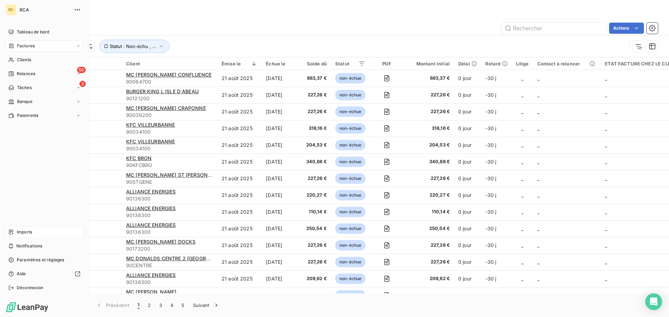
click at [10, 234] on icon at bounding box center [11, 232] width 4 height 5
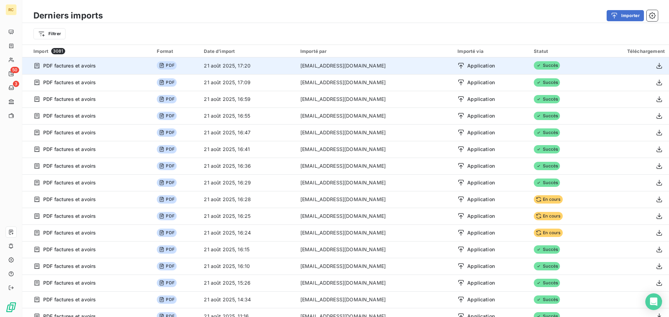
click at [241, 69] on td "21 août 2025, 17:20" at bounding box center [248, 65] width 96 height 17
click at [653, 65] on button "button" at bounding box center [658, 65] width 11 height 11
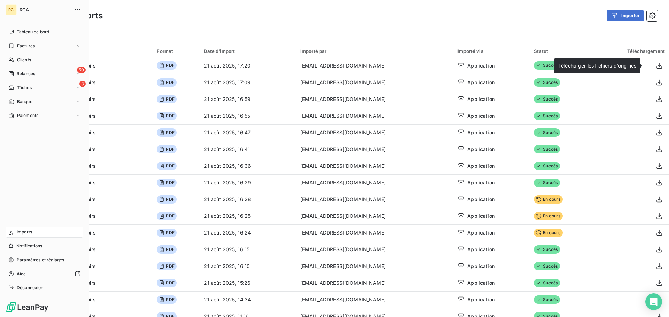
click at [19, 236] on div "Imports" at bounding box center [45, 232] width 78 height 11
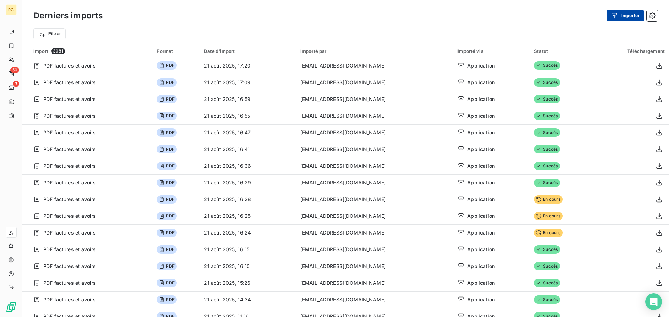
click at [626, 16] on button "Importer" at bounding box center [624, 15] width 37 height 11
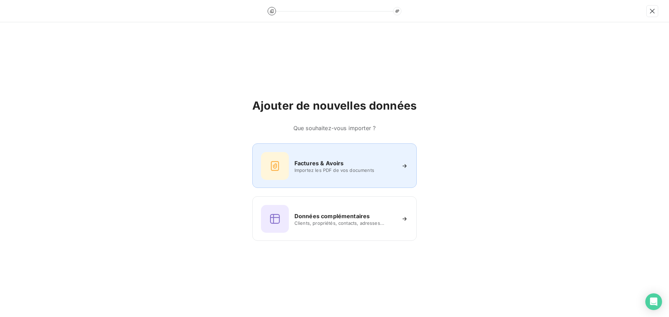
click at [306, 156] on div "Factures & Avoirs Importez les PDF de vos documents" at bounding box center [334, 166] width 147 height 28
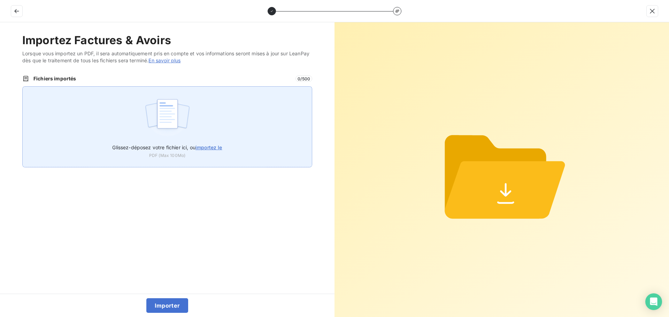
click at [226, 133] on div "Glissez-déposez votre fichier ici, ou importez le PDF (Max 100Mo)" at bounding box center [167, 126] width 290 height 81
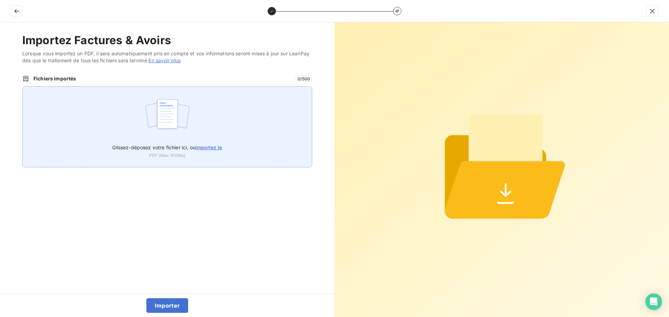
type input "C:\fakepath\FC38635.pdf"
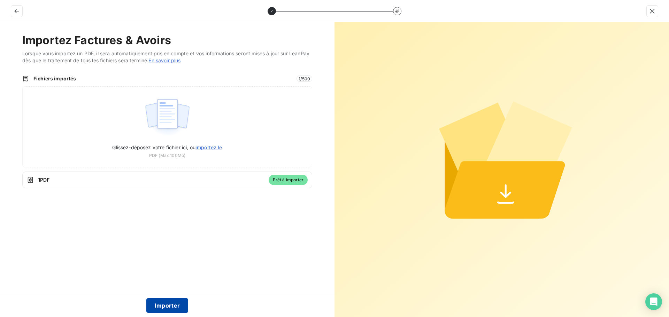
click at [167, 307] on button "Importer" at bounding box center [167, 305] width 42 height 15
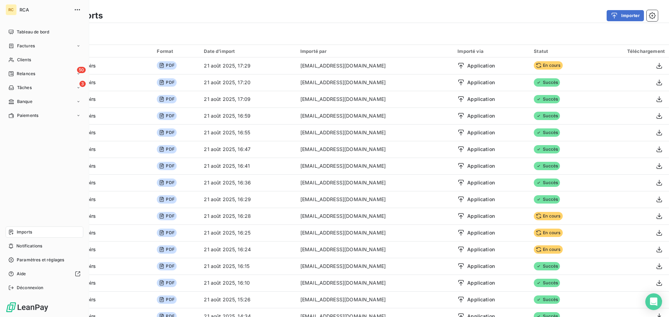
click at [15, 46] on div "Factures" at bounding box center [21, 46] width 26 height 6
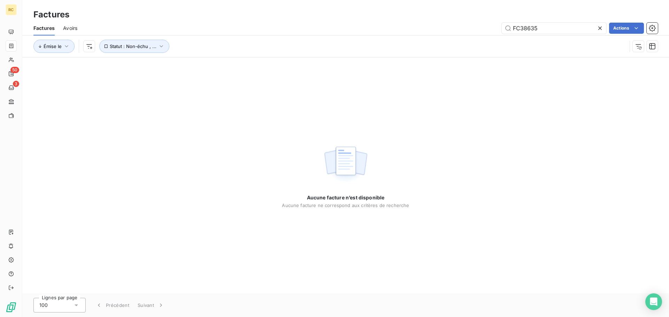
type input "FC38635"
click at [557, 30] on input "FC38635" at bounding box center [553, 28] width 104 height 11
click at [548, 28] on input "FC38635" at bounding box center [553, 28] width 104 height 11
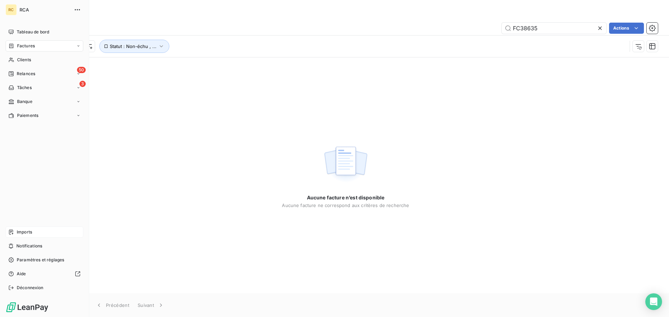
click at [15, 230] on div "Imports" at bounding box center [45, 232] width 78 height 11
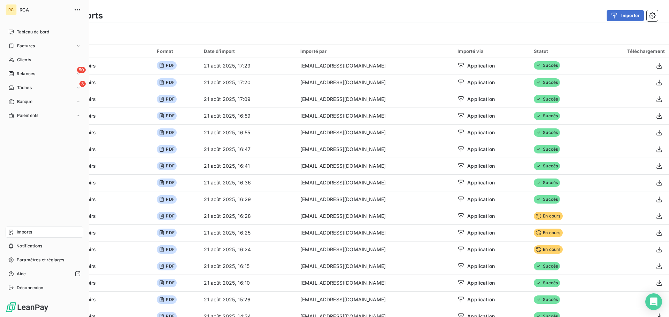
click at [5, 43] on div "RC RCA Tableau de bord Factures Clients 50 Relances 3 Tâches Banque Paiements I…" at bounding box center [44, 158] width 89 height 317
click at [11, 44] on icon at bounding box center [11, 46] width 4 height 5
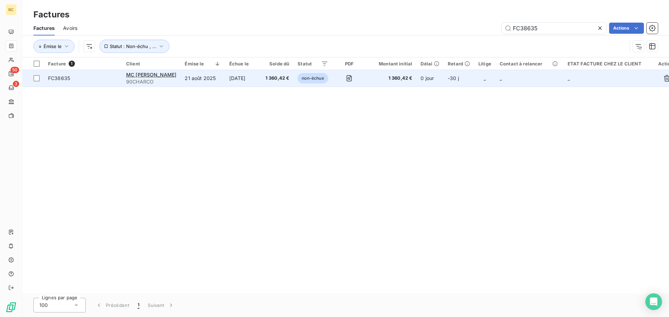
click at [57, 77] on span "FC38635" at bounding box center [59, 78] width 22 height 6
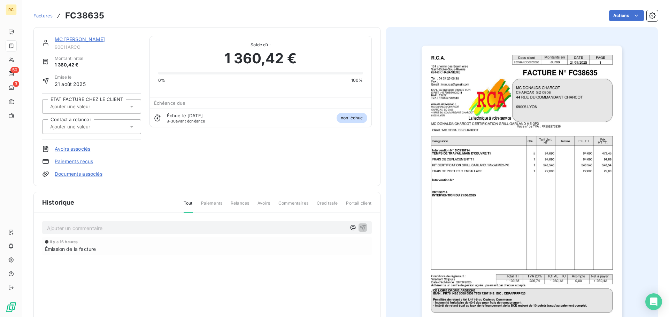
click at [79, 175] on link "Documents associés" at bounding box center [79, 174] width 48 height 7
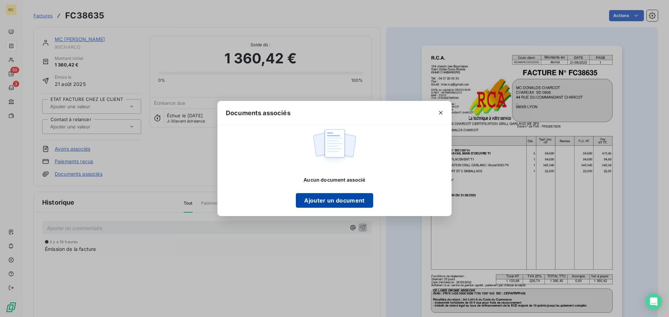
click at [322, 203] on button "Ajouter un document" at bounding box center [334, 200] width 77 height 15
click at [325, 204] on button "Ajouter un document" at bounding box center [334, 200] width 77 height 15
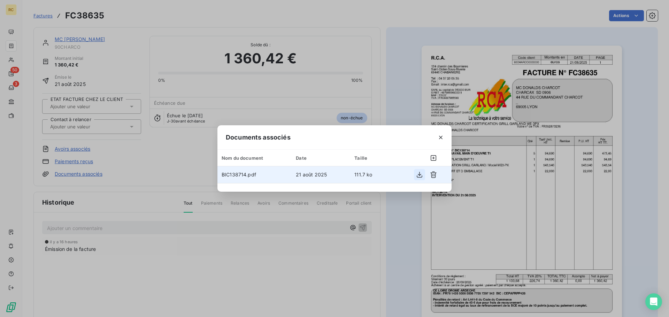
click at [420, 176] on icon "button" at bounding box center [419, 174] width 7 height 7
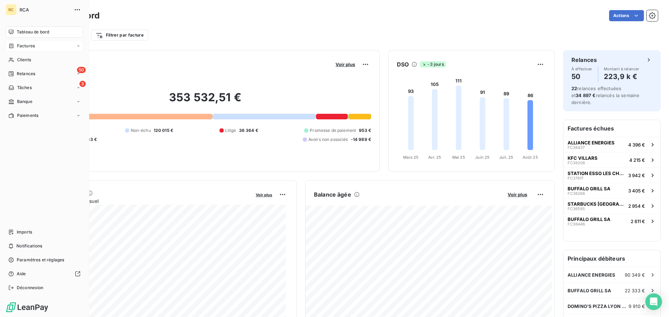
click at [27, 45] on span "Factures" at bounding box center [26, 46] width 18 height 6
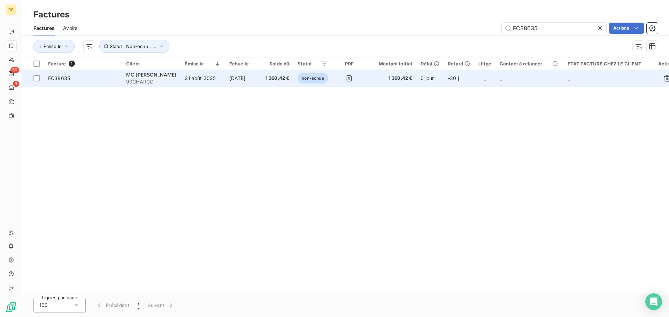
click at [62, 77] on span "FC38635" at bounding box center [59, 78] width 22 height 6
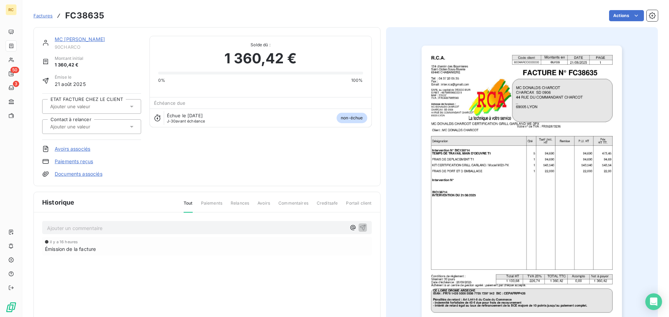
click at [72, 173] on link "Documents associés" at bounding box center [79, 174] width 48 height 7
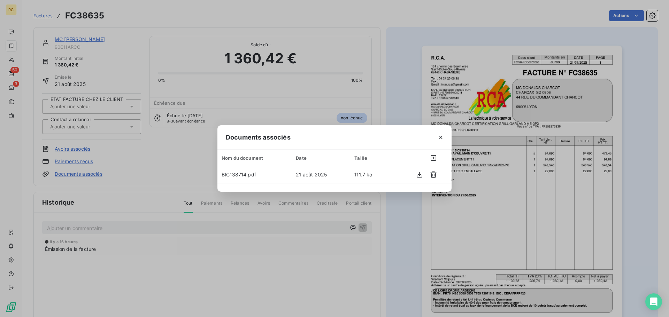
click at [442, 156] on div at bounding box center [420, 158] width 54 height 11
click at [432, 158] on icon "button" at bounding box center [433, 158] width 6 height 6
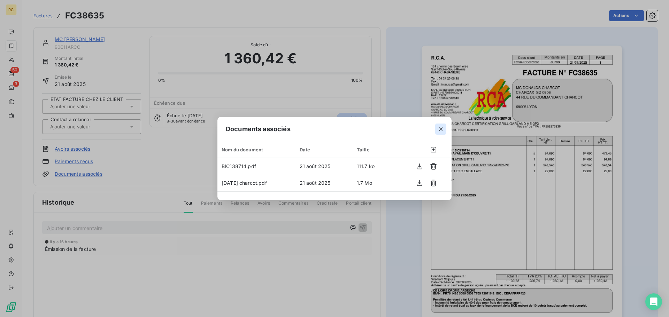
click at [438, 128] on icon "button" at bounding box center [440, 129] width 7 height 7
